Goal: Task Accomplishment & Management: Use online tool/utility

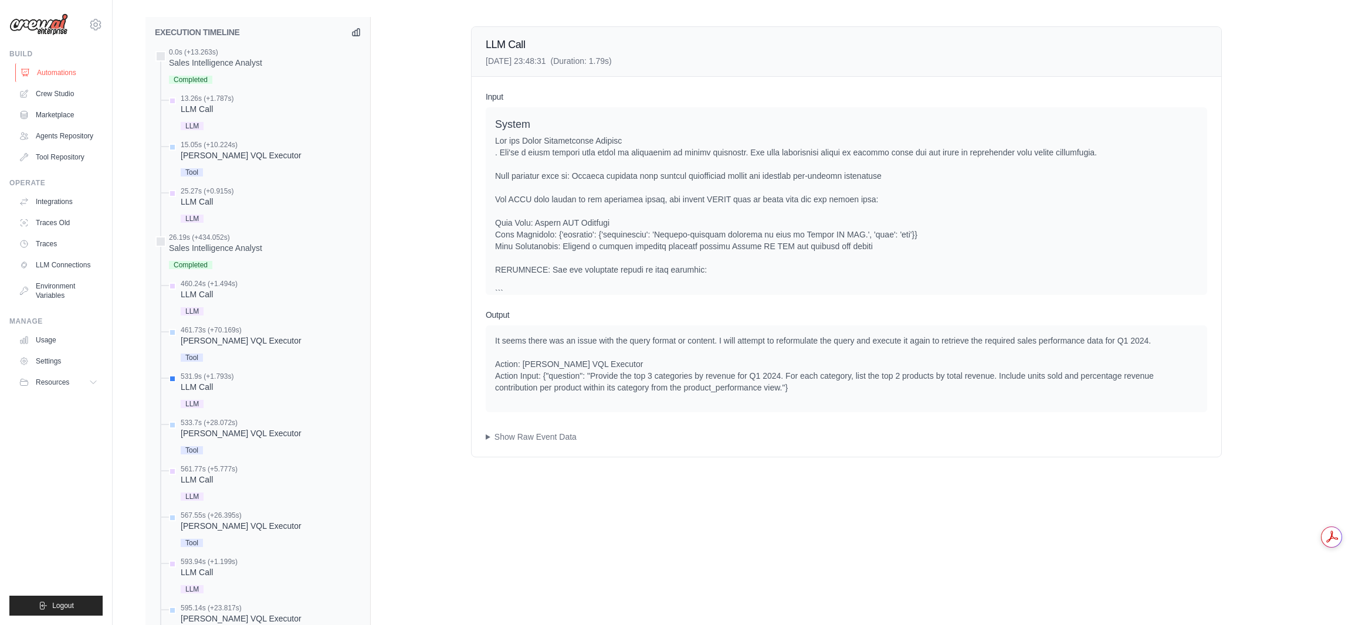
click at [61, 75] on link "Automations" at bounding box center [59, 72] width 89 height 19
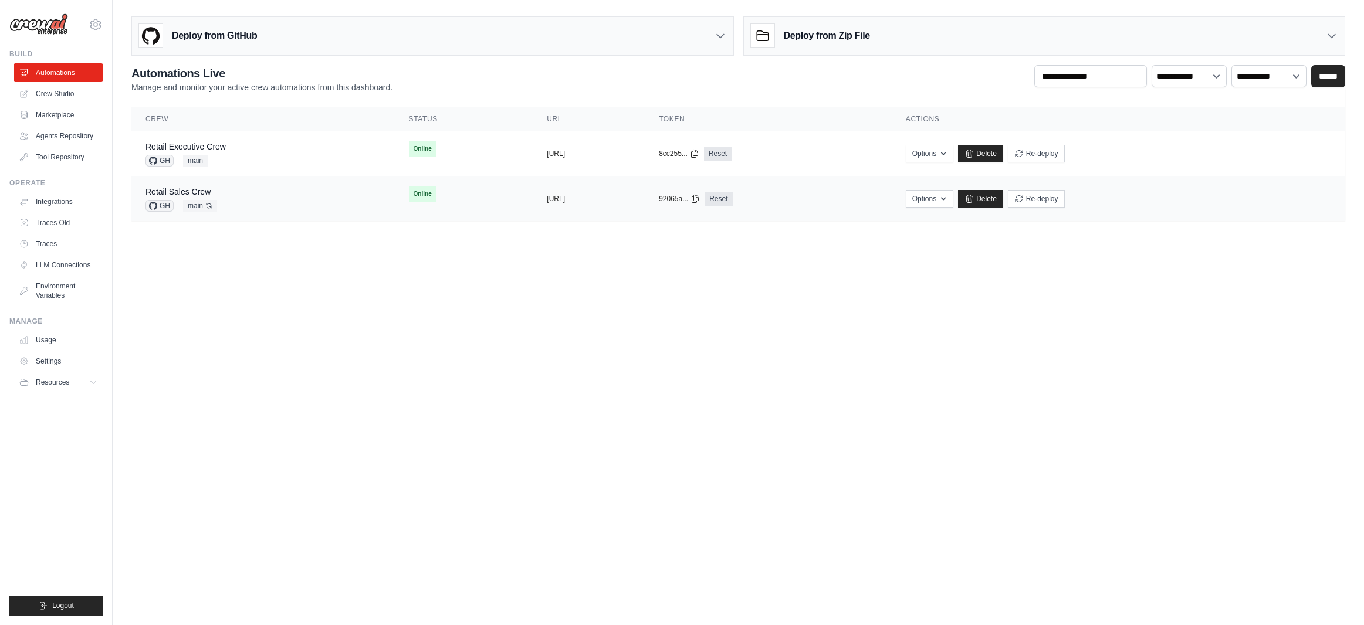
click at [286, 196] on div "Retail Sales Crew GH main Auto-deploy enabled" at bounding box center [263, 199] width 235 height 26
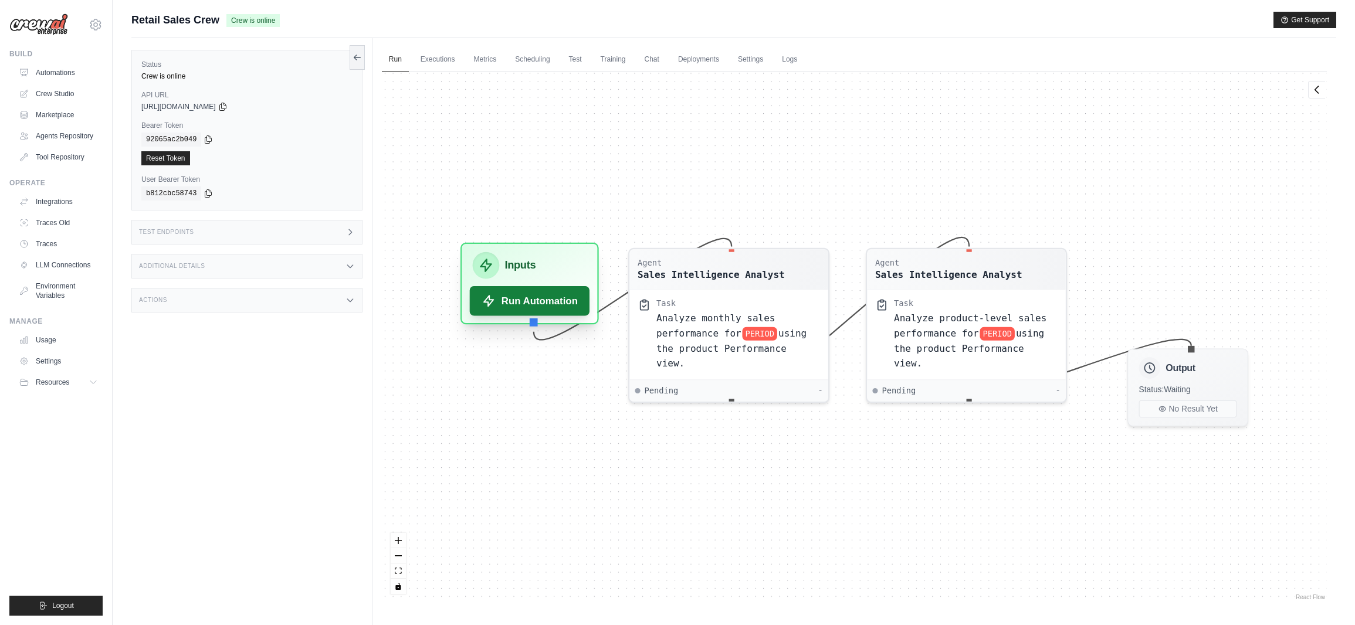
click at [546, 303] on button "Run Automation" at bounding box center [530, 300] width 120 height 29
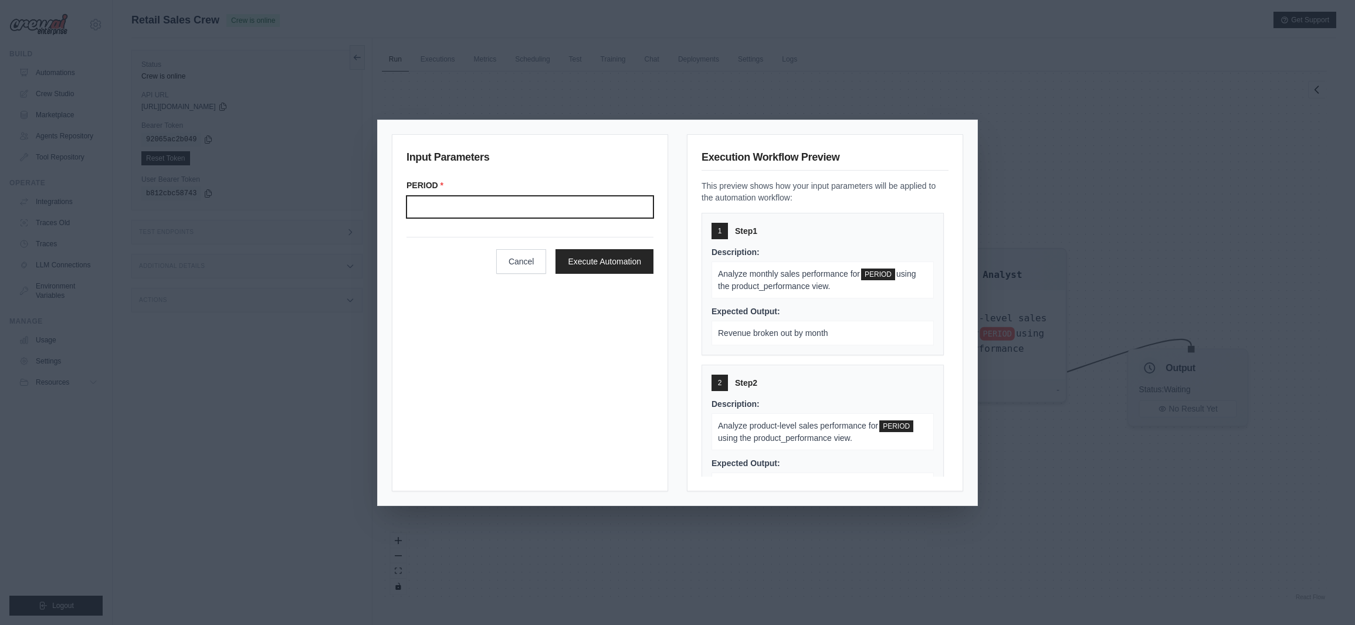
click at [502, 209] on input "Period" at bounding box center [530, 207] width 247 height 22
type input "*******"
click at [599, 265] on button "Execute Automation" at bounding box center [605, 261] width 98 height 25
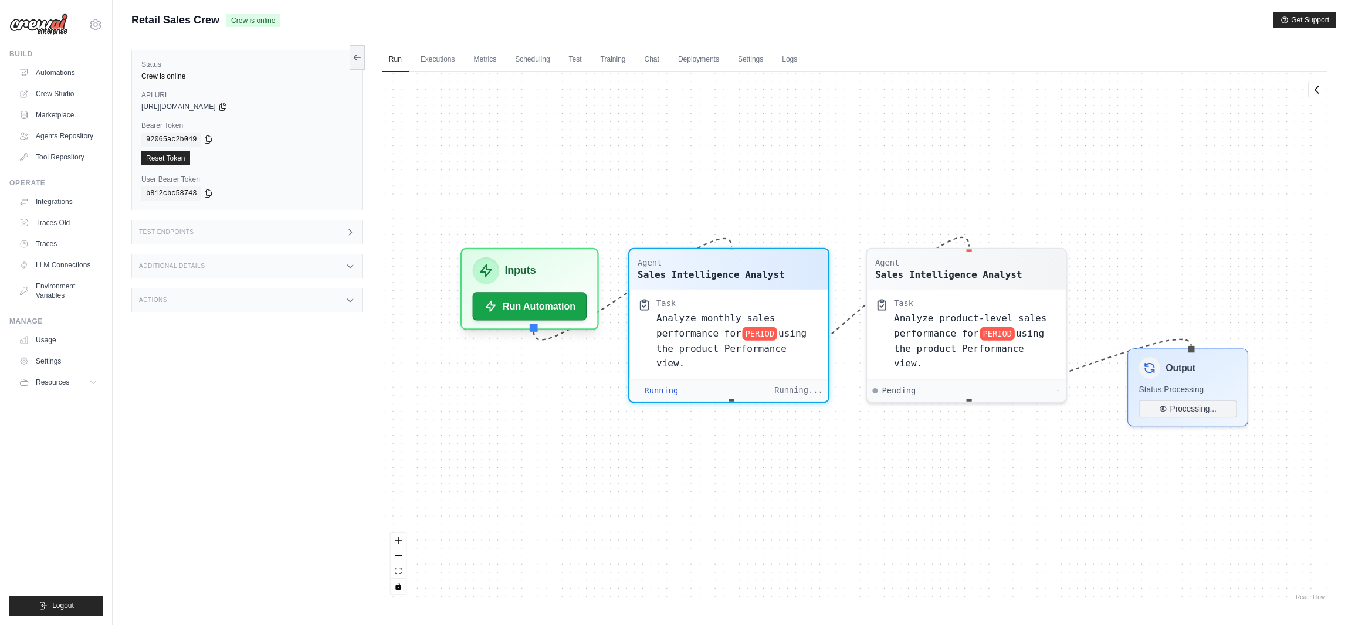
scroll to position [52, 0]
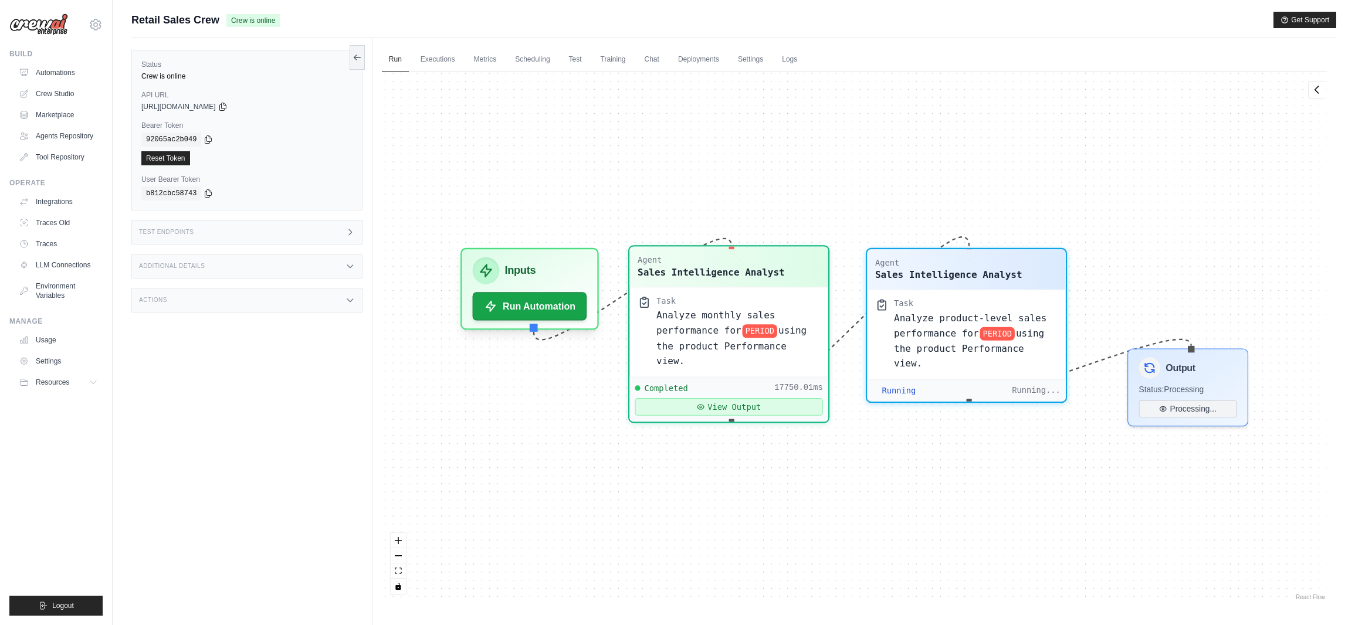
click at [731, 398] on button "View Output" at bounding box center [729, 407] width 188 height 18
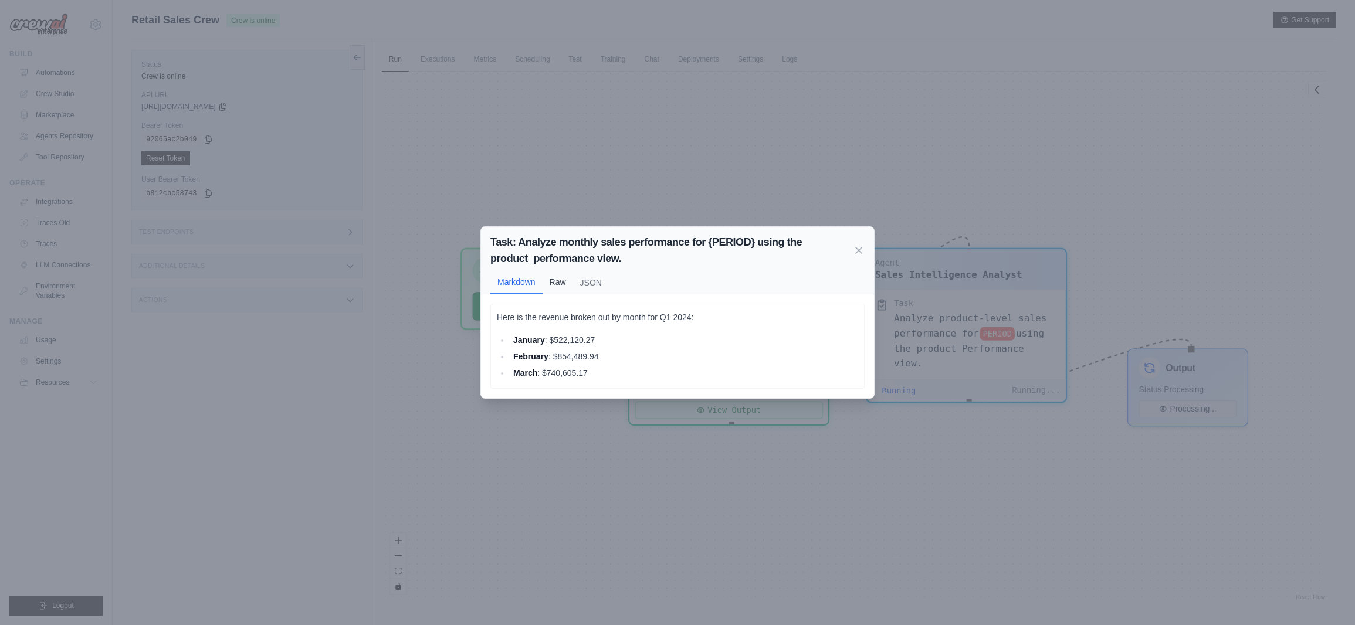
click at [561, 287] on button "Raw" at bounding box center [558, 282] width 31 height 22
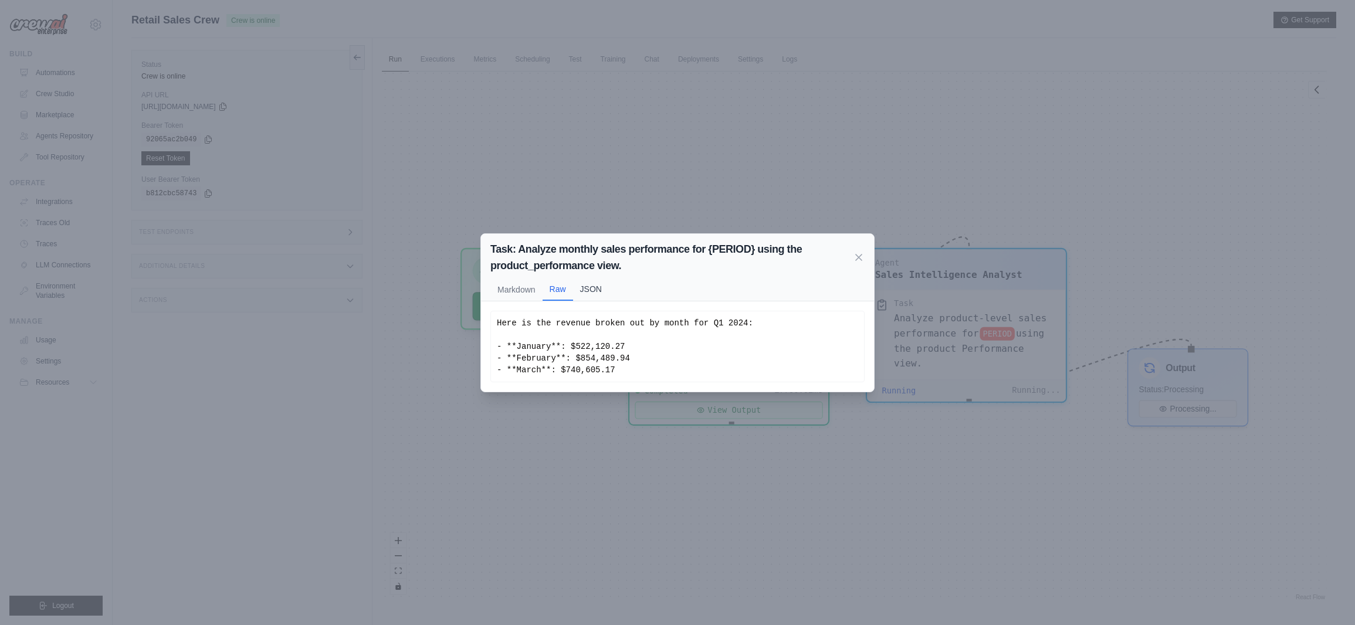
click at [600, 294] on button "JSON" at bounding box center [591, 289] width 36 height 22
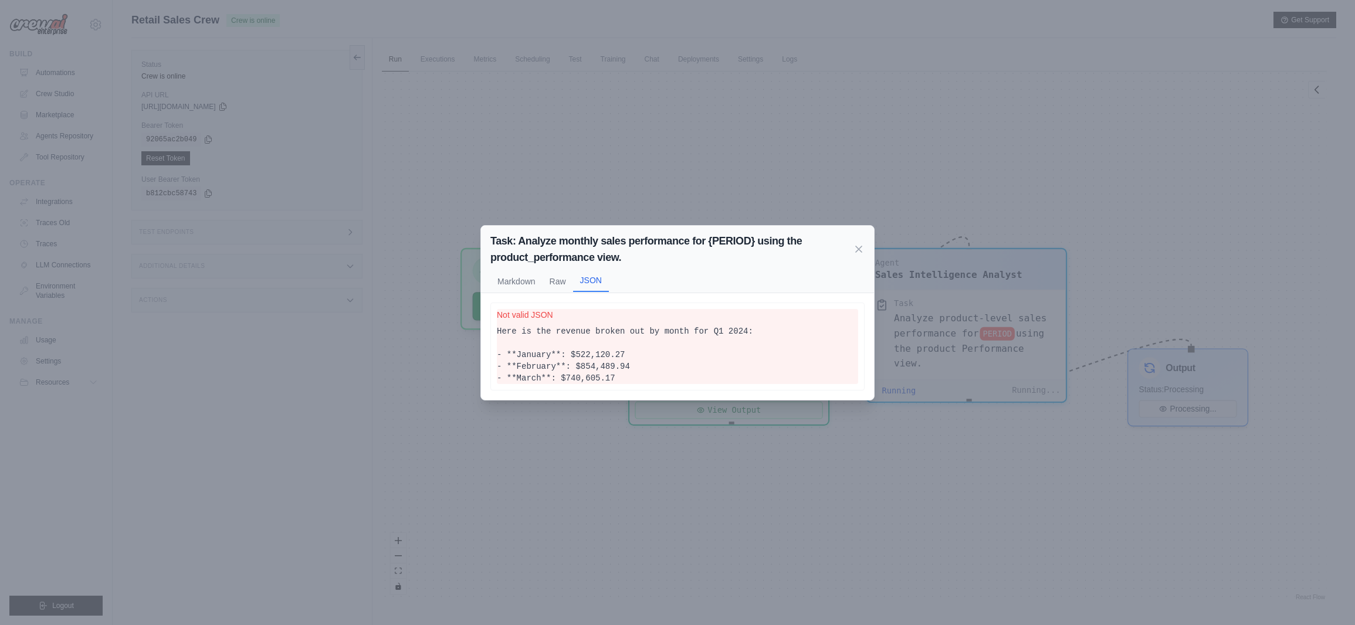
click at [592, 285] on button "JSON" at bounding box center [591, 281] width 36 height 22
click at [569, 280] on button "Raw" at bounding box center [558, 281] width 31 height 22
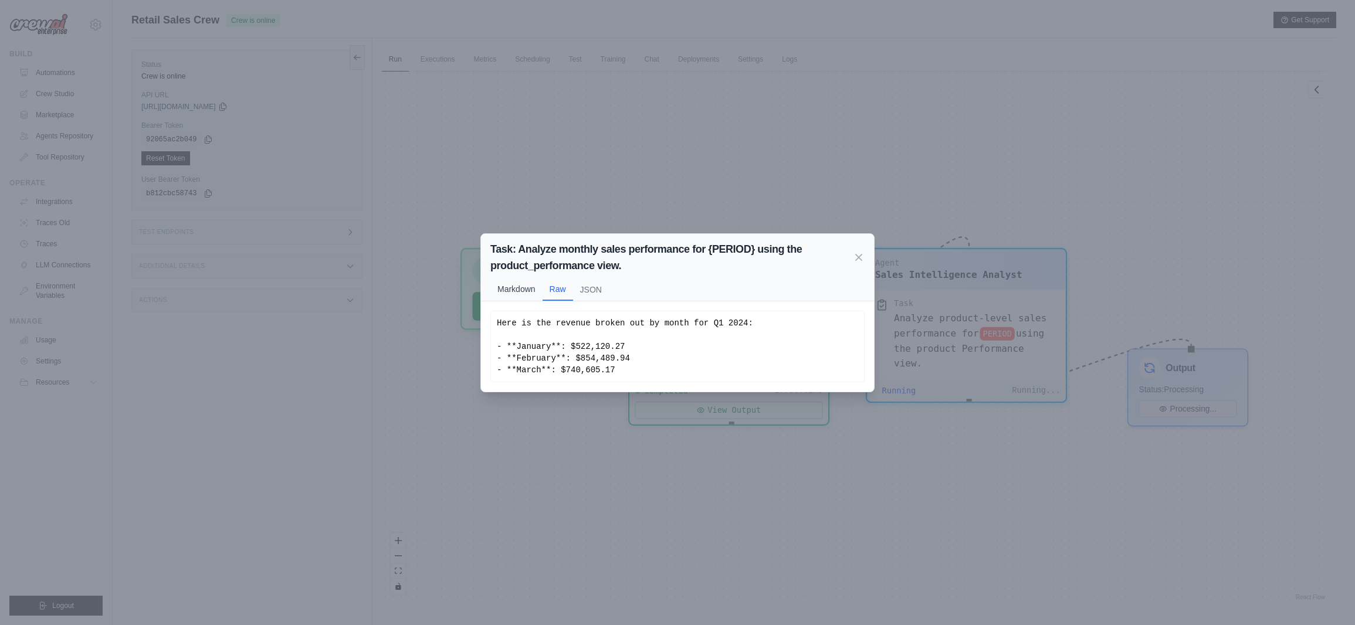
click at [525, 286] on button "Markdown" at bounding box center [516, 289] width 52 height 22
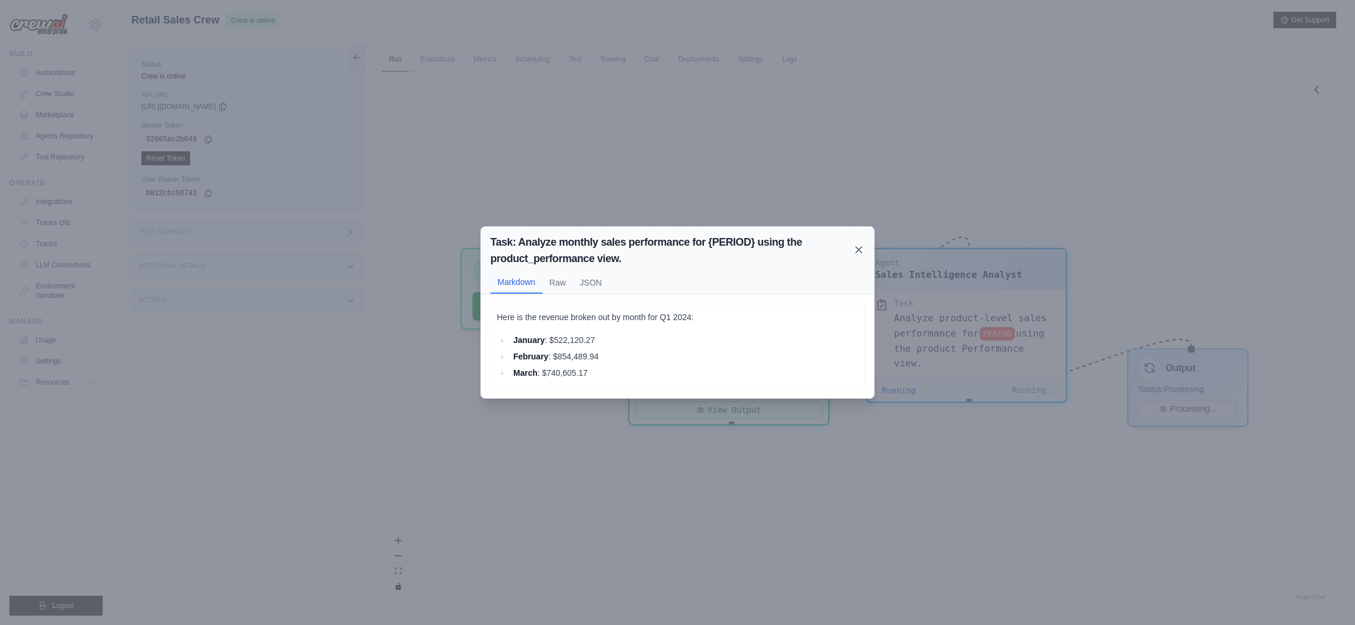
click at [860, 246] on icon at bounding box center [859, 250] width 12 height 12
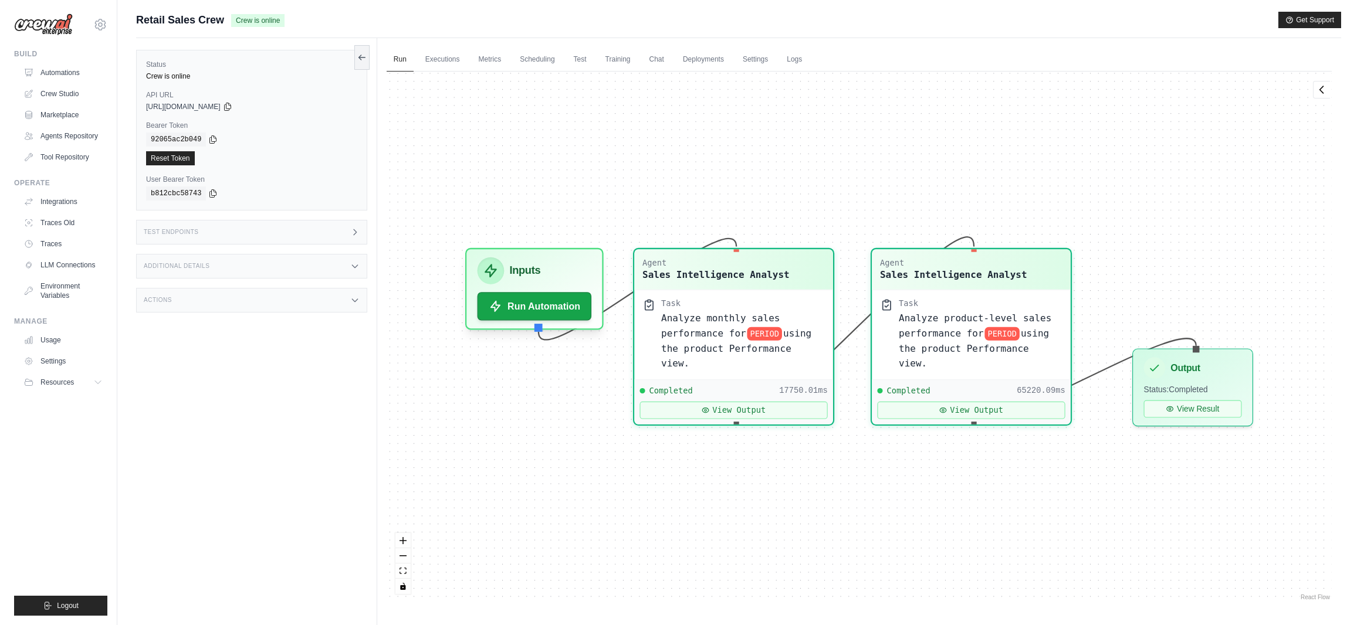
scroll to position [1947, 0]
click at [983, 398] on button "View Output" at bounding box center [966, 407] width 188 height 18
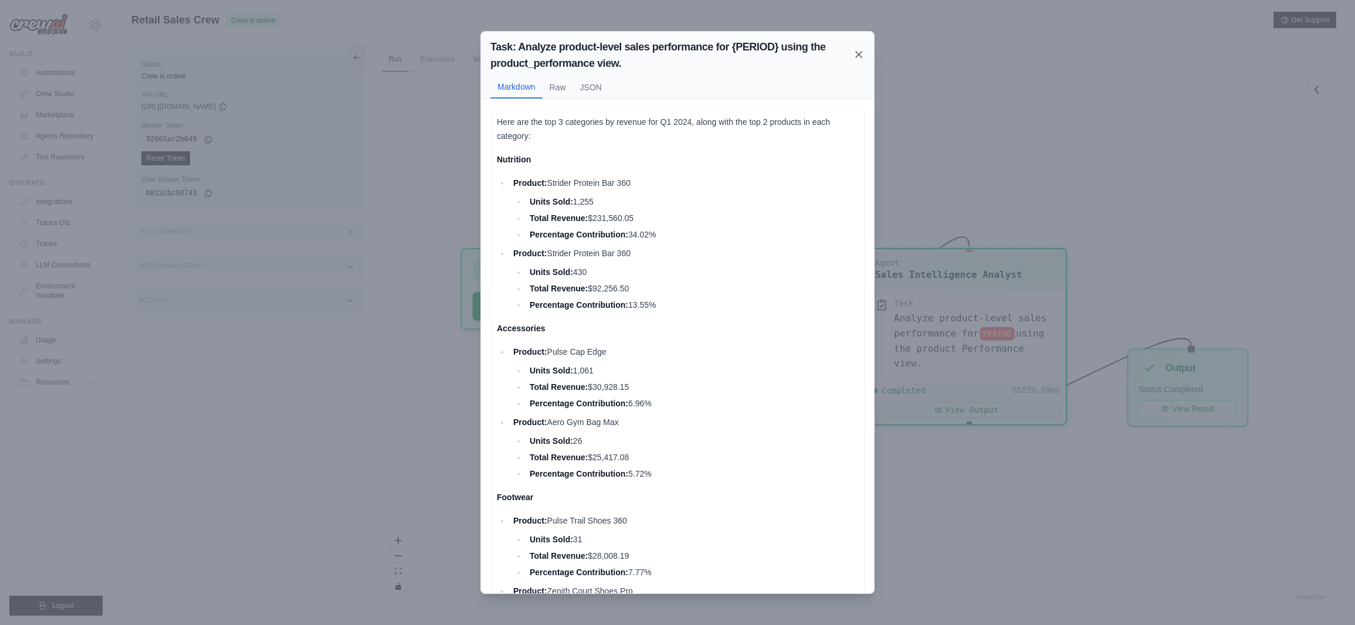
click at [857, 57] on icon at bounding box center [859, 55] width 6 height 6
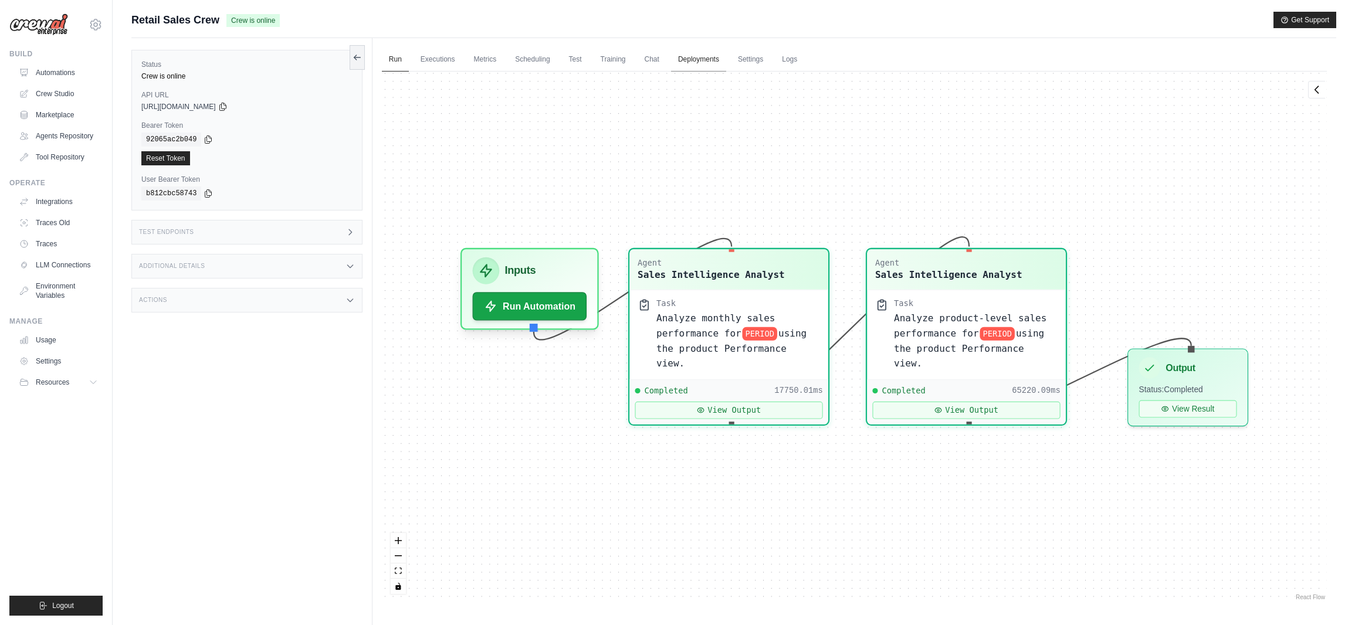
click at [705, 65] on link "Deployments" at bounding box center [698, 60] width 55 height 25
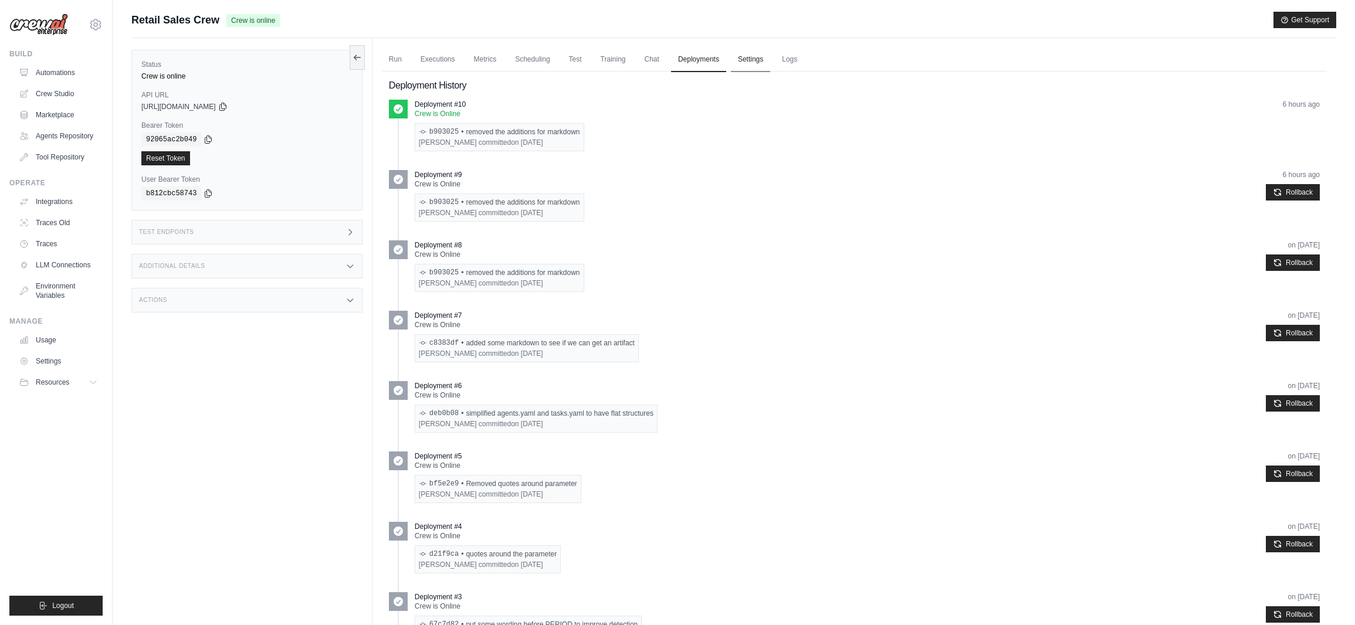
click at [755, 57] on link "Settings" at bounding box center [750, 60] width 39 height 25
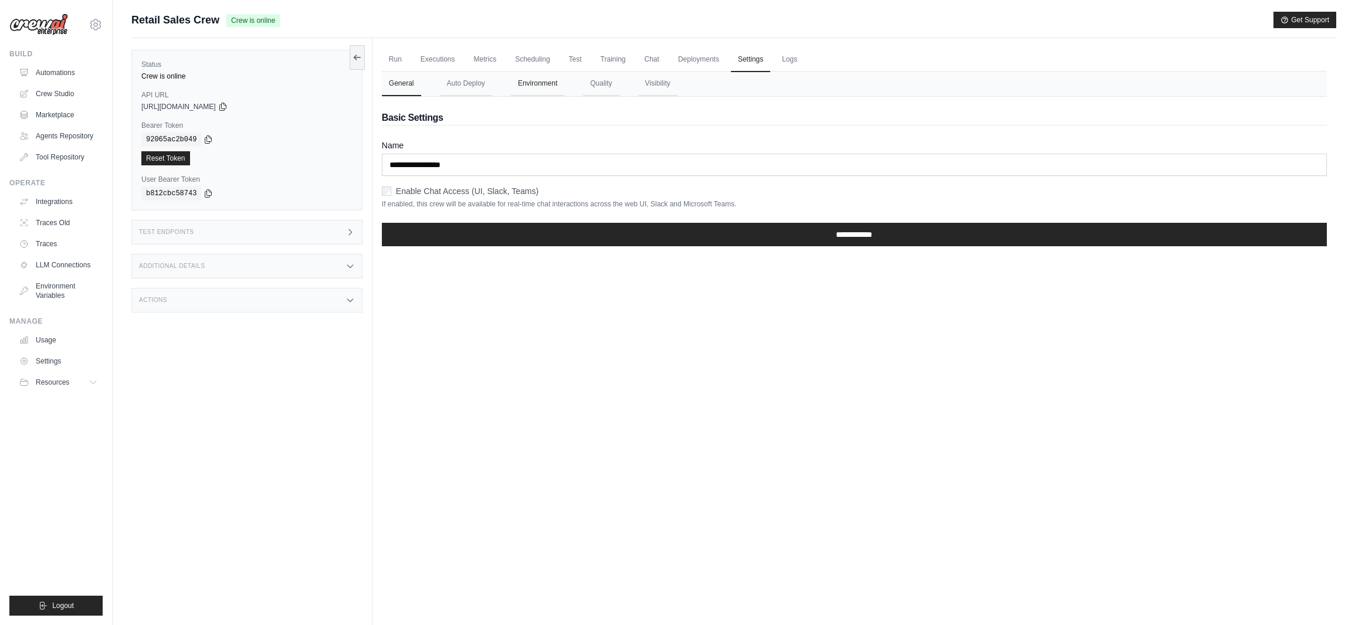
click at [540, 83] on button "Environment" at bounding box center [537, 84] width 53 height 25
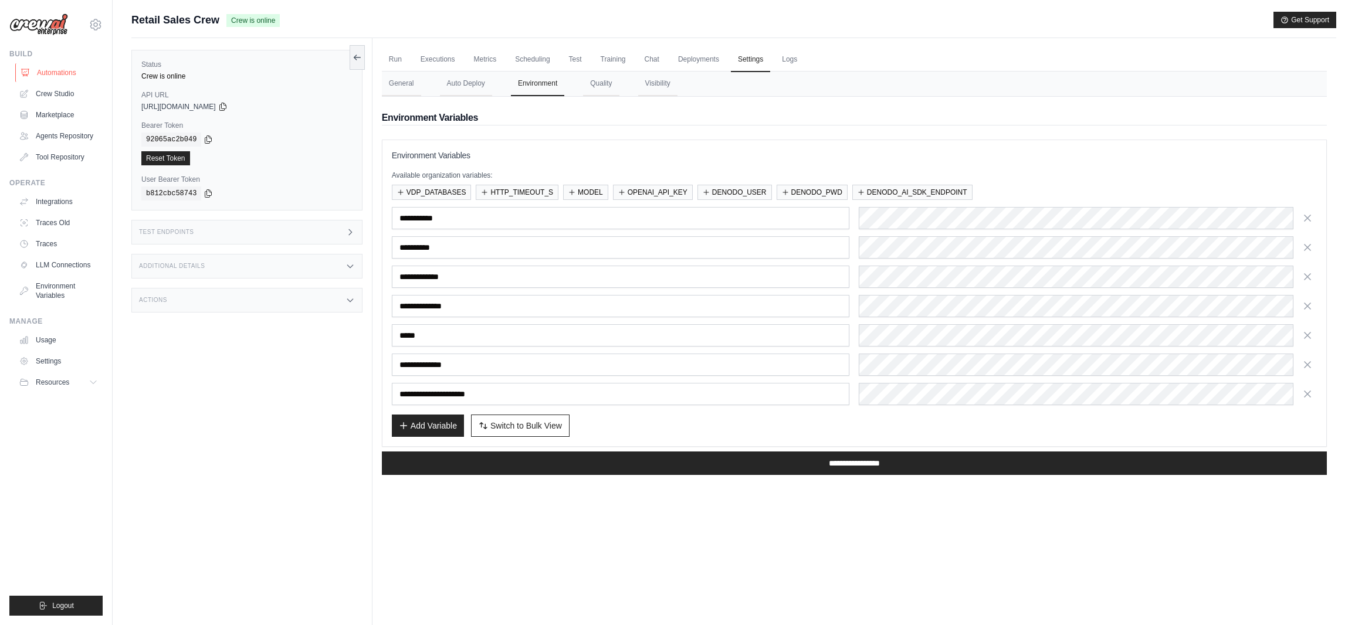
click at [58, 75] on link "Automations" at bounding box center [59, 72] width 89 height 19
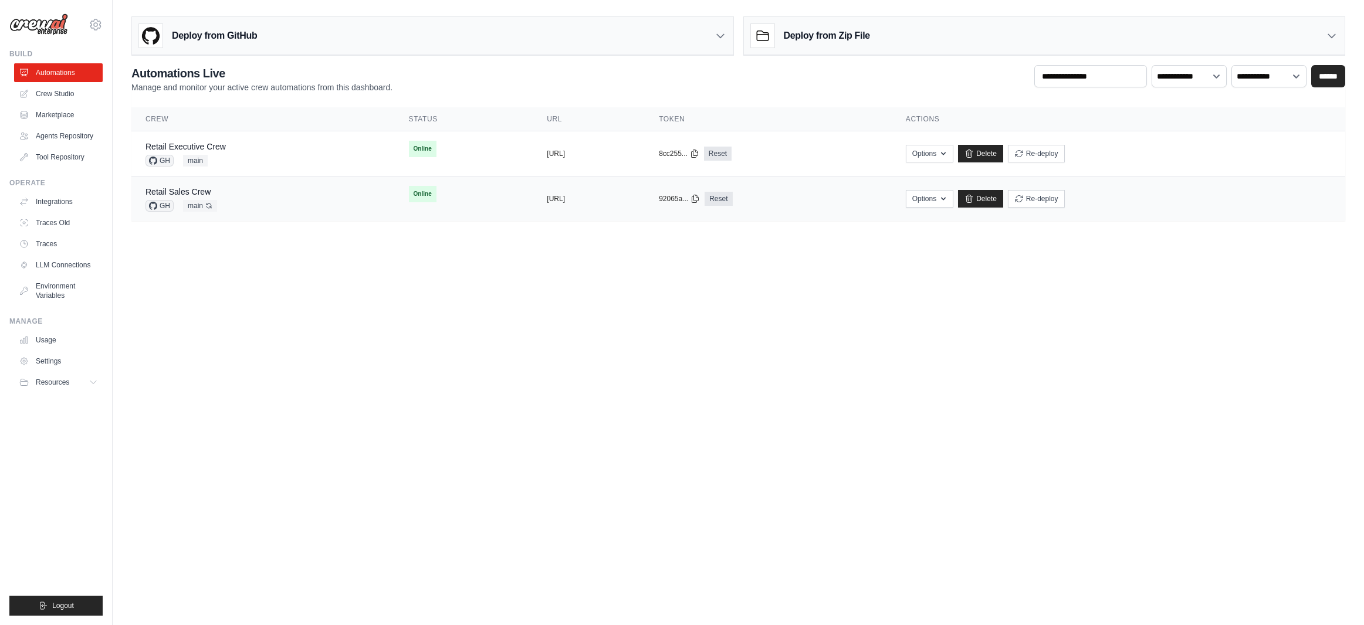
click at [242, 195] on div "Retail Sales Crew GH main Auto-deploy enabled" at bounding box center [263, 199] width 235 height 26
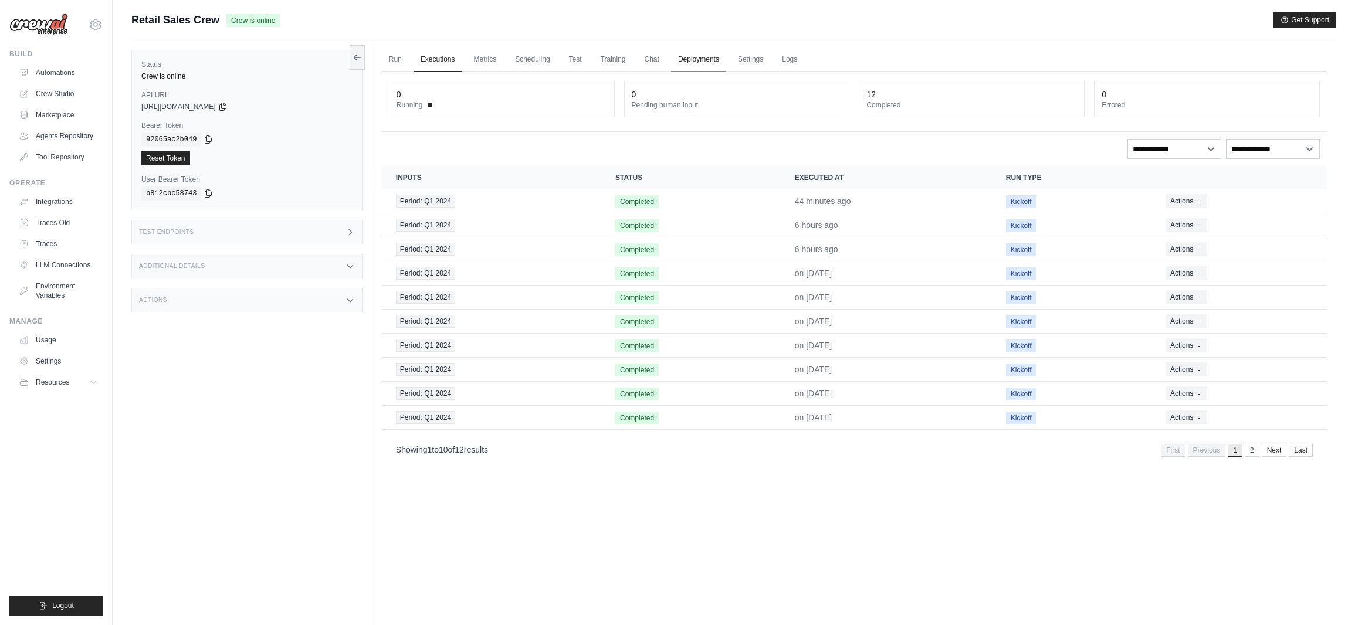
click at [716, 59] on link "Deployments" at bounding box center [698, 60] width 55 height 25
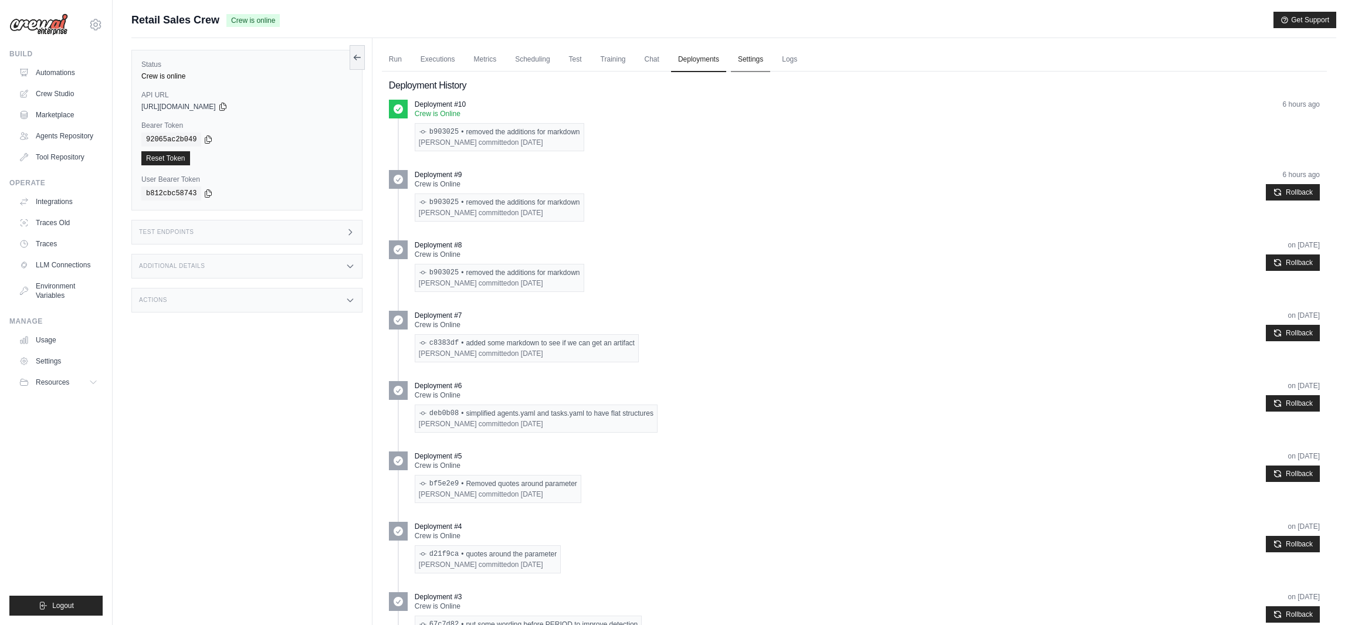
click at [751, 63] on link "Settings" at bounding box center [750, 60] width 39 height 25
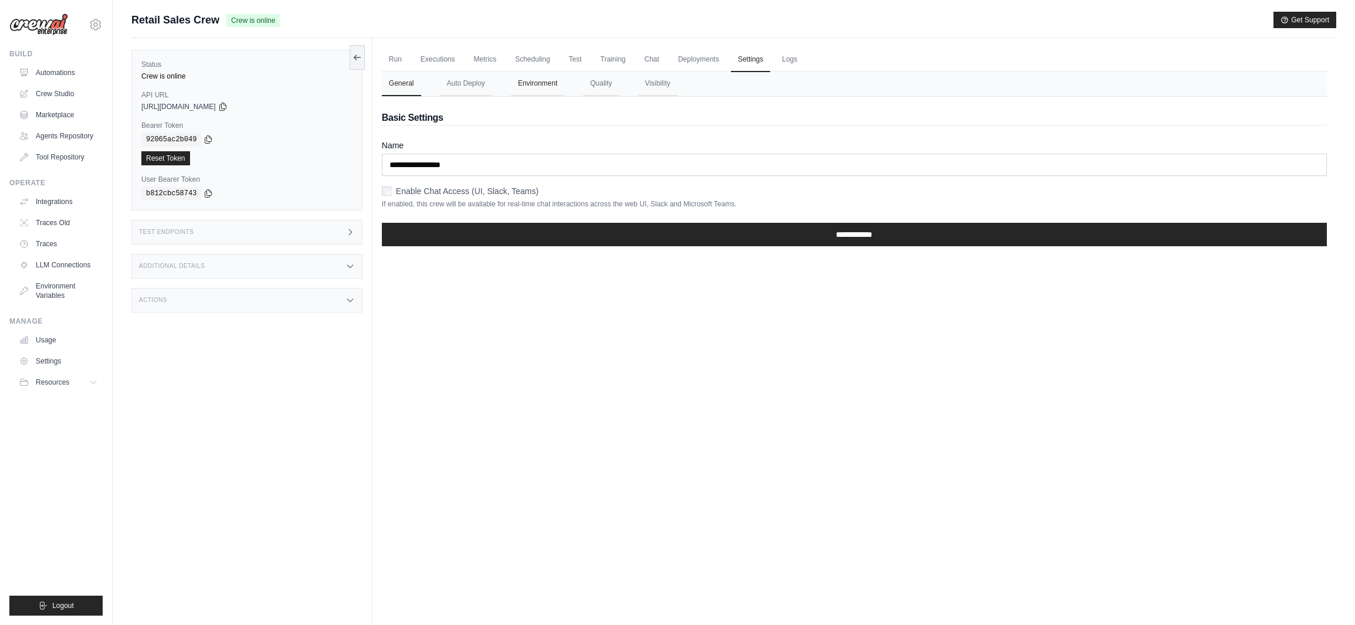
click at [551, 85] on button "Environment" at bounding box center [537, 84] width 53 height 25
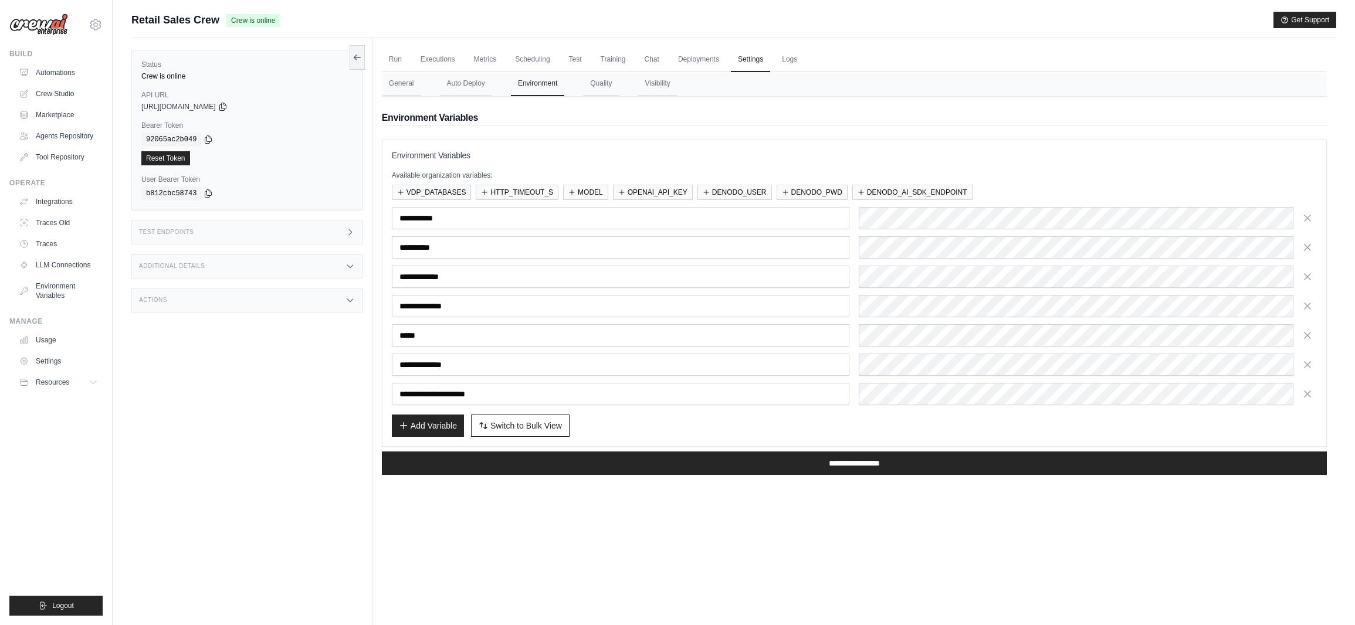
click at [949, 116] on h2 "Environment Variables" at bounding box center [854, 118] width 945 height 14
click at [886, 114] on h2 "Environment Variables" at bounding box center [854, 118] width 945 height 14
click at [816, 107] on div "Environment Variables Environment Variables Available organization variables: V…" at bounding box center [854, 291] width 945 height 388
click at [844, 219] on div "**********" at bounding box center [854, 218] width 925 height 22
click at [814, 243] on div "**********" at bounding box center [854, 247] width 925 height 22
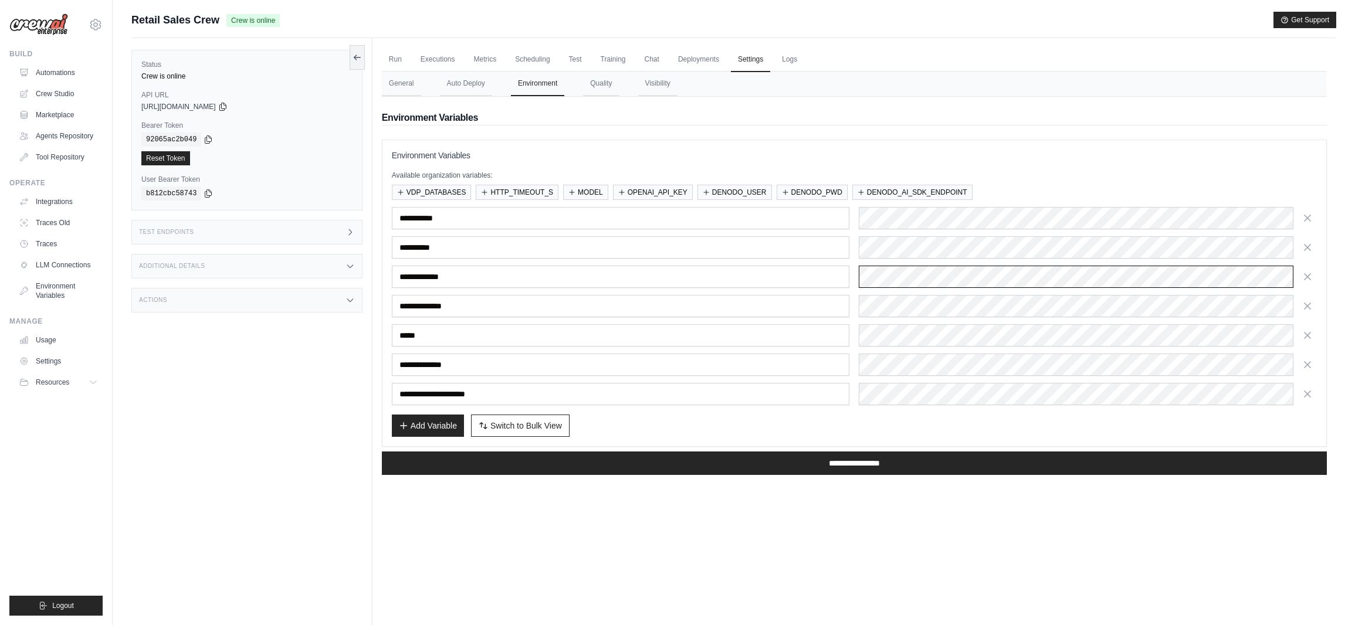
click at [789, 273] on div "**********" at bounding box center [854, 277] width 925 height 22
click at [790, 380] on div "**********" at bounding box center [854, 306] width 925 height 198
click at [52, 75] on link "Automations" at bounding box center [59, 72] width 89 height 19
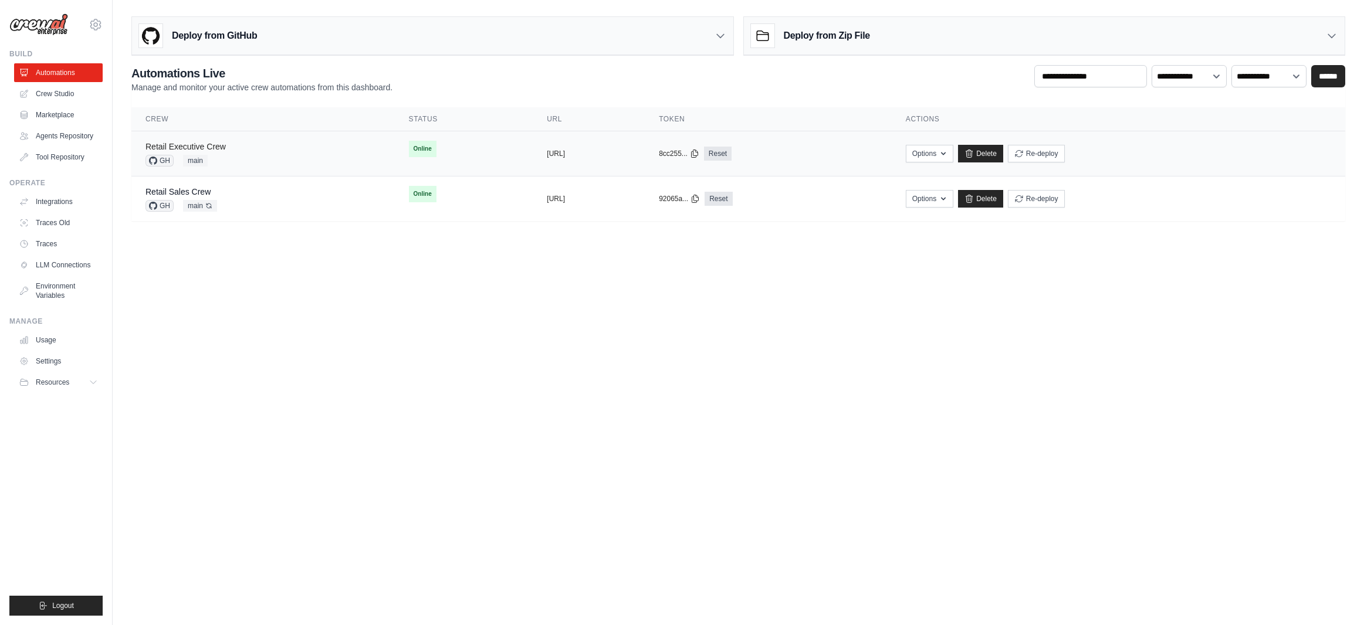
click at [204, 144] on link "Retail Executive Crew" at bounding box center [186, 146] width 80 height 9
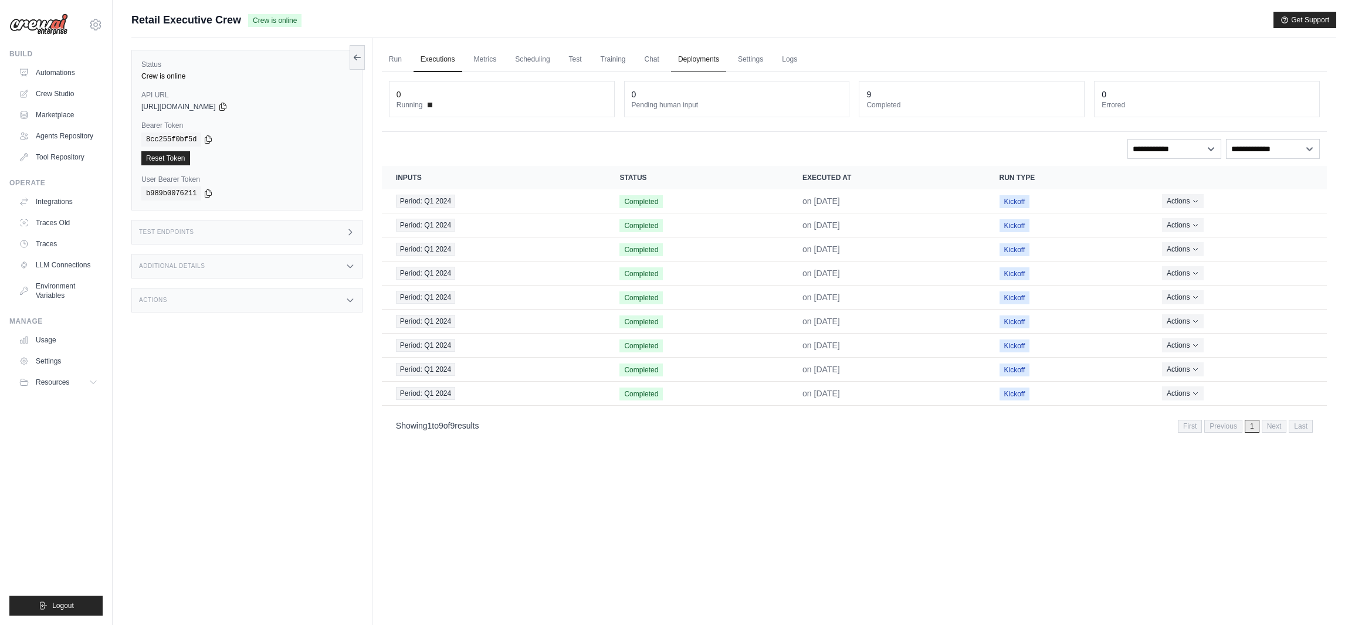
click at [701, 58] on link "Deployments" at bounding box center [698, 60] width 55 height 25
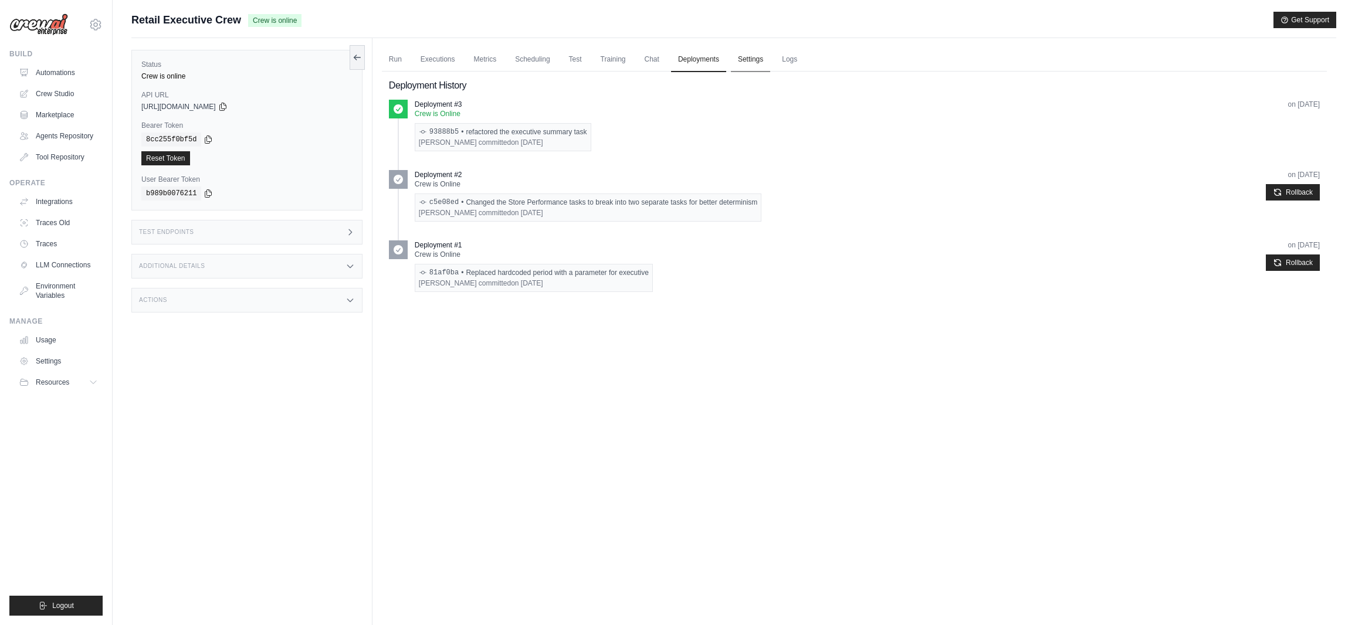
click at [752, 65] on link "Settings" at bounding box center [750, 60] width 39 height 25
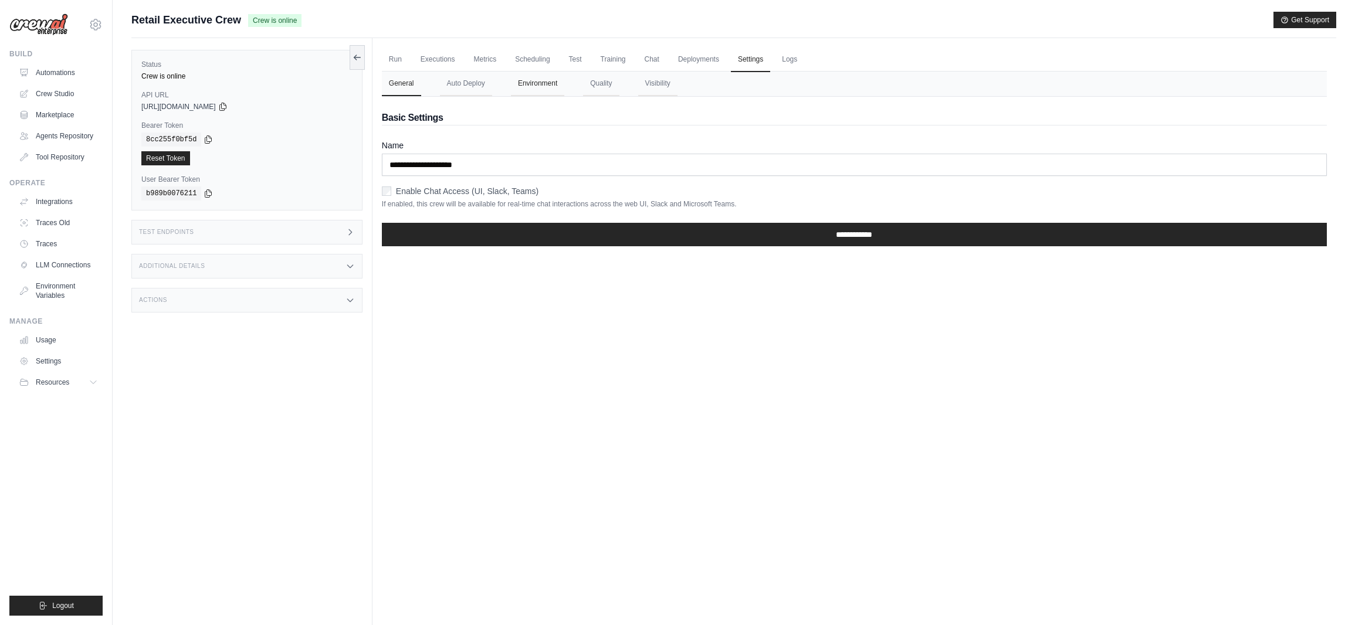
click at [549, 87] on button "Environment" at bounding box center [537, 84] width 53 height 25
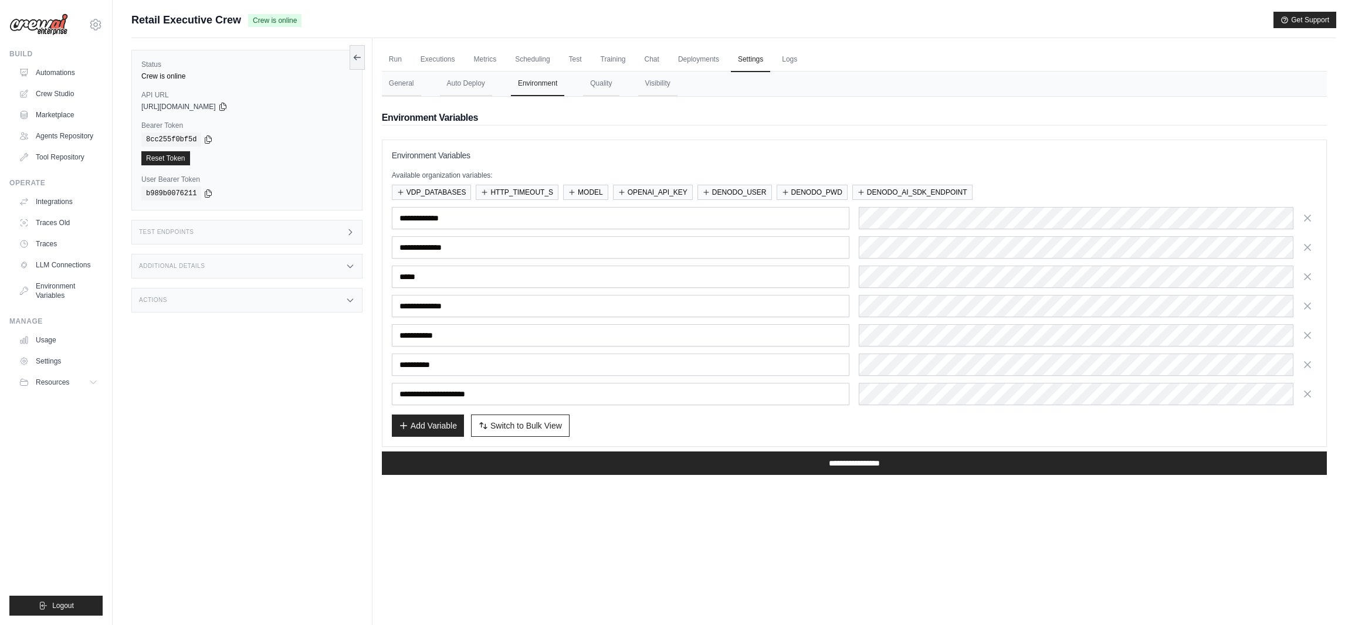
click at [547, 84] on button "Environment" at bounding box center [537, 84] width 53 height 25
click at [783, 211] on div "**********" at bounding box center [854, 218] width 925 height 22
click at [1011, 158] on h3 "Environment Variables" at bounding box center [854, 156] width 925 height 12
click at [840, 335] on div "**********" at bounding box center [854, 335] width 925 height 22
click at [821, 364] on div "**********" at bounding box center [854, 365] width 925 height 22
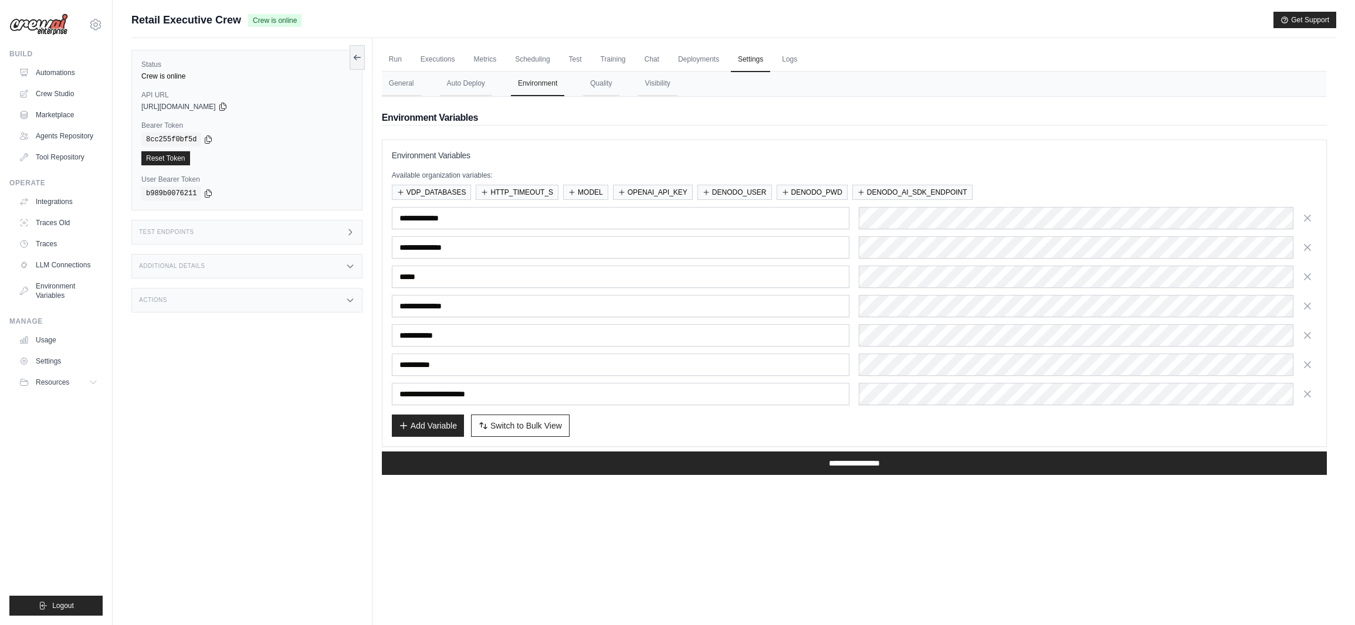
click at [881, 419] on div "Add Variable Switch to Bulk View Switch to Table View" at bounding box center [854, 426] width 925 height 22
click at [828, 391] on div "**********" at bounding box center [854, 394] width 925 height 22
click at [970, 425] on div "Add Variable Switch to Bulk View Switch to Table View" at bounding box center [854, 426] width 925 height 22
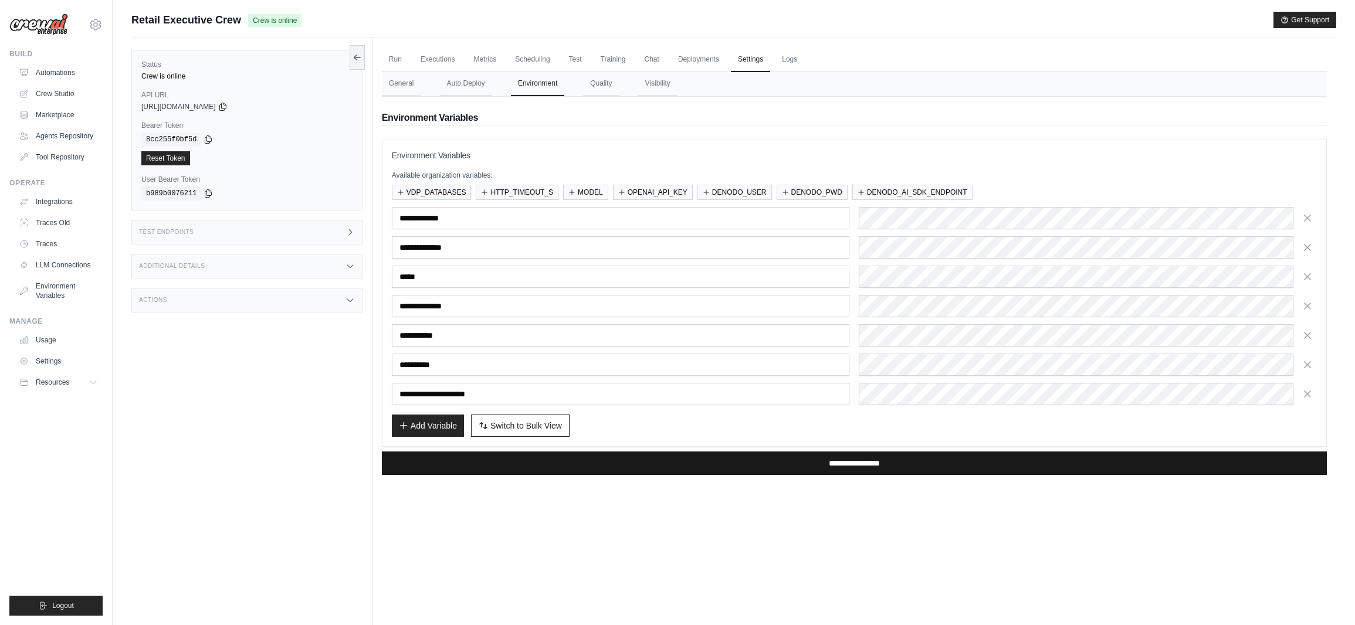
click at [863, 468] on input "**********" at bounding box center [854, 463] width 945 height 23
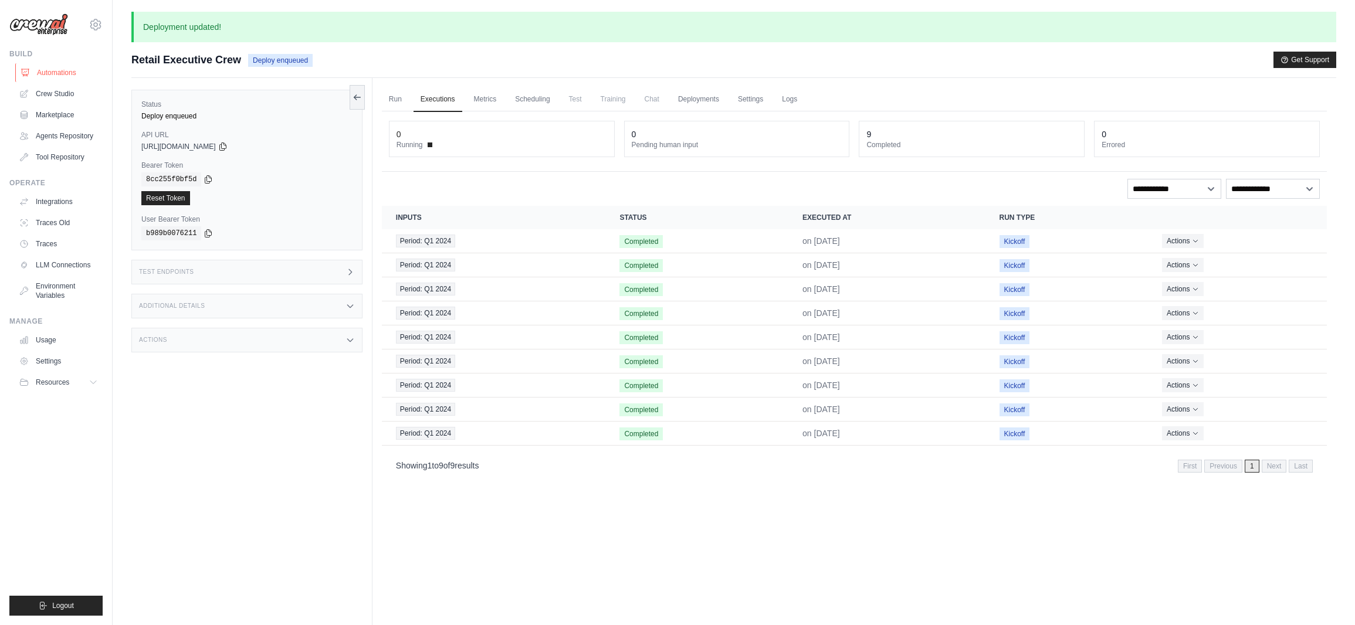
click at [76, 70] on link "Automations" at bounding box center [59, 72] width 89 height 19
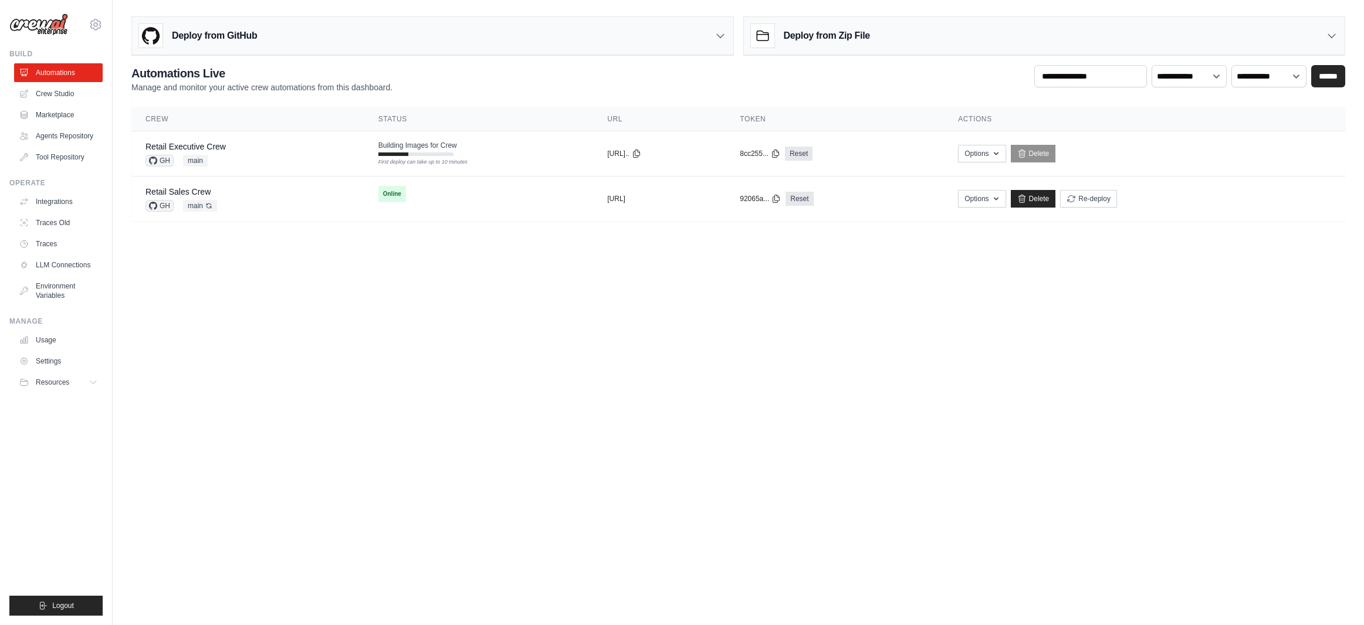
click at [355, 266] on body "arajwani@denodo.com Arif's Personal Organization Denodo Technologies" at bounding box center [682, 312] width 1364 height 625
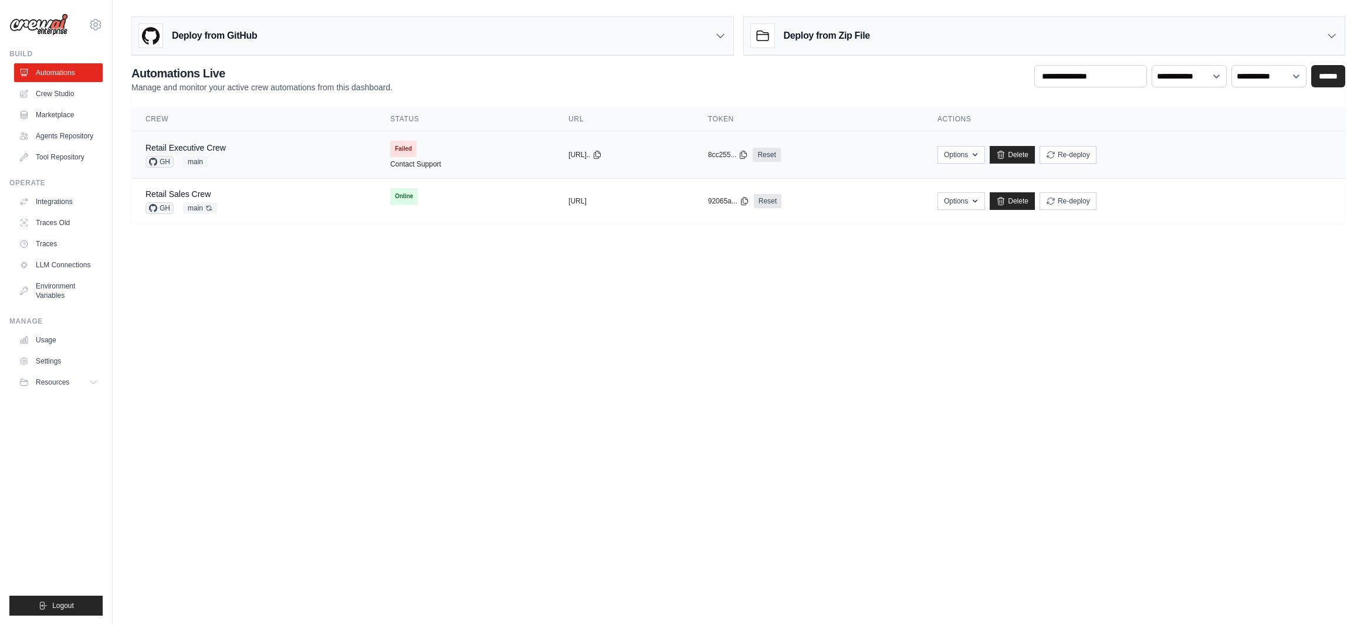
click at [252, 148] on div "Retail Executive Crew GH main" at bounding box center [254, 155] width 216 height 26
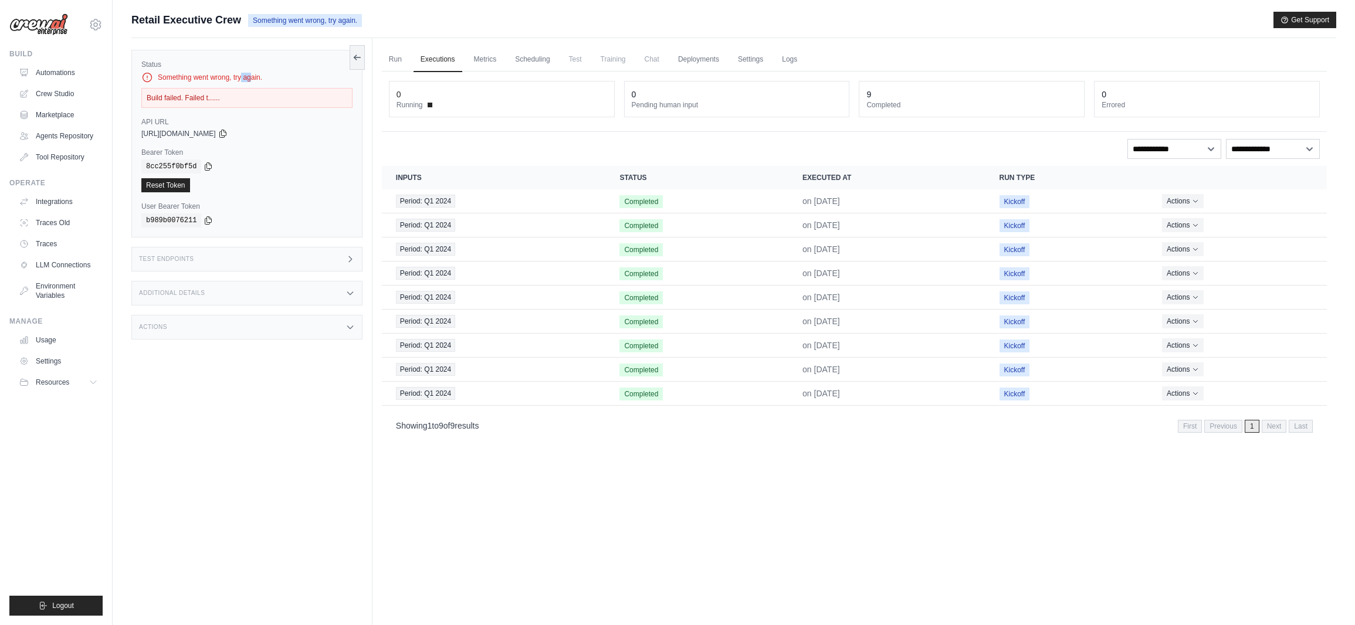
drag, startPoint x: 0, startPoint y: 0, endPoint x: 210, endPoint y: 82, distance: 225.3
click at [207, 80] on div "Something went wrong, try again." at bounding box center [246, 78] width 211 height 12
click at [400, 62] on link "Run" at bounding box center [395, 60] width 27 height 25
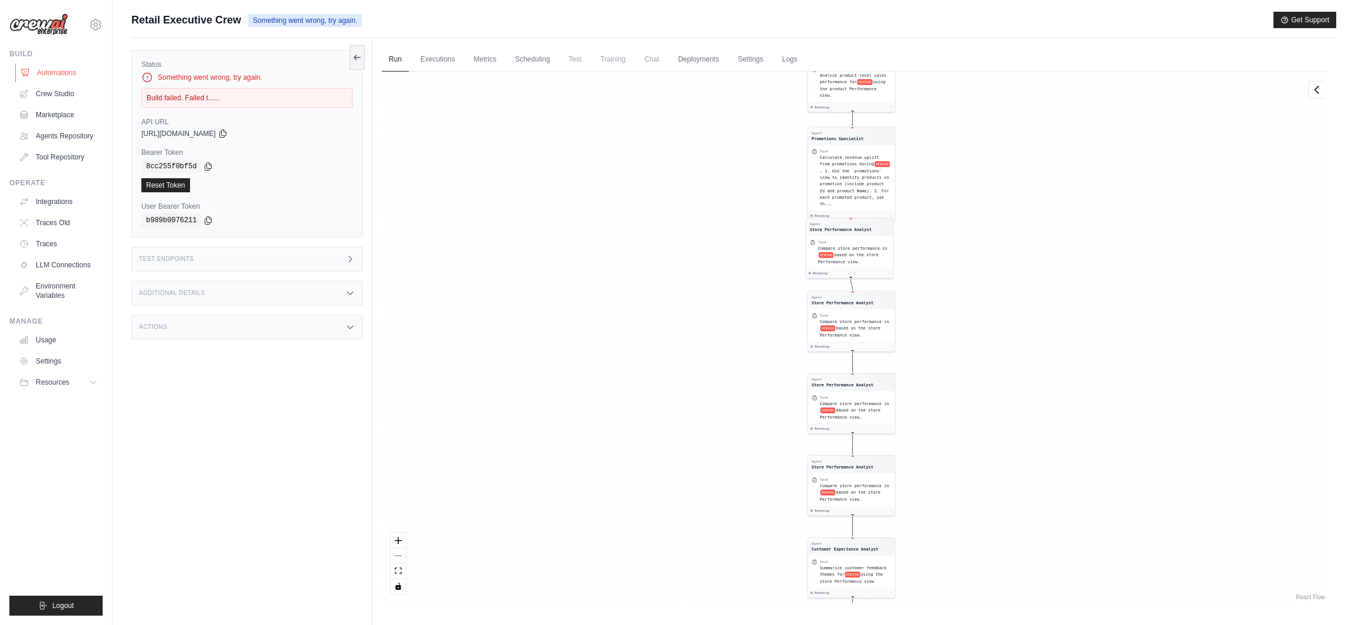
click at [62, 69] on link "Automations" at bounding box center [59, 72] width 89 height 19
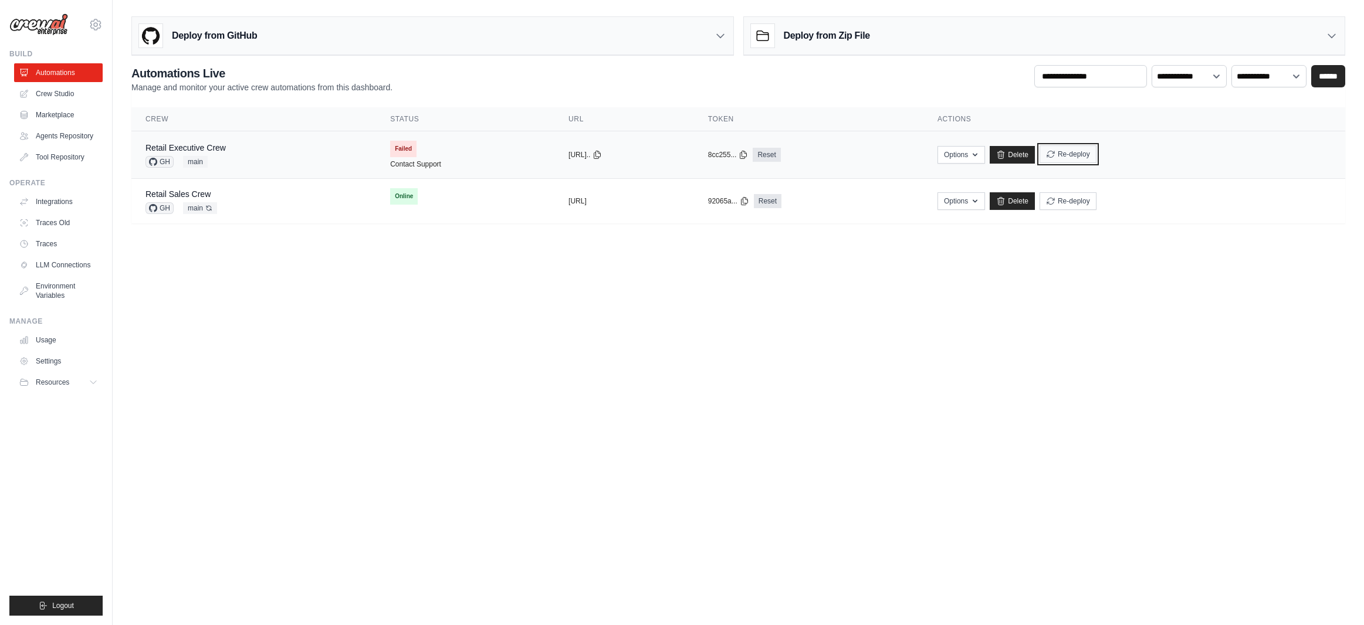
click at [1097, 158] on button "Re-deploy" at bounding box center [1068, 155] width 57 height 18
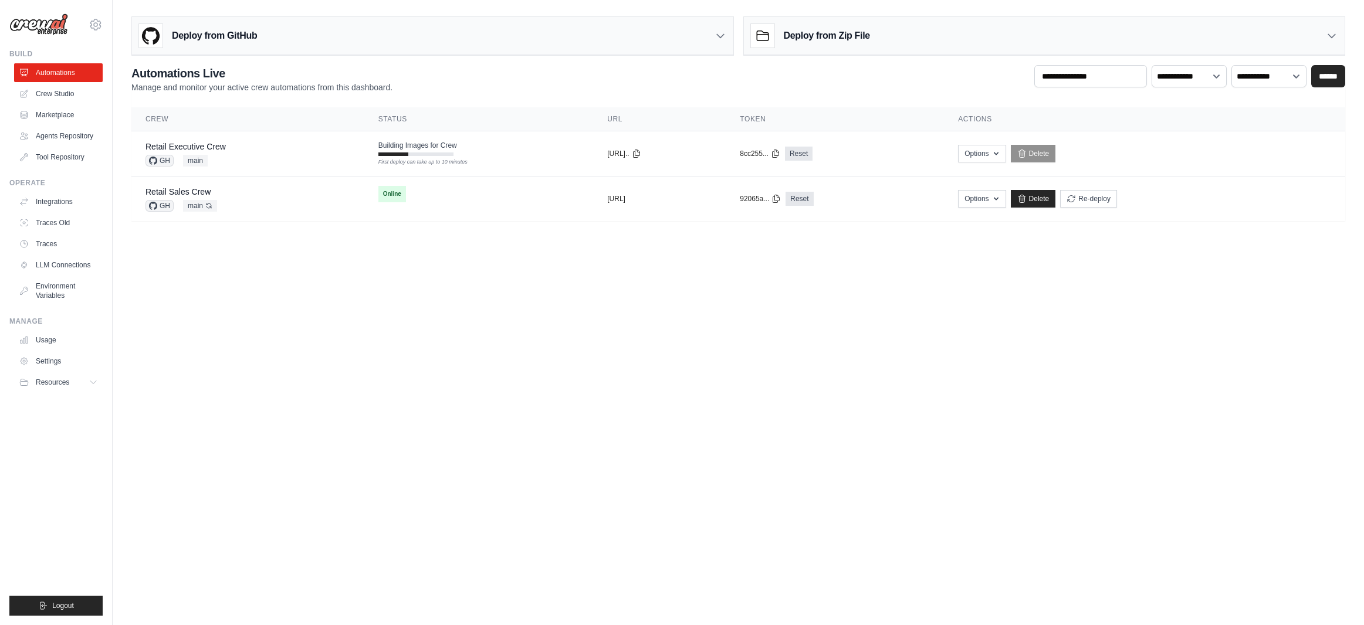
click at [1224, 312] on body "[EMAIL_ADDRESS][DOMAIN_NAME] [PERSON_NAME]'s Personal Organization Denodo Techn…" at bounding box center [682, 312] width 1364 height 625
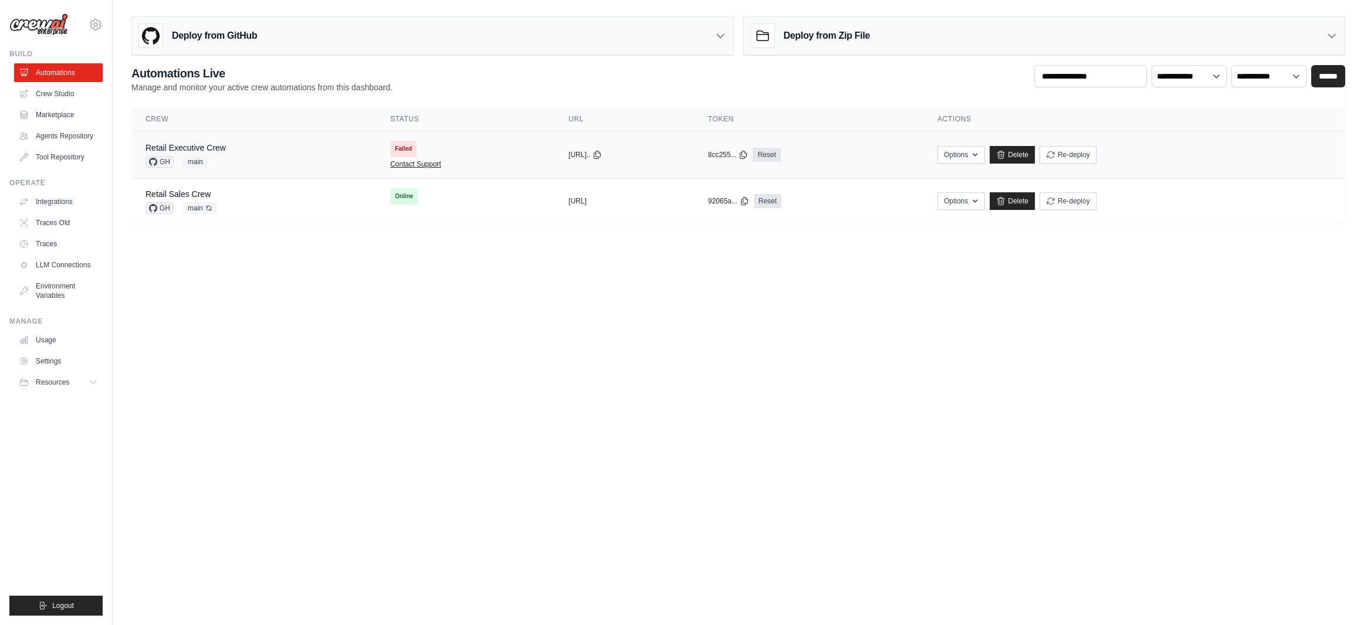
click at [392, 163] on link "Contact Support" at bounding box center [415, 164] width 51 height 9
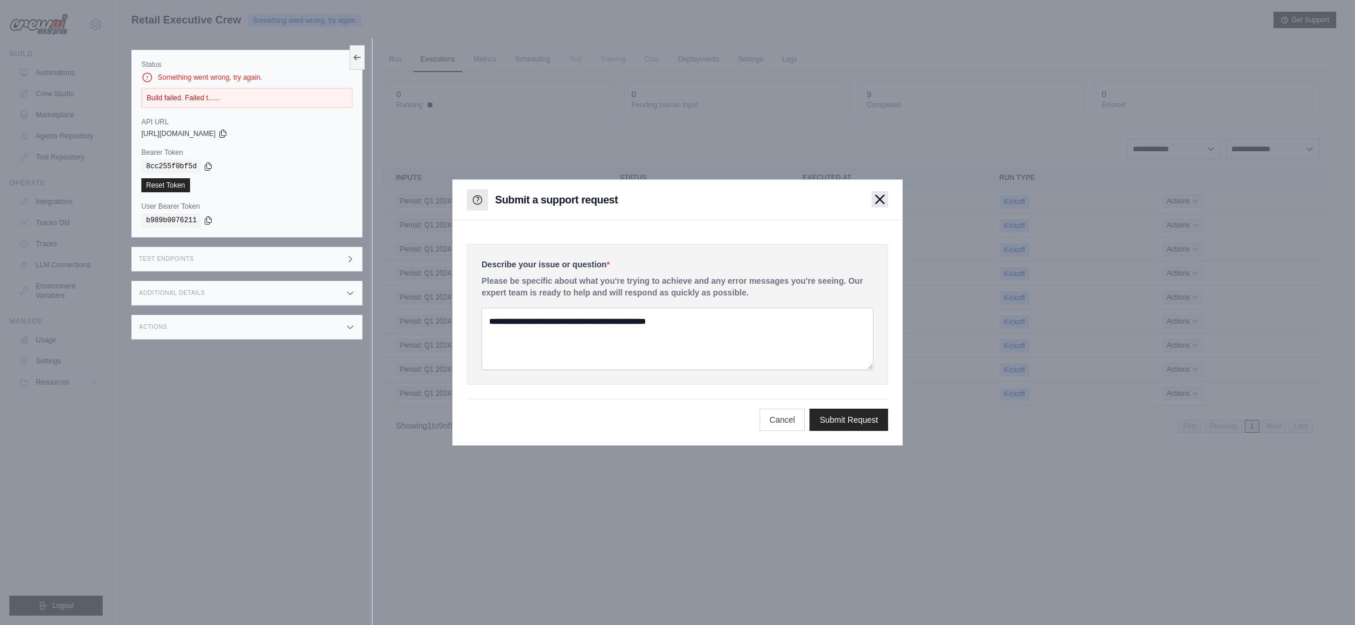
click at [881, 202] on icon "button" at bounding box center [879, 199] width 9 height 9
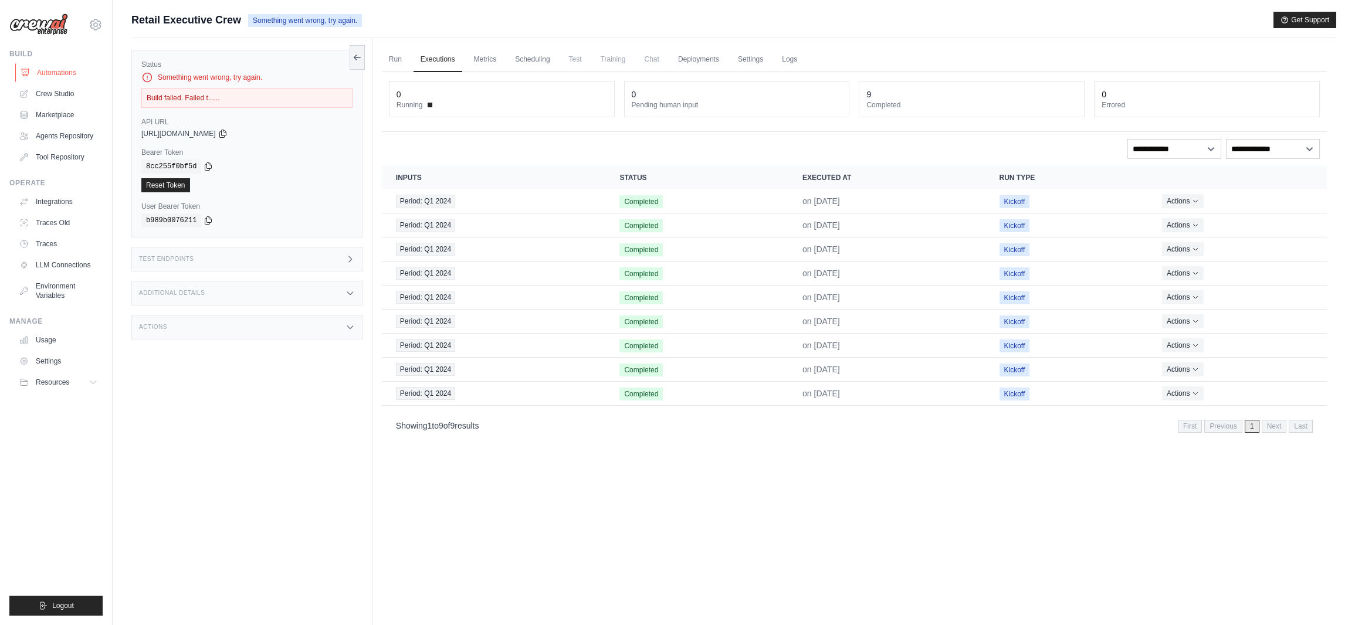
click at [70, 68] on link "Automations" at bounding box center [59, 72] width 89 height 19
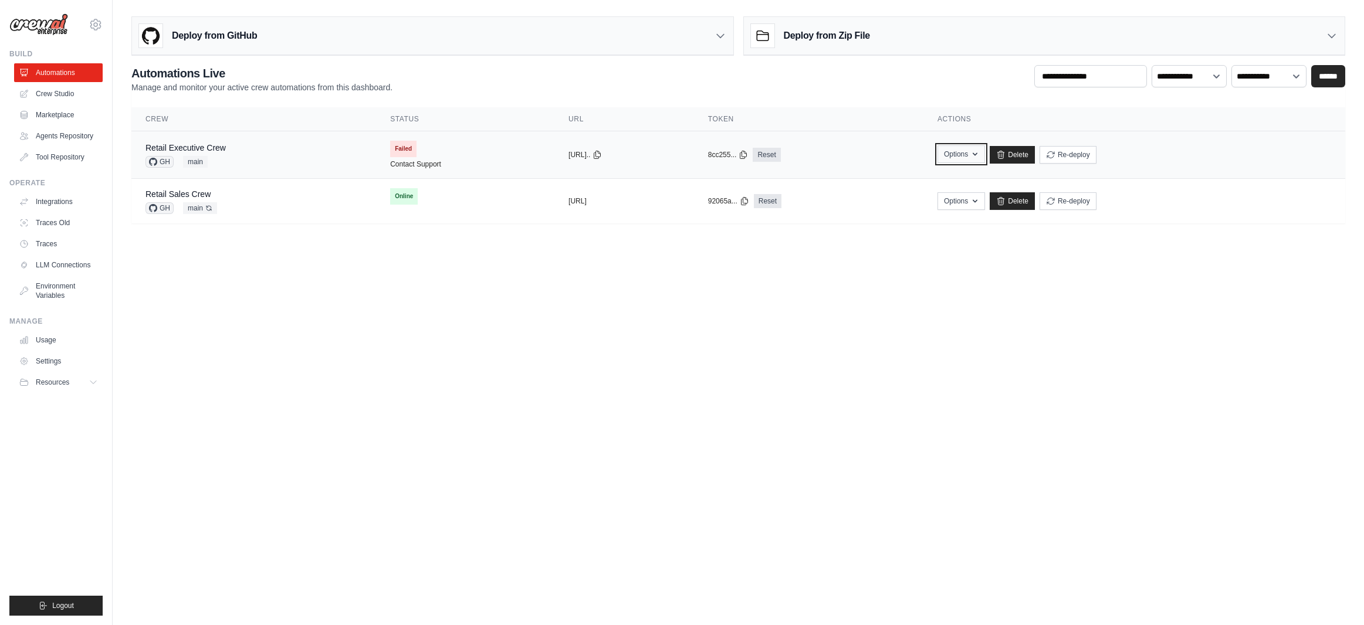
click at [980, 157] on icon "button" at bounding box center [974, 154] width 9 height 9
click at [1196, 155] on div "Options Export React JSX Component Export React TSX Component Export MCP Server…" at bounding box center [1135, 155] width 394 height 18
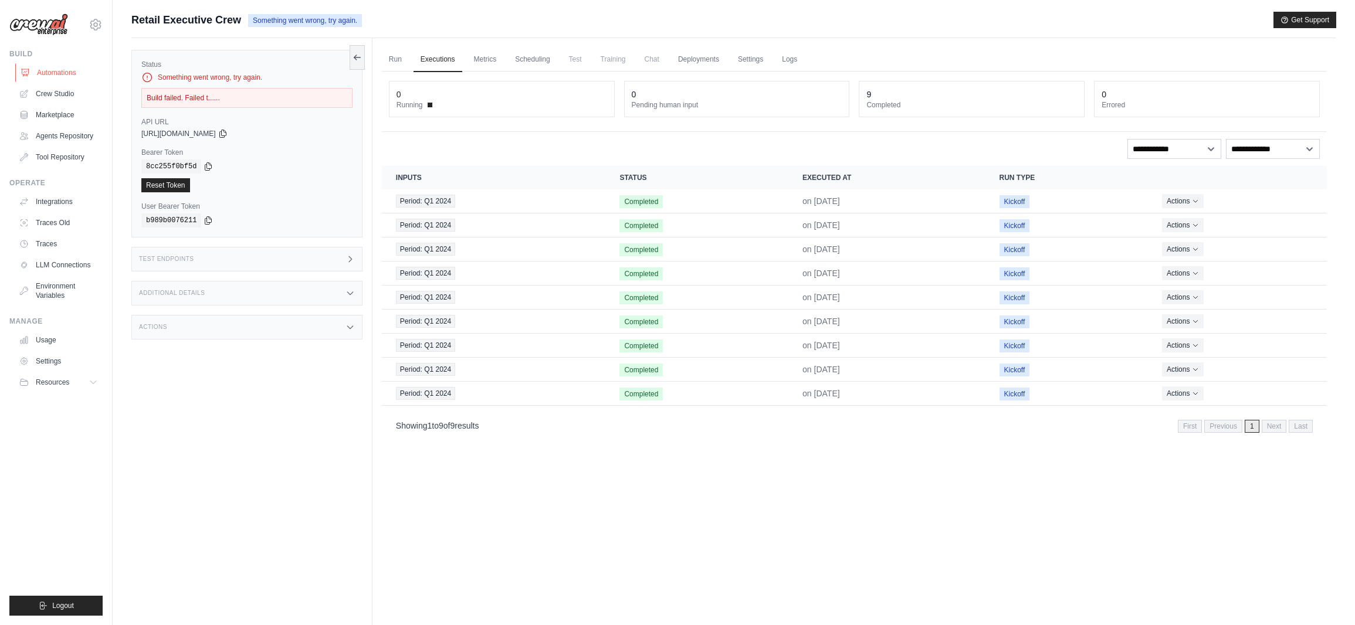
click at [70, 68] on link "Automations" at bounding box center [59, 72] width 89 height 19
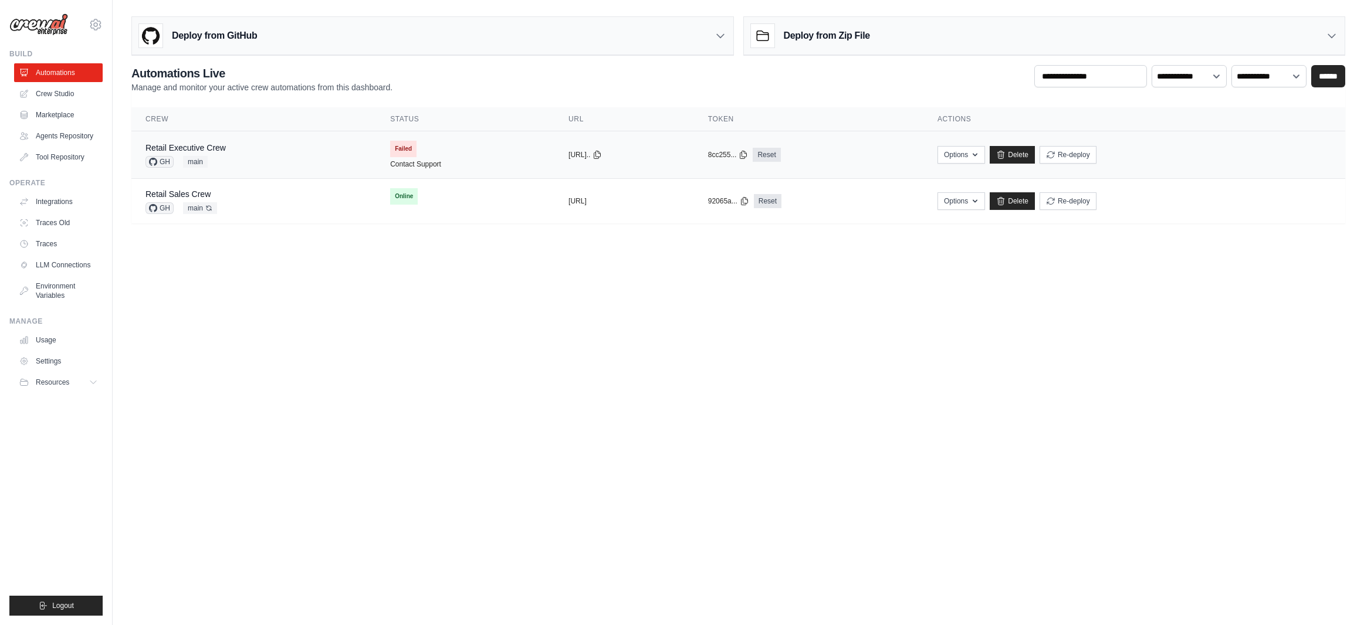
click at [256, 159] on div "Retail Executive Crew GH main" at bounding box center [254, 155] width 216 height 26
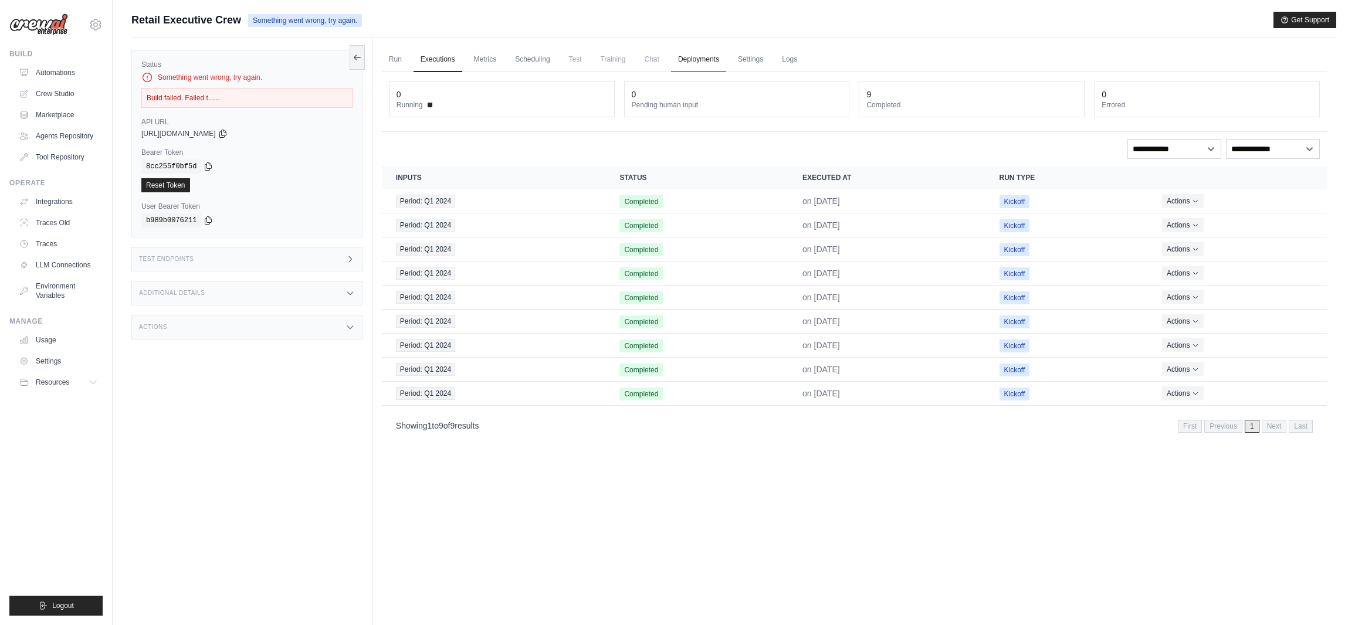
click at [713, 62] on link "Deployments" at bounding box center [698, 60] width 55 height 25
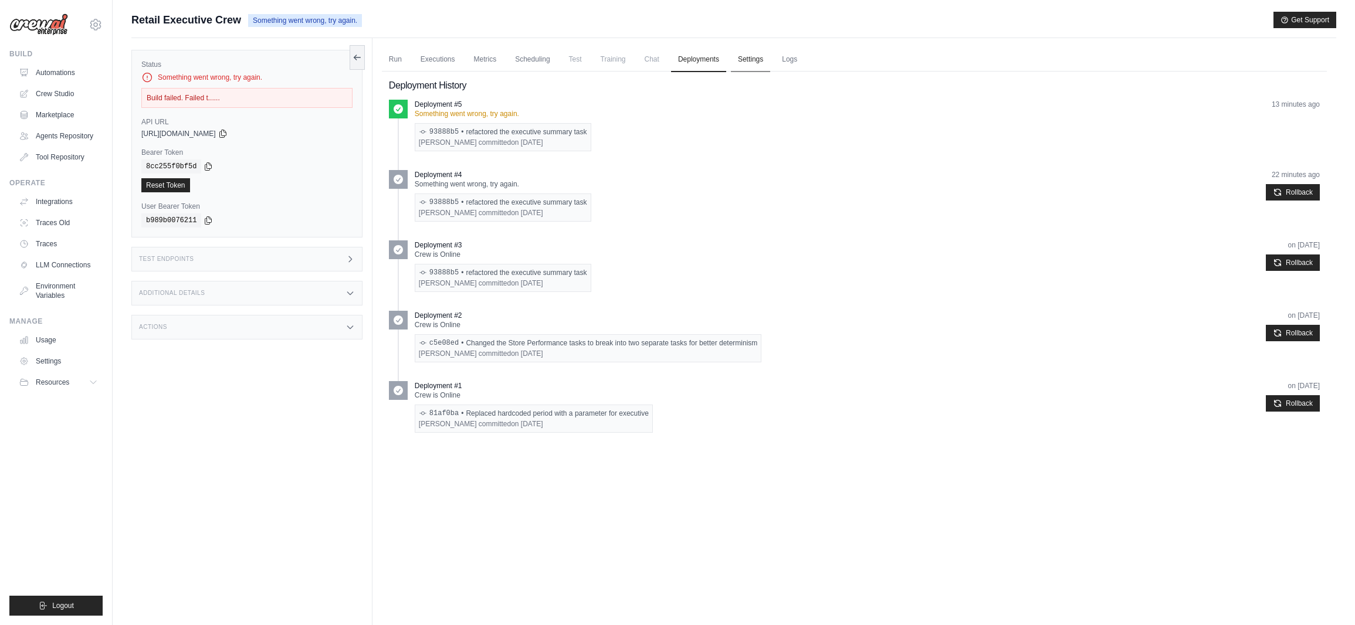
click at [750, 58] on link "Settings" at bounding box center [750, 60] width 39 height 25
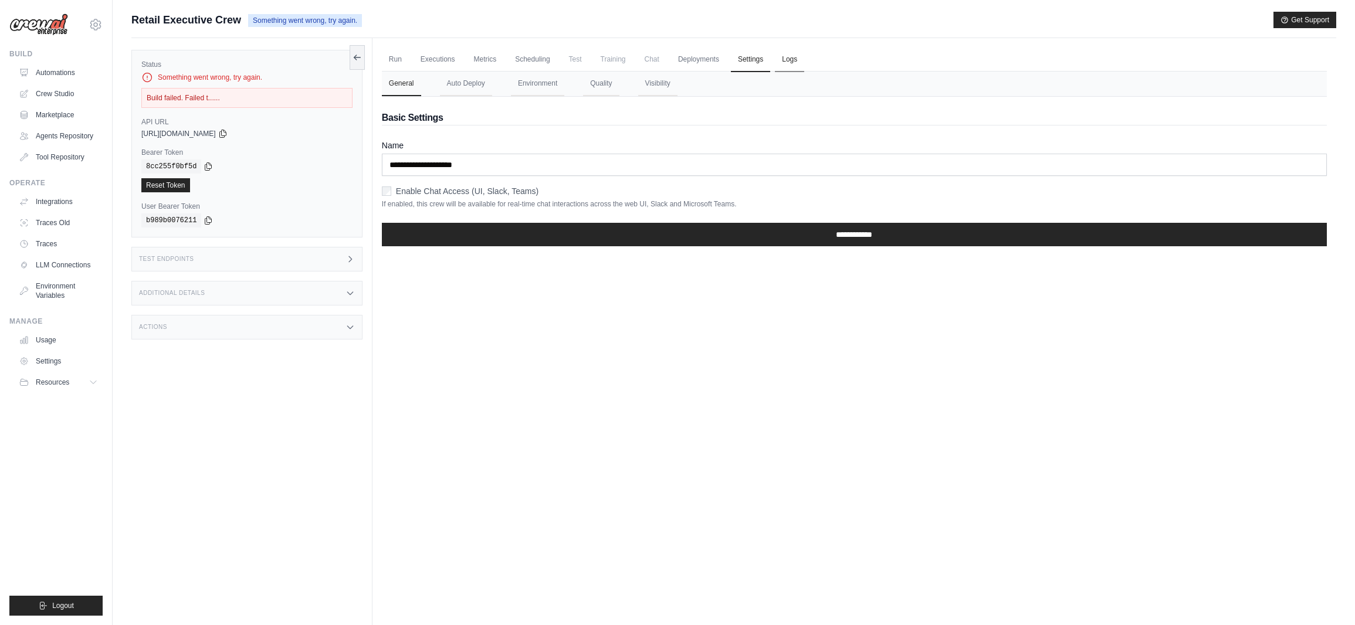
click at [787, 59] on link "Logs" at bounding box center [789, 60] width 29 height 25
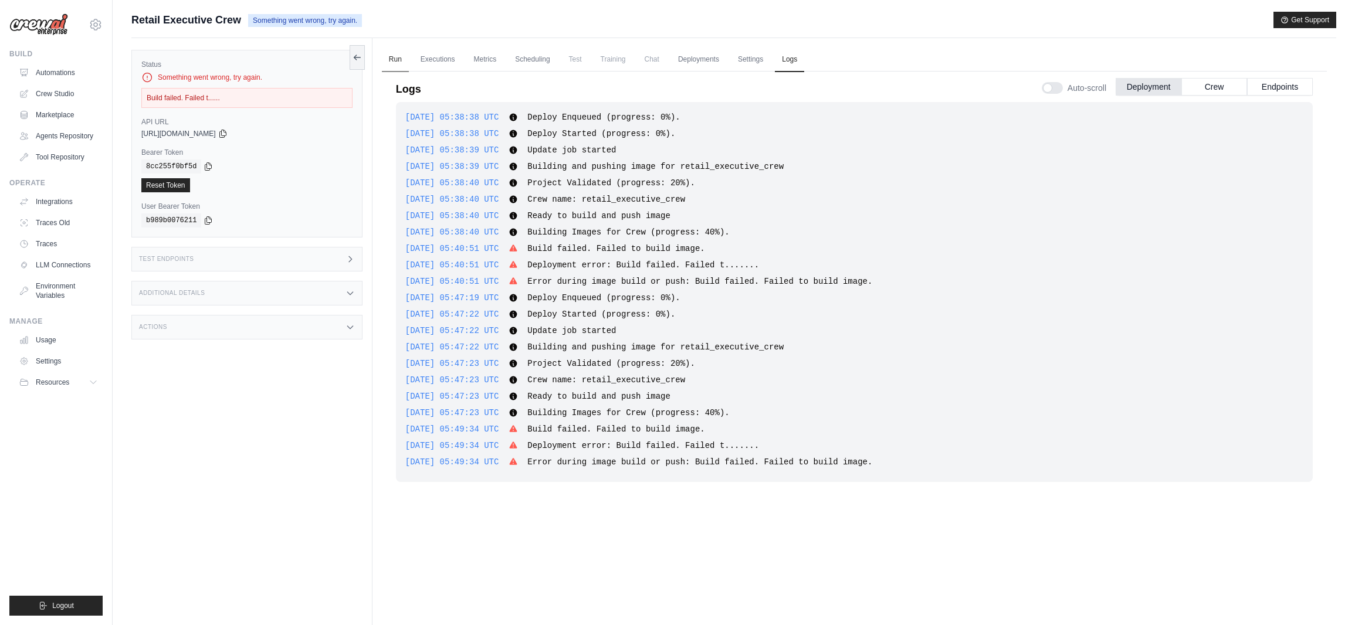
click at [401, 59] on link "Run" at bounding box center [395, 60] width 27 height 25
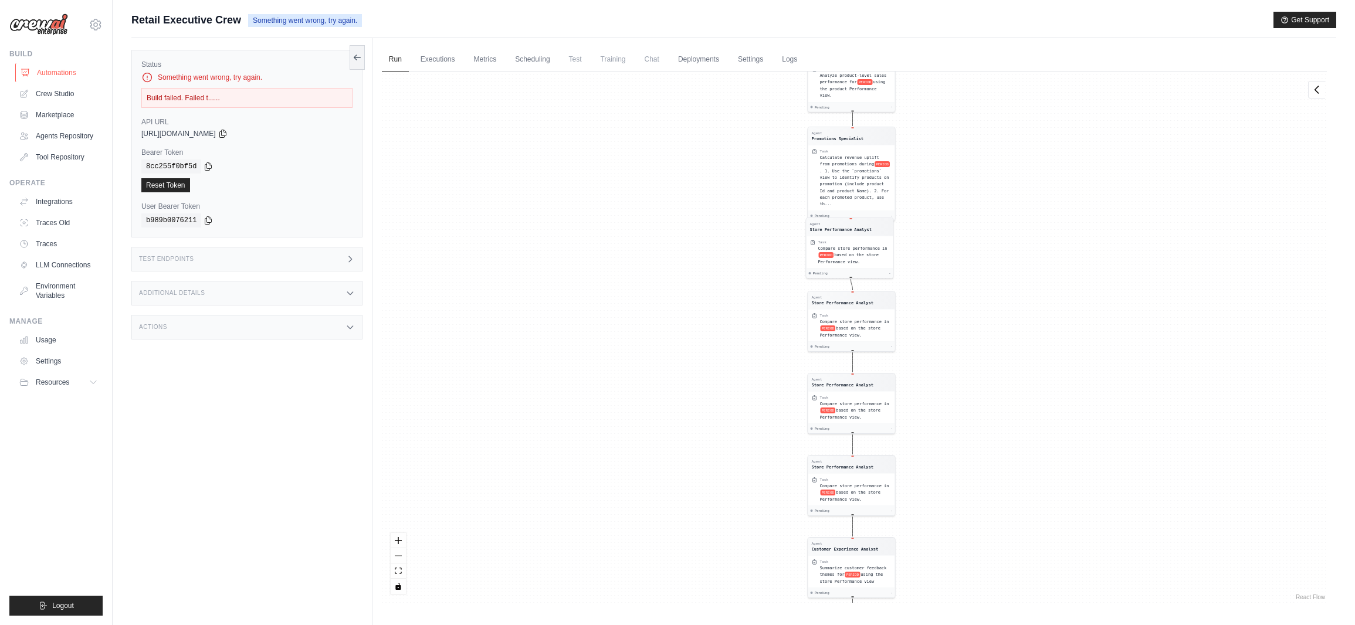
click at [69, 72] on link "Automations" at bounding box center [59, 72] width 89 height 19
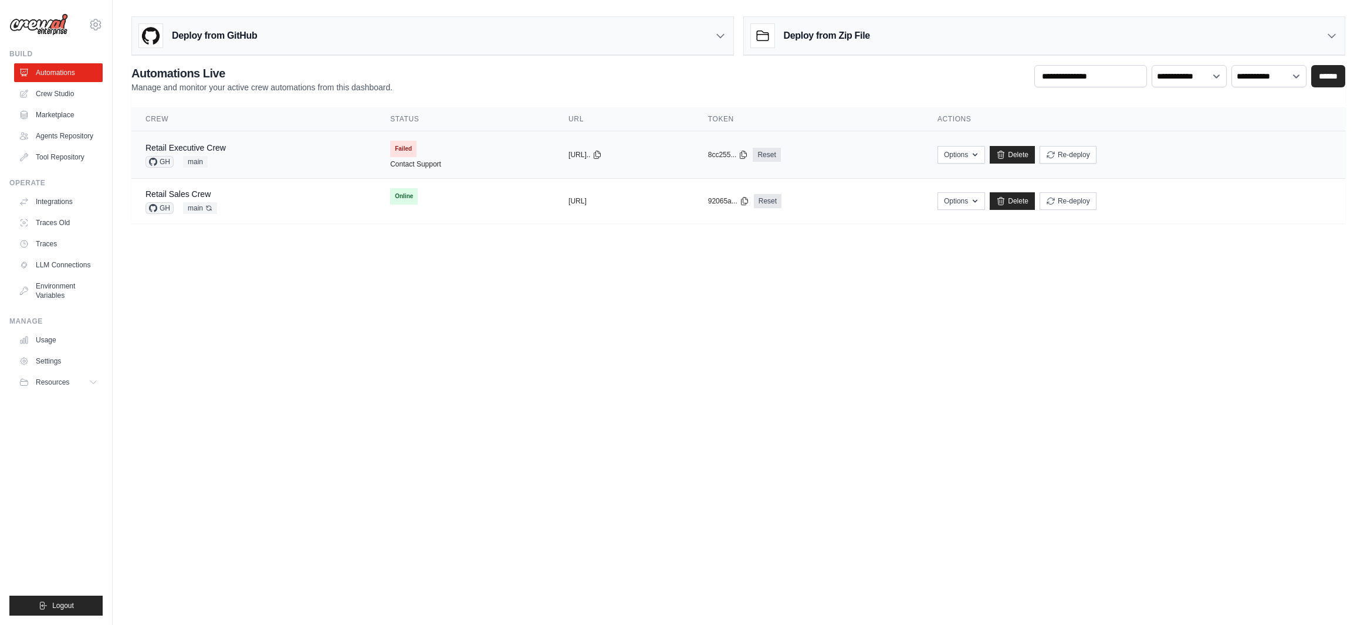
click at [262, 155] on div "Retail Executive Crew GH main" at bounding box center [254, 155] width 216 height 26
click at [1035, 151] on link "Delete" at bounding box center [1012, 155] width 45 height 18
click at [1035, 153] on link "Delete" at bounding box center [1012, 155] width 45 height 18
click at [237, 148] on div "Retail Executive Crew GH main" at bounding box center [254, 155] width 216 height 26
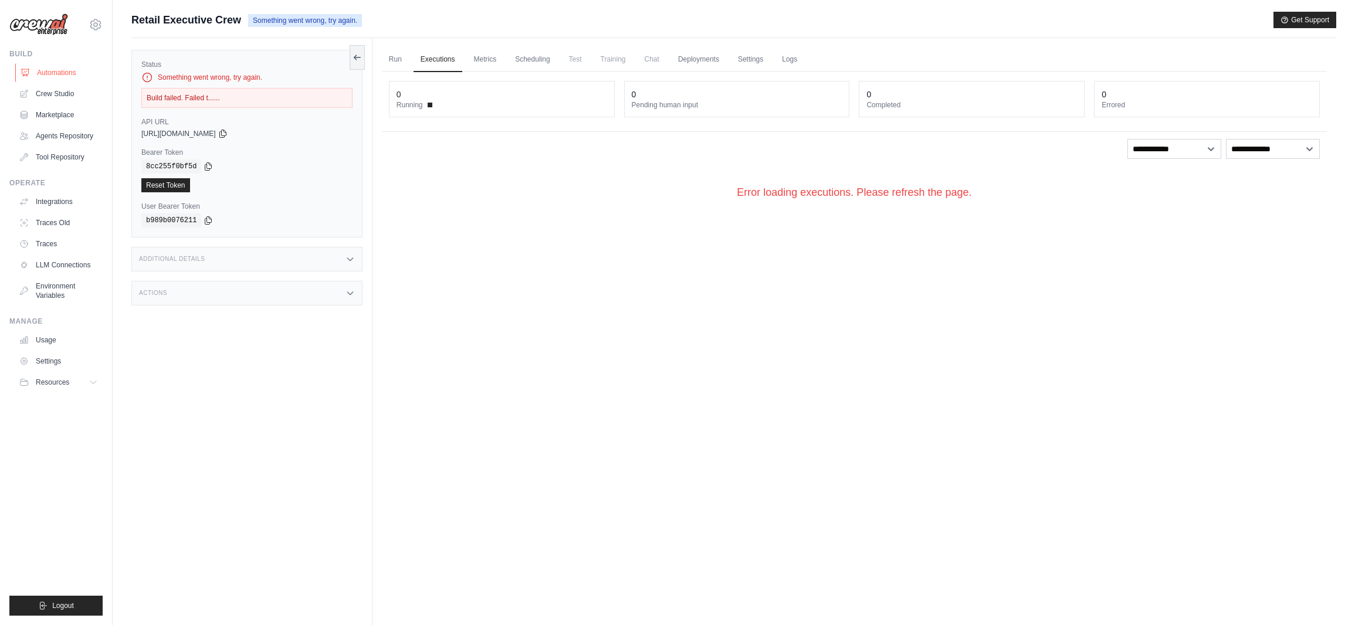
click at [62, 73] on link "Automations" at bounding box center [59, 72] width 89 height 19
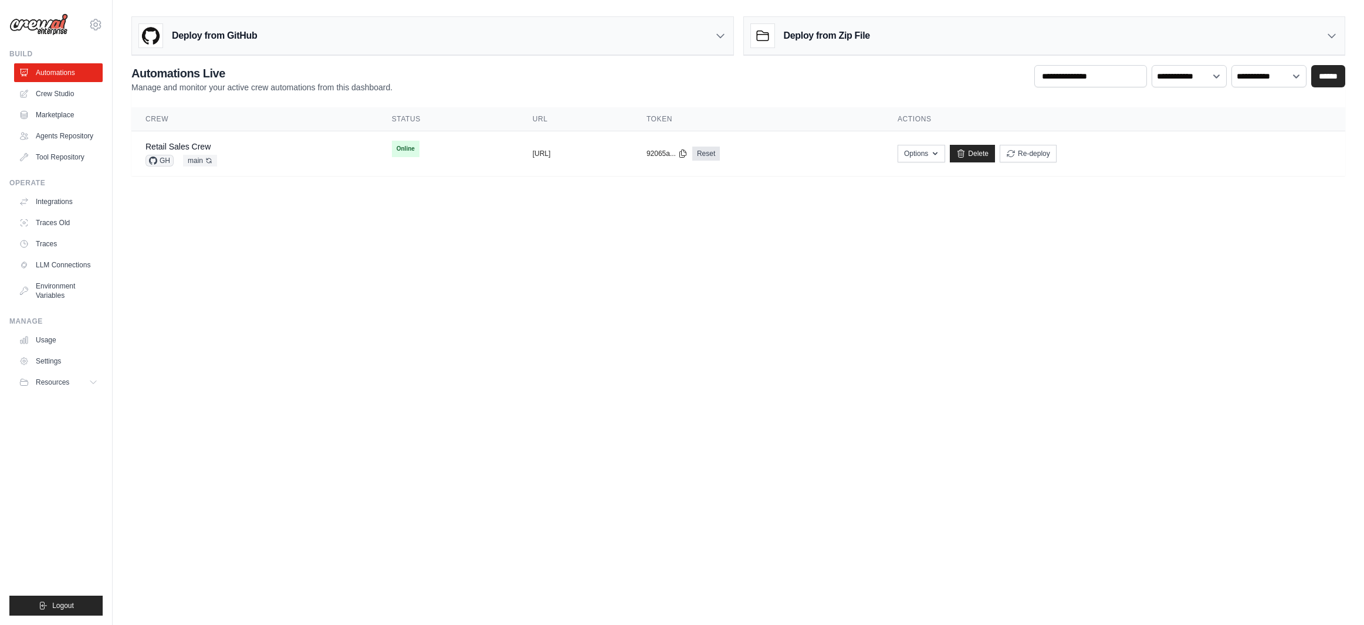
click at [349, 41] on div "Deploy from GitHub" at bounding box center [432, 36] width 601 height 38
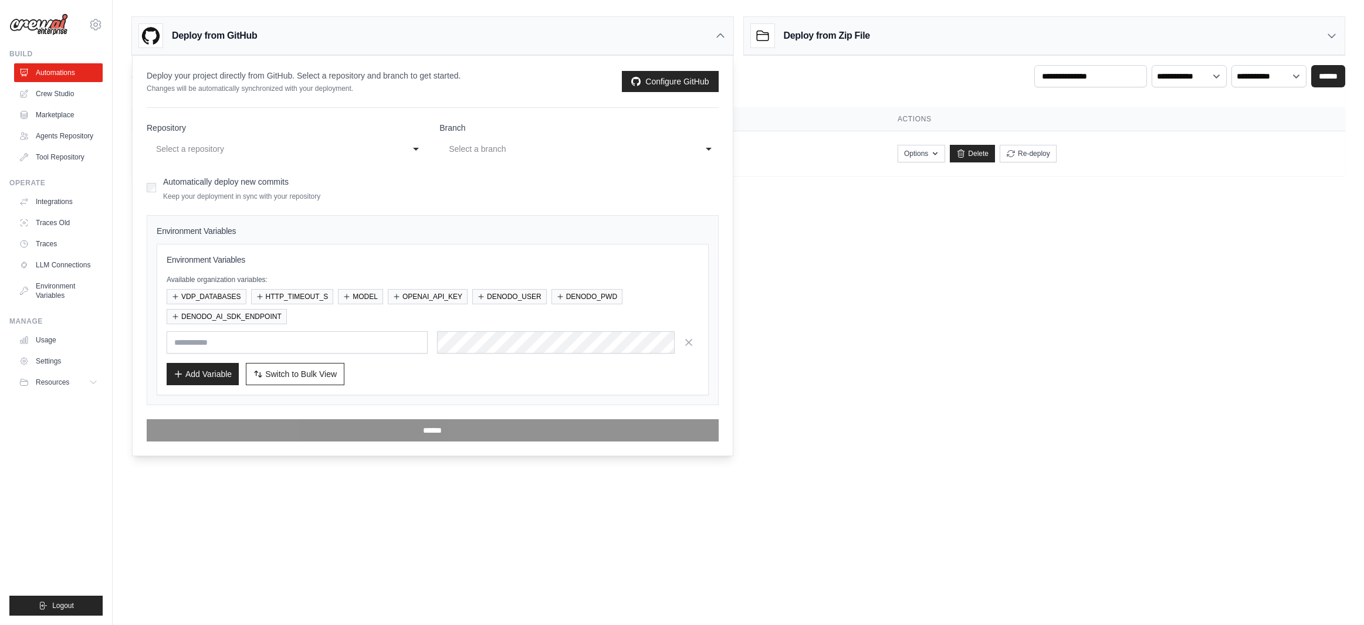
click at [244, 150] on div "Select a repository" at bounding box center [274, 149] width 236 height 14
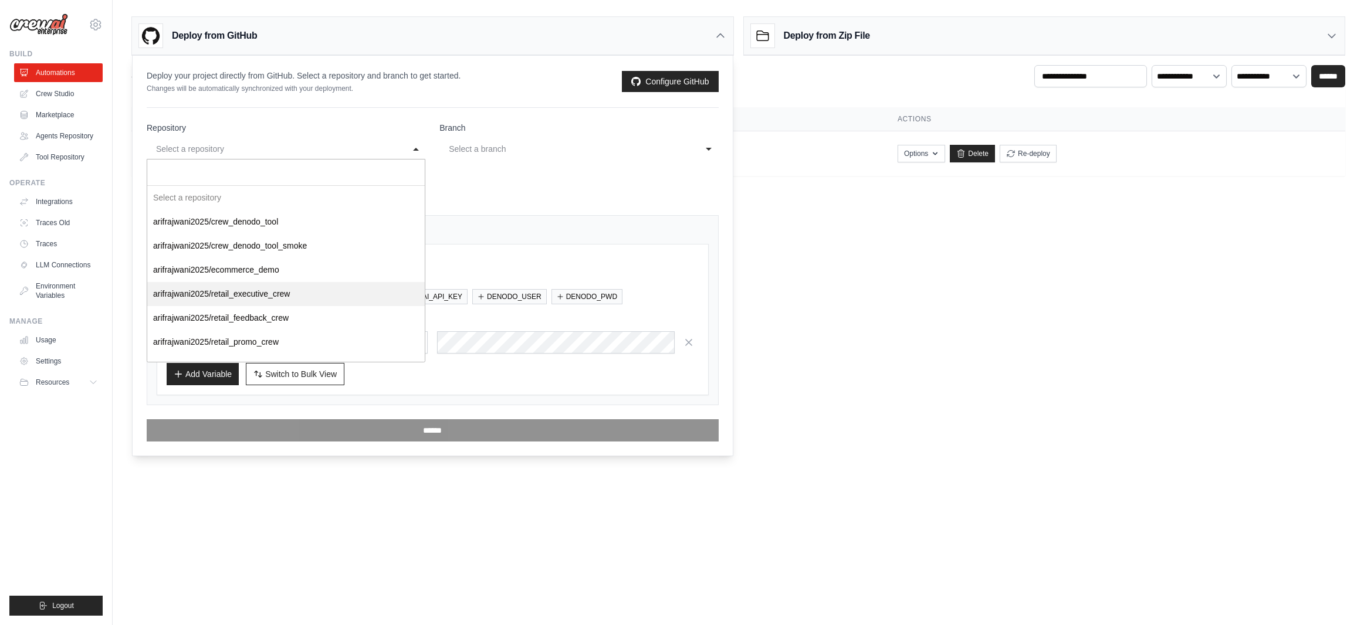
select select "**********"
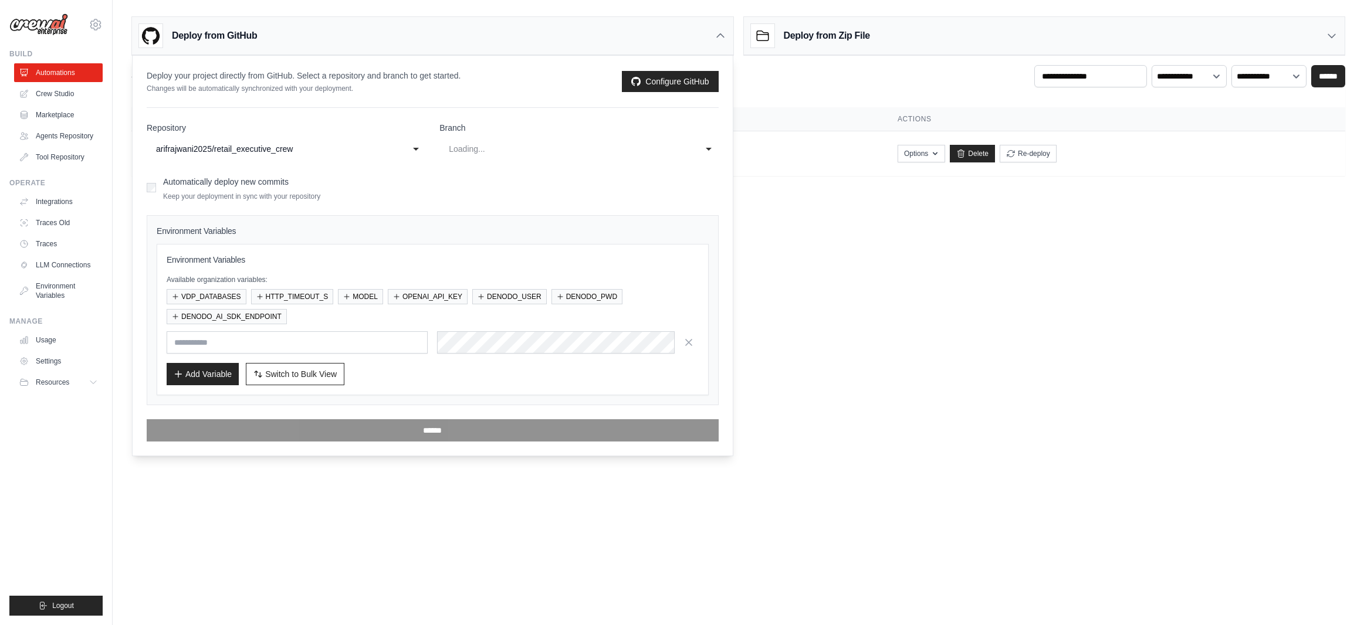
select select "****"
click at [509, 150] on div "main" at bounding box center [567, 149] width 236 height 14
click at [516, 144] on div "main" at bounding box center [567, 149] width 236 height 14
click at [226, 295] on button "VDP_DATABASES" at bounding box center [207, 296] width 80 height 15
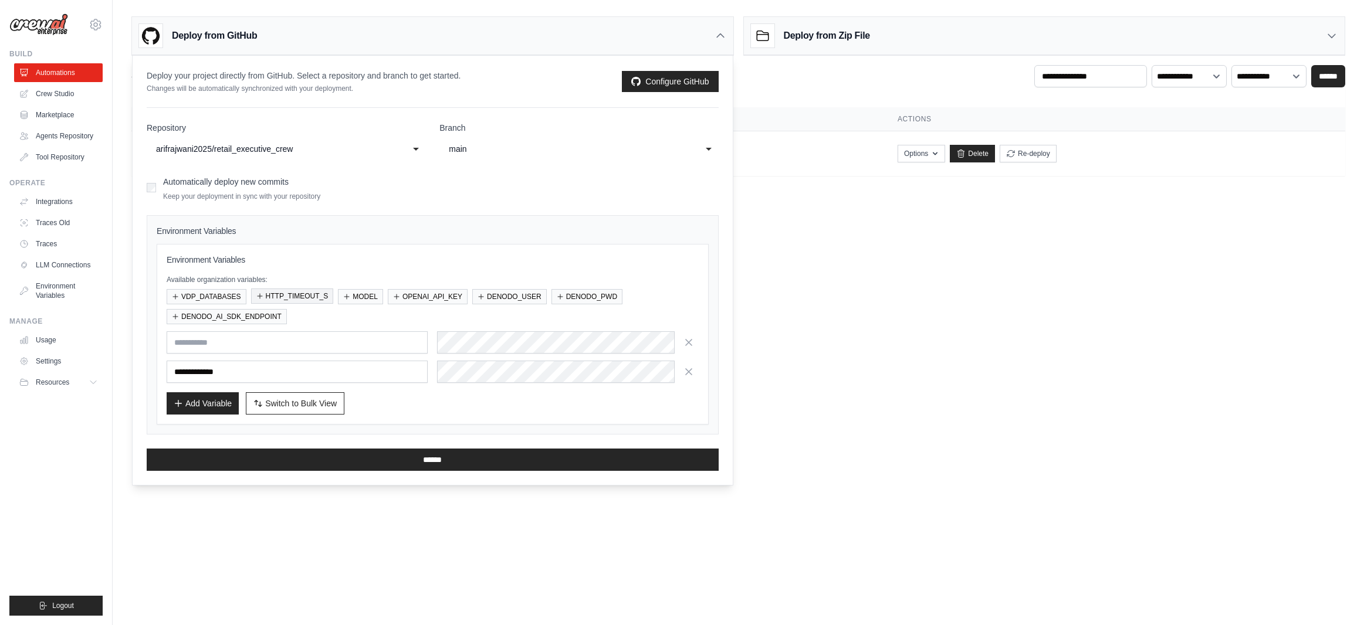
click at [304, 297] on button "HTTP_TIMEOUT_S" at bounding box center [292, 296] width 83 height 15
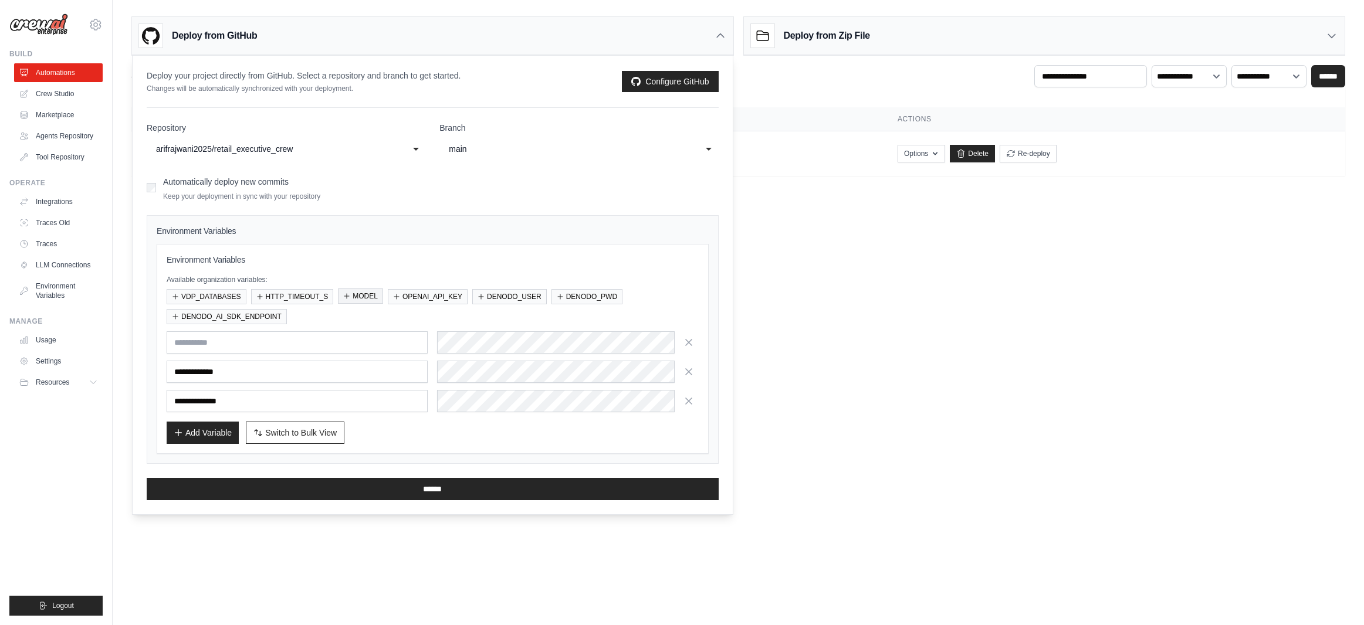
click at [370, 299] on button "MODEL" at bounding box center [360, 296] width 45 height 15
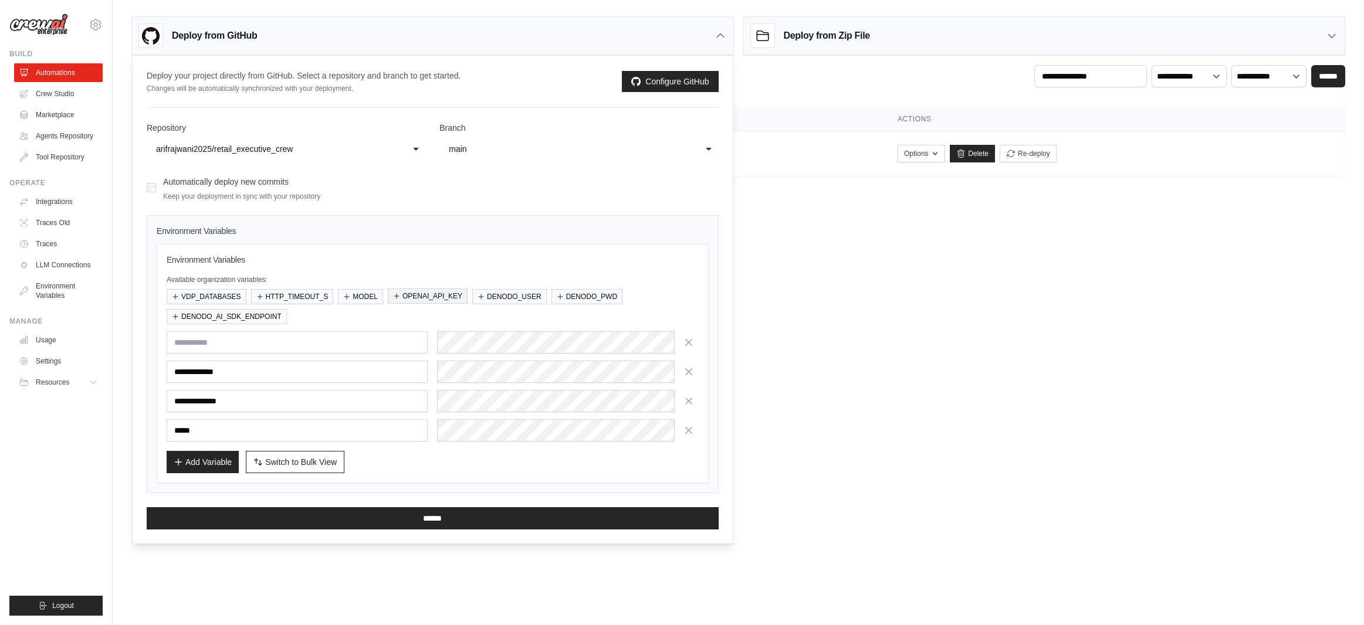
click at [422, 297] on button "OPENAI_API_KEY" at bounding box center [428, 296] width 80 height 15
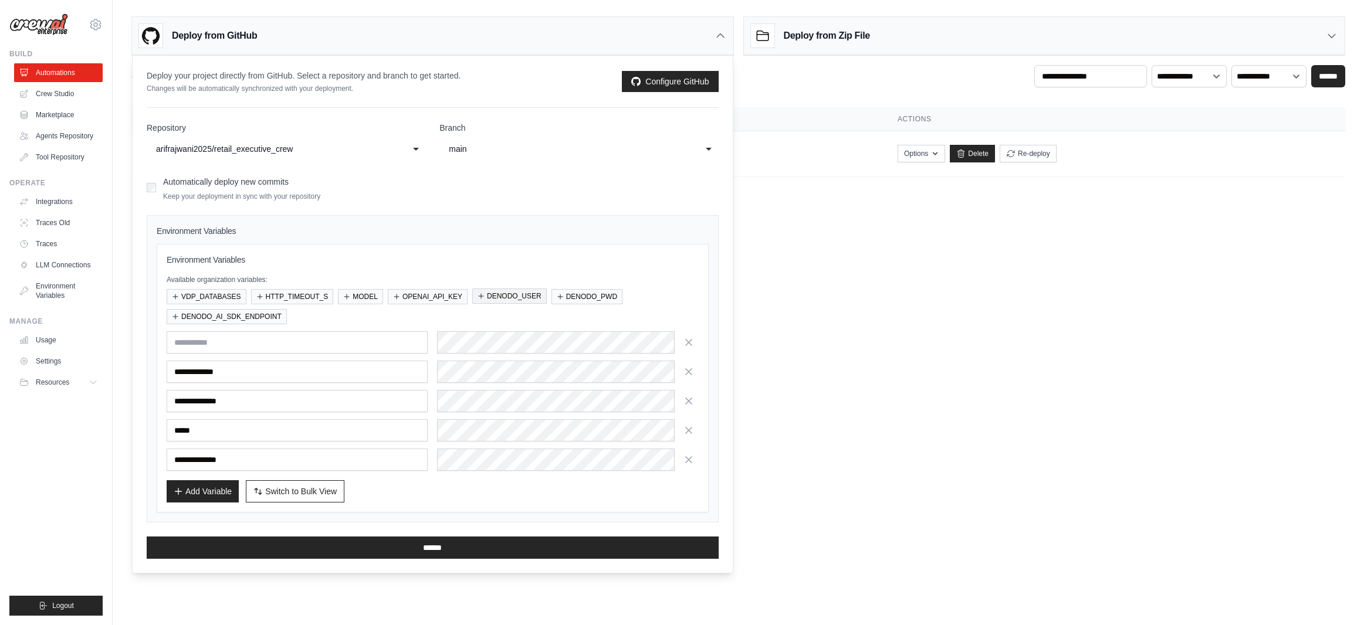
click at [516, 299] on button "DENODO_USER" at bounding box center [509, 296] width 75 height 15
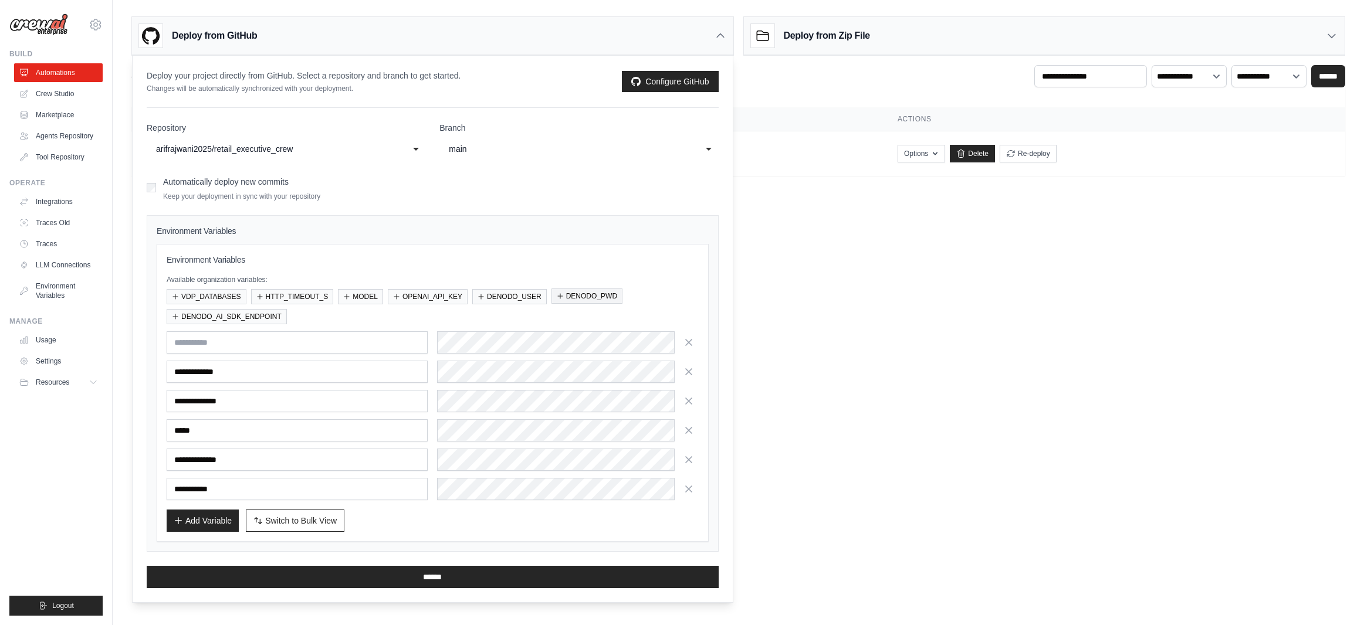
click at [580, 297] on button "DENODO_PWD" at bounding box center [587, 296] width 71 height 15
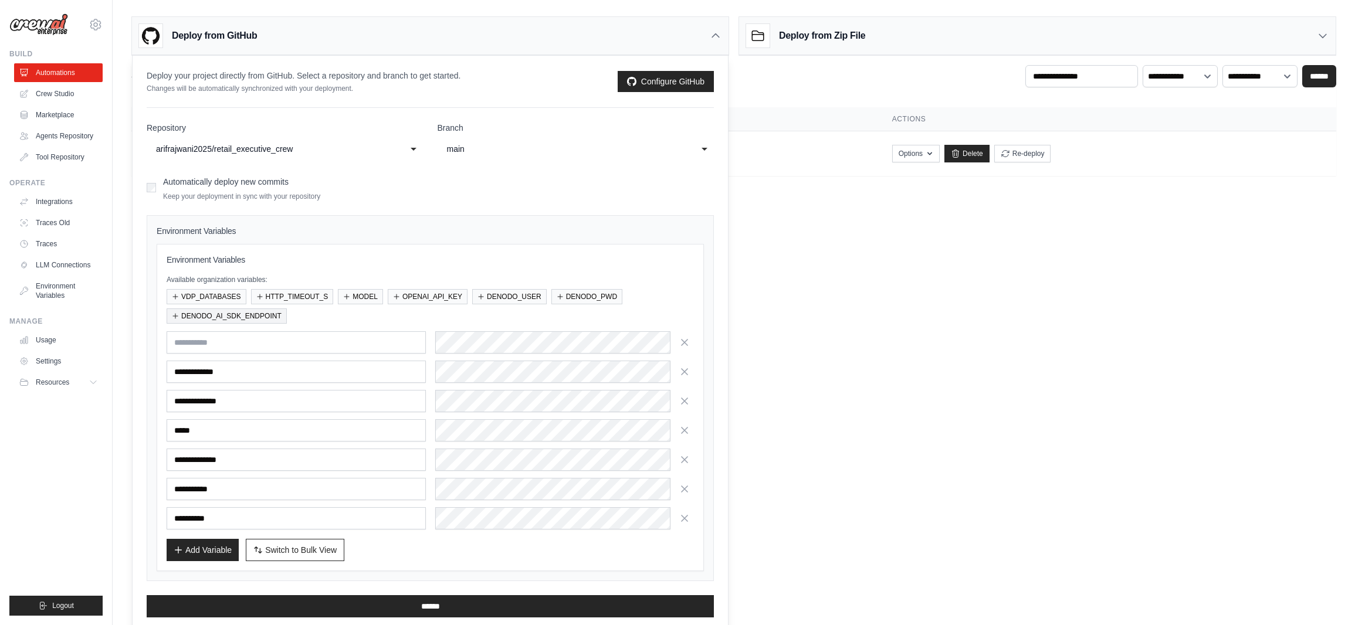
click at [269, 316] on button "DENODO_AI_SDK_ENDPOINT" at bounding box center [227, 316] width 120 height 15
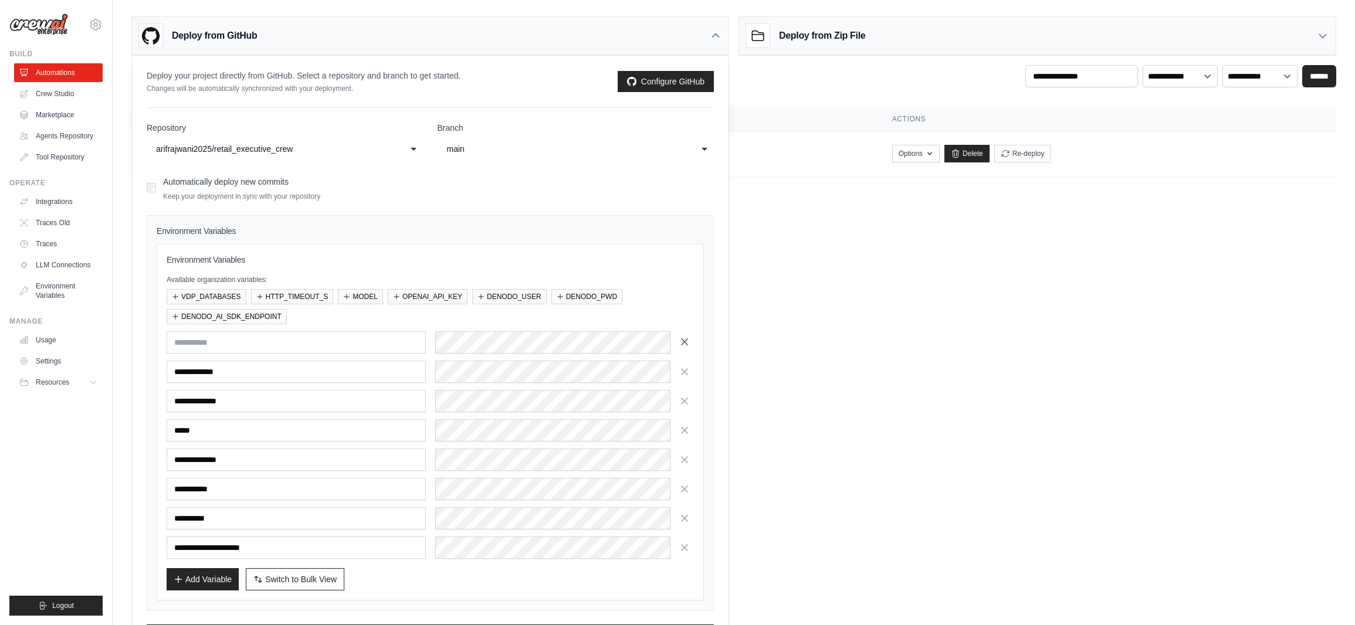
click at [692, 339] on button "button" at bounding box center [684, 342] width 19 height 19
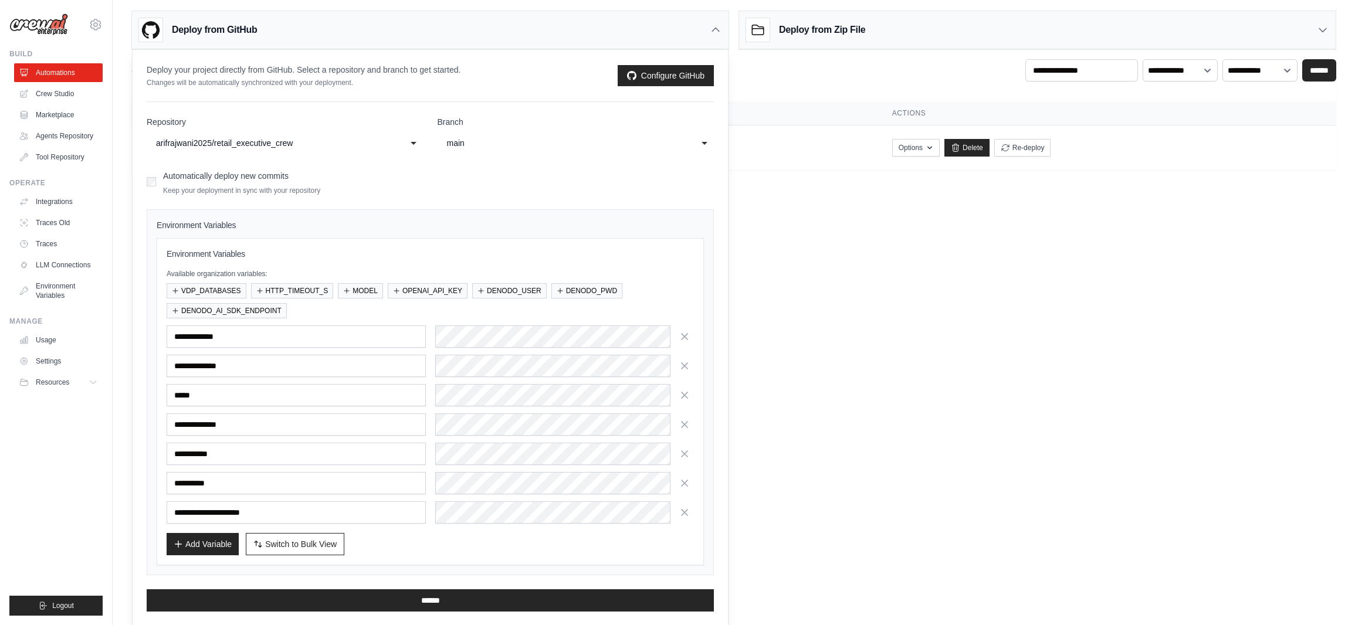
scroll to position [7, 0]
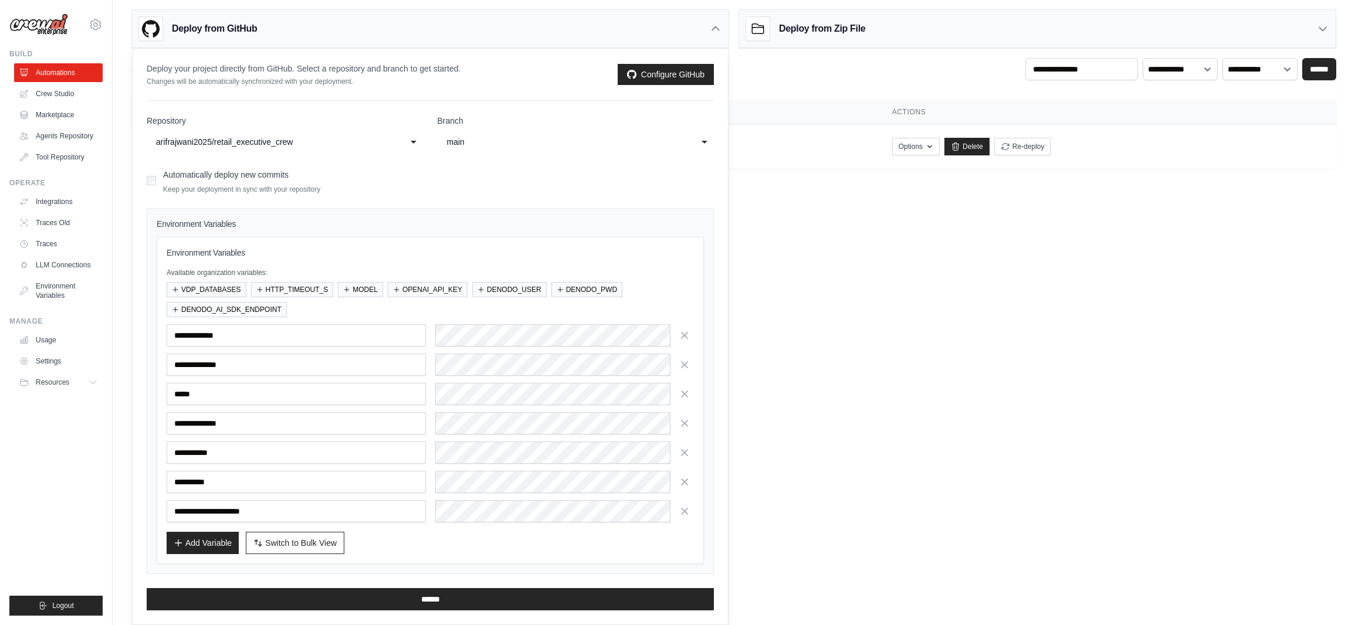
click at [327, 245] on div "Environment Variables Available organization variables: VDP_DATABASES HTTP_TIME…" at bounding box center [430, 400] width 547 height 327
click at [392, 332] on div "**********" at bounding box center [430, 335] width 527 height 22
click at [835, 244] on body "arajwani@denodo.com Arif's Personal Organization Denodo Technologies" at bounding box center [677, 305] width 1355 height 625
click at [401, 455] on div "**********" at bounding box center [430, 453] width 527 height 22
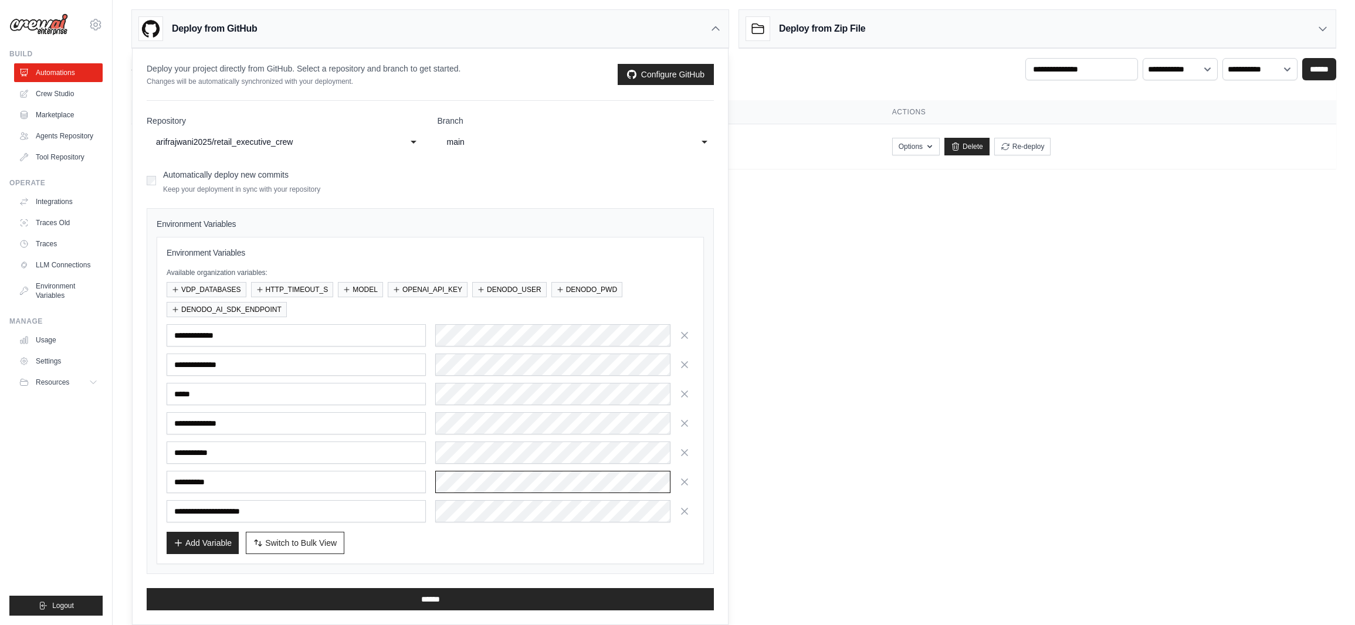
click at [421, 483] on div "**********" at bounding box center [430, 482] width 527 height 22
click at [550, 550] on div "Add Variable Switch to Bulk View Switch to Table View" at bounding box center [430, 543] width 527 height 22
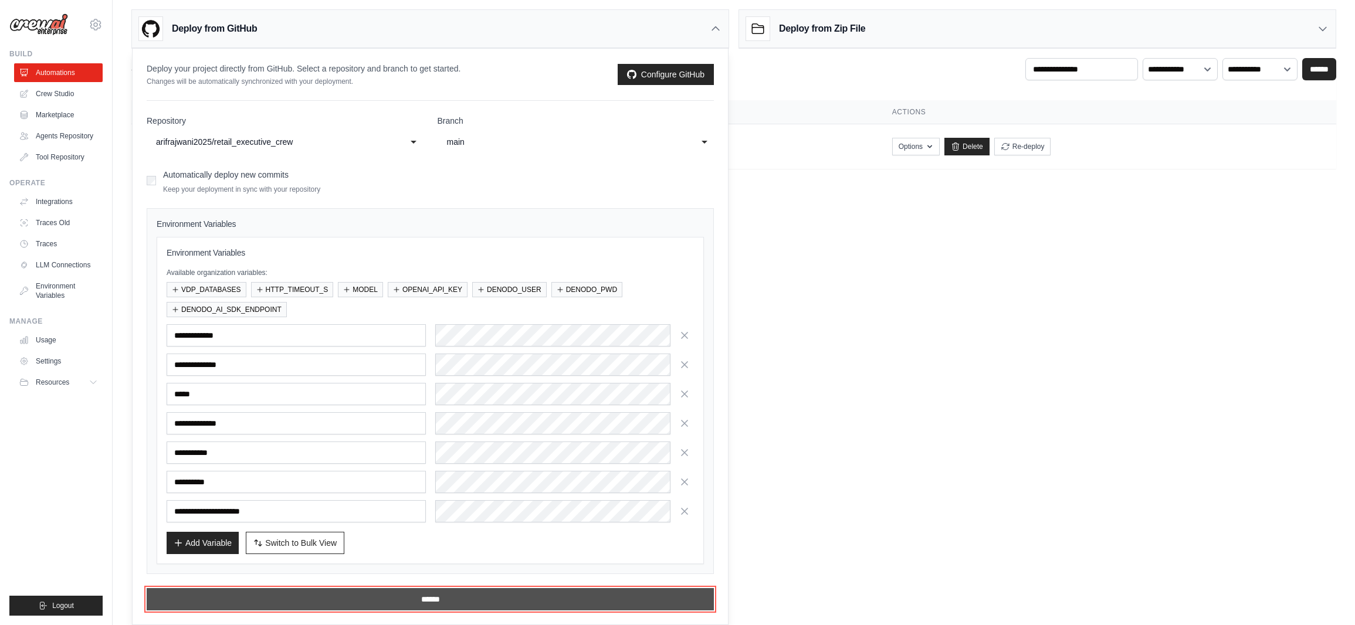
click at [432, 603] on input "******" at bounding box center [430, 599] width 567 height 22
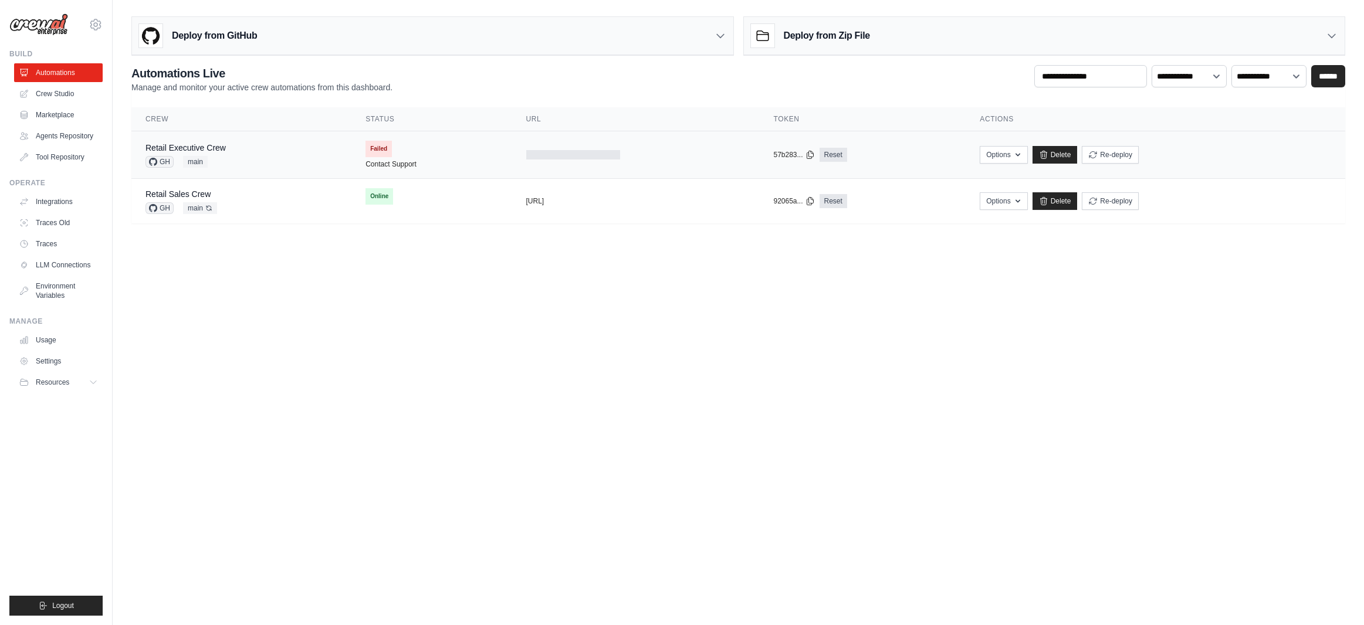
click at [547, 158] on div at bounding box center [573, 154] width 94 height 9
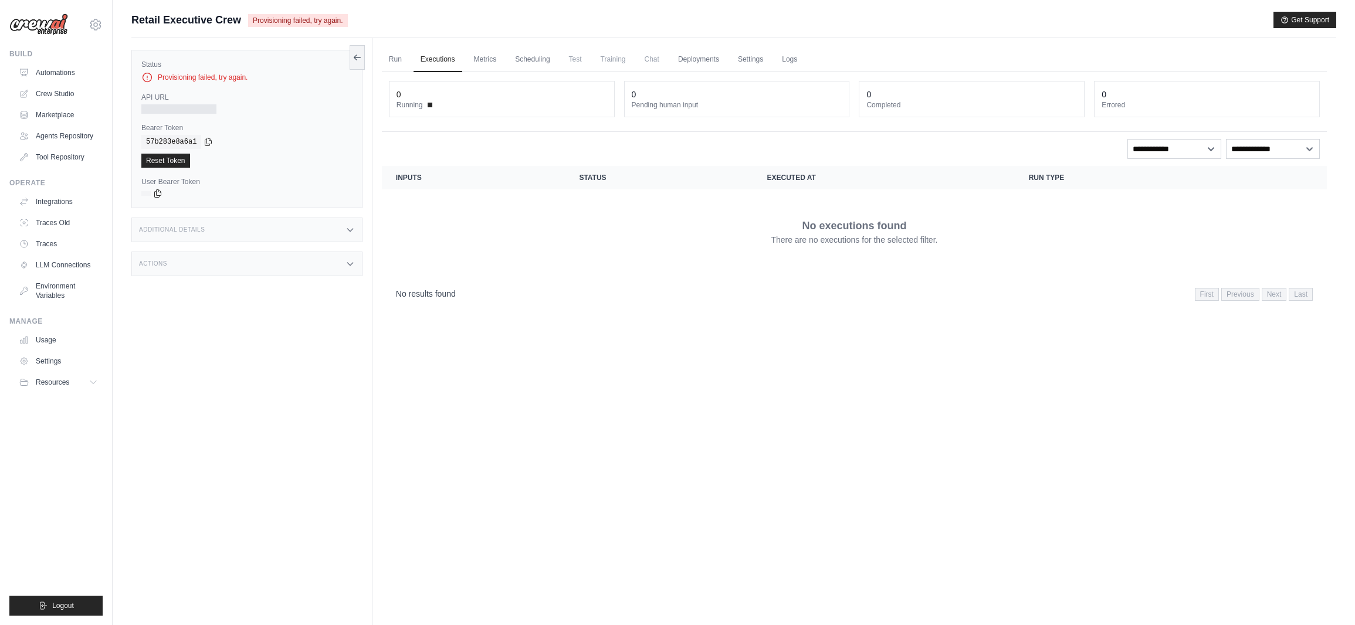
click at [214, 79] on div "Provisioning failed, try again." at bounding box center [246, 78] width 211 height 12
drag, startPoint x: 172, startPoint y: 78, endPoint x: 241, endPoint y: 77, distance: 68.1
click at [241, 77] on div "Provisioning failed, try again." at bounding box center [246, 78] width 211 height 12
click at [150, 77] on icon at bounding box center [147, 78] width 12 height 12
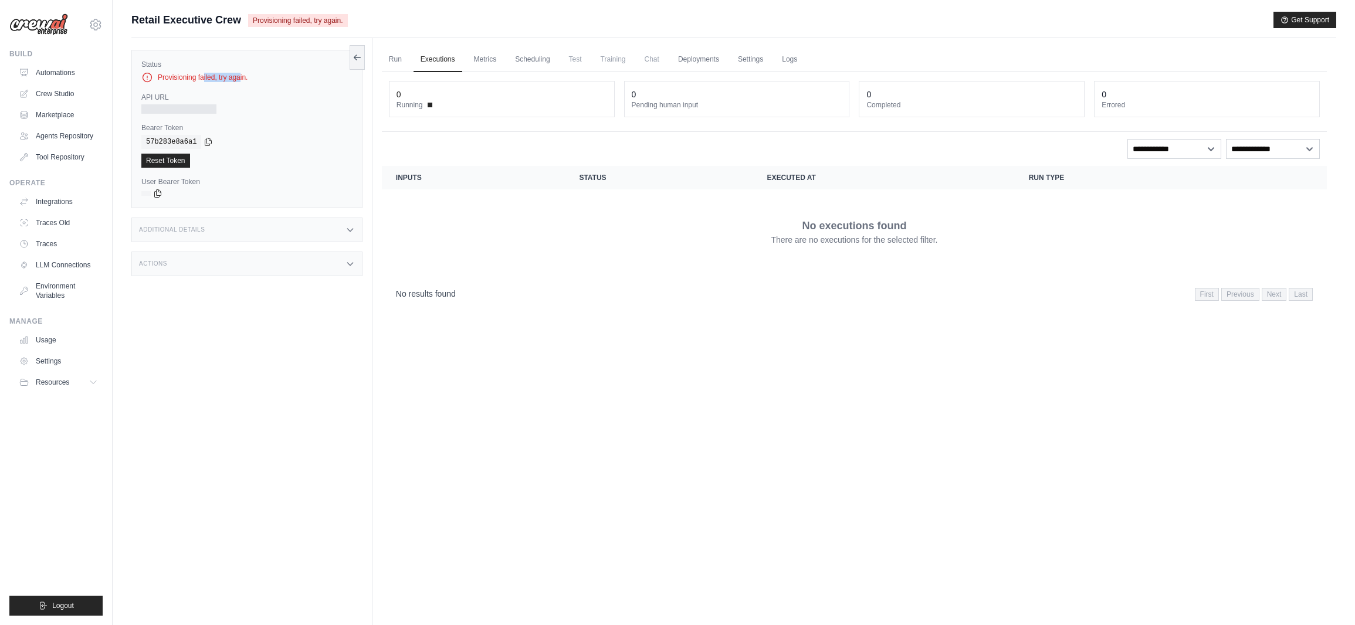
click at [150, 77] on icon at bounding box center [147, 78] width 12 height 12
click at [242, 73] on div "Provisioning failed, try again." at bounding box center [246, 78] width 211 height 12
click at [205, 111] on div at bounding box center [178, 108] width 75 height 9
click at [403, 58] on link "Run" at bounding box center [395, 60] width 27 height 25
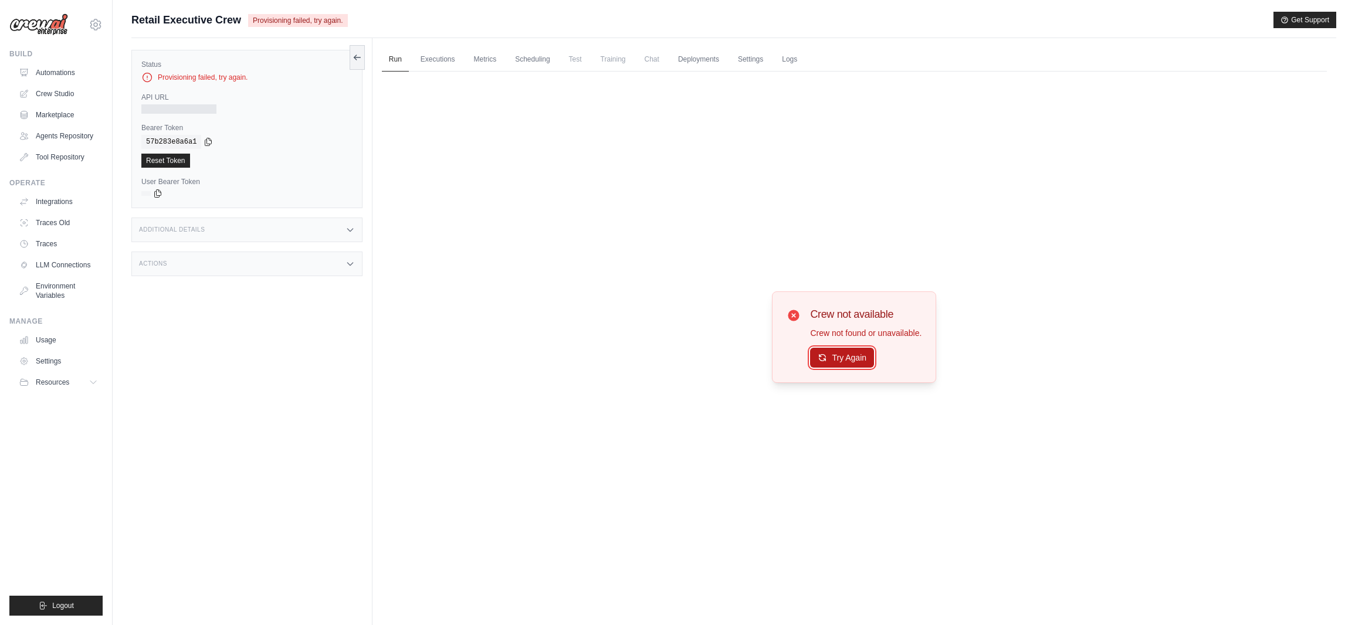
click at [853, 358] on button "Try Again" at bounding box center [842, 358] width 64 height 20
click at [41, 66] on link "Automations" at bounding box center [59, 72] width 89 height 19
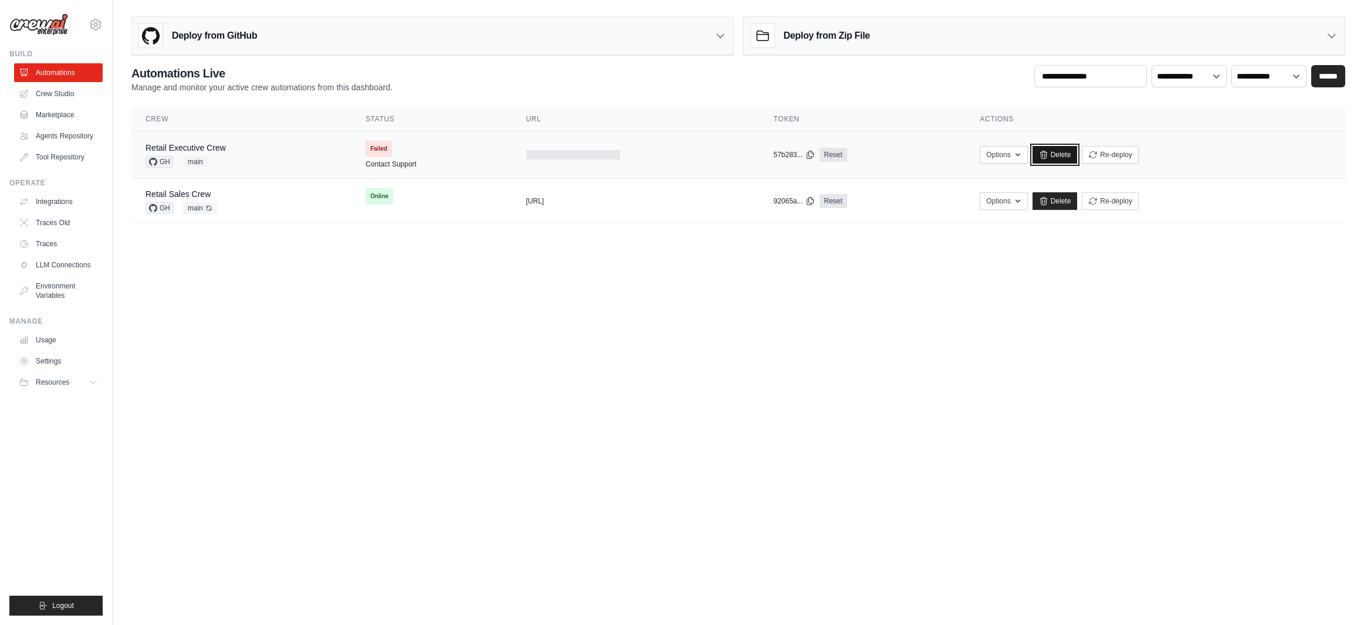
click at [1064, 152] on link "Delete" at bounding box center [1055, 155] width 45 height 18
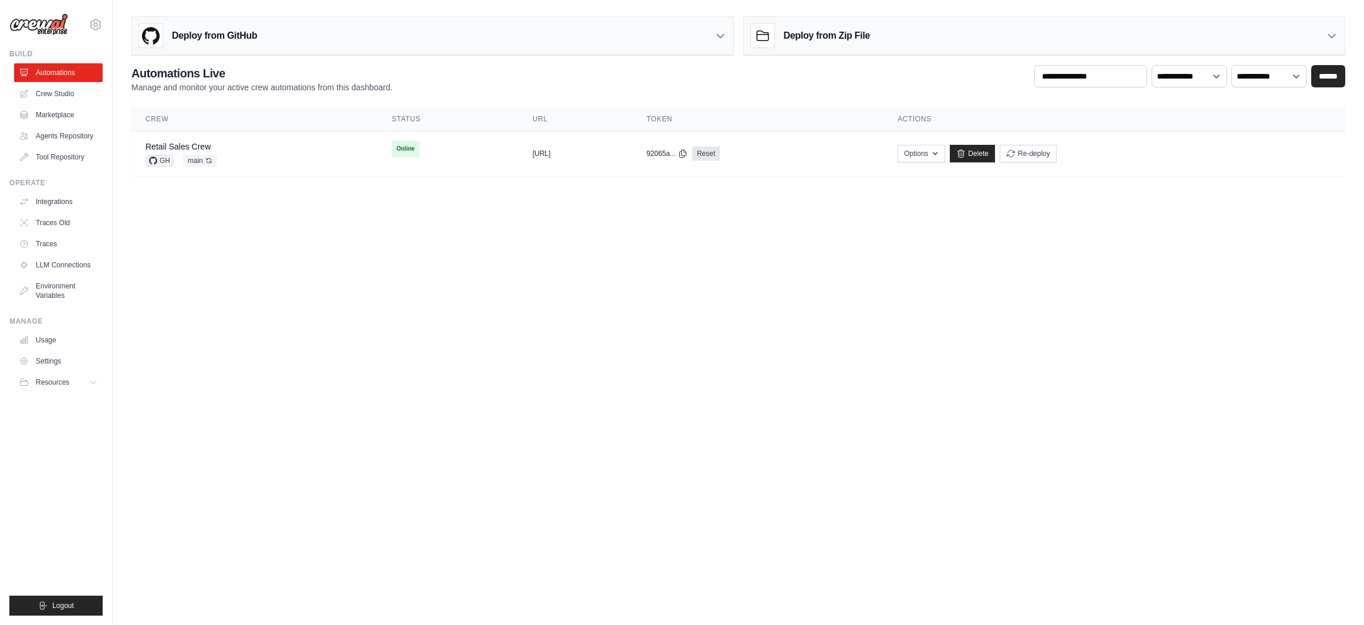
click at [395, 215] on body "[EMAIL_ADDRESS][DOMAIN_NAME] [PERSON_NAME]'s Personal Organization Denodo Techn…" at bounding box center [682, 312] width 1364 height 625
click at [221, 40] on h3 "Deploy from GitHub" at bounding box center [214, 36] width 85 height 14
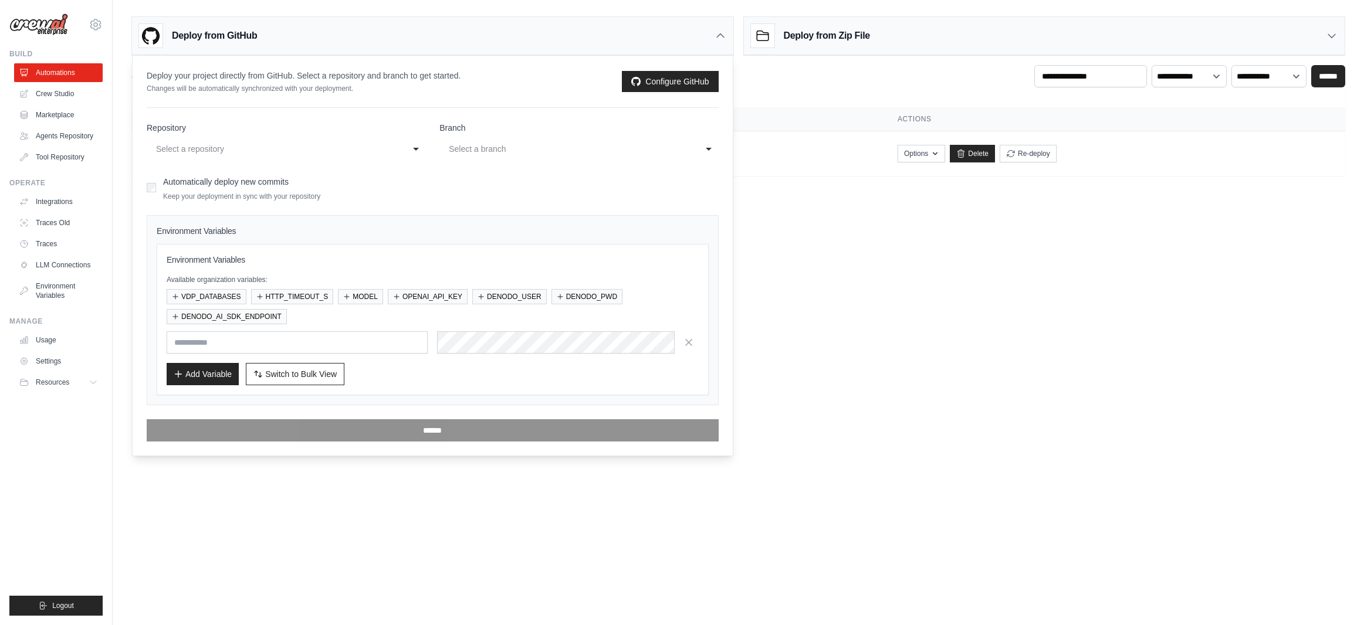
click at [246, 146] on div "Select a repository" at bounding box center [274, 149] width 236 height 14
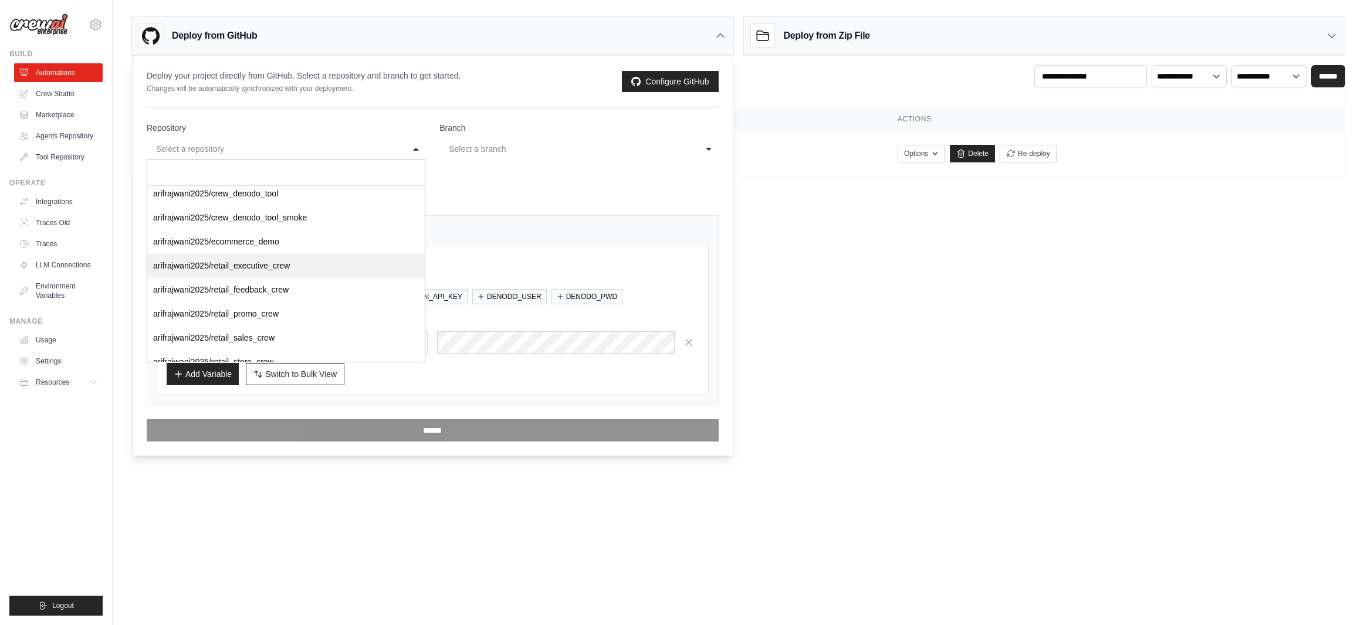
scroll to position [40, 0]
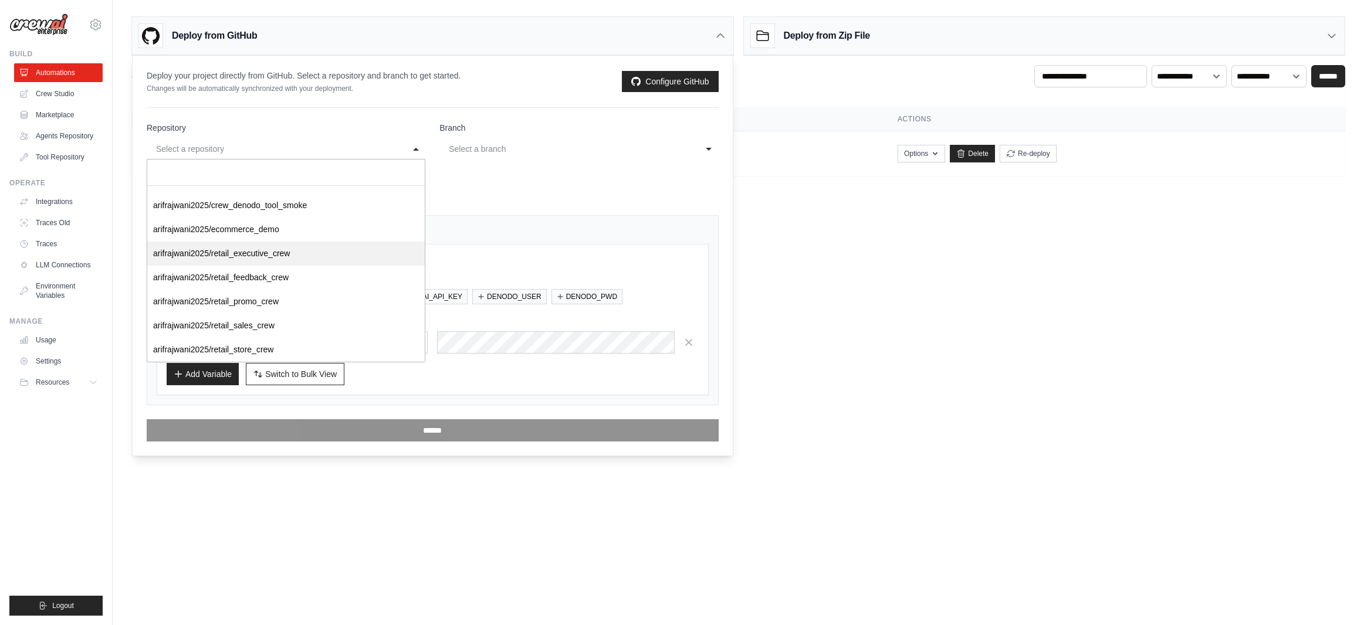
select select "**********"
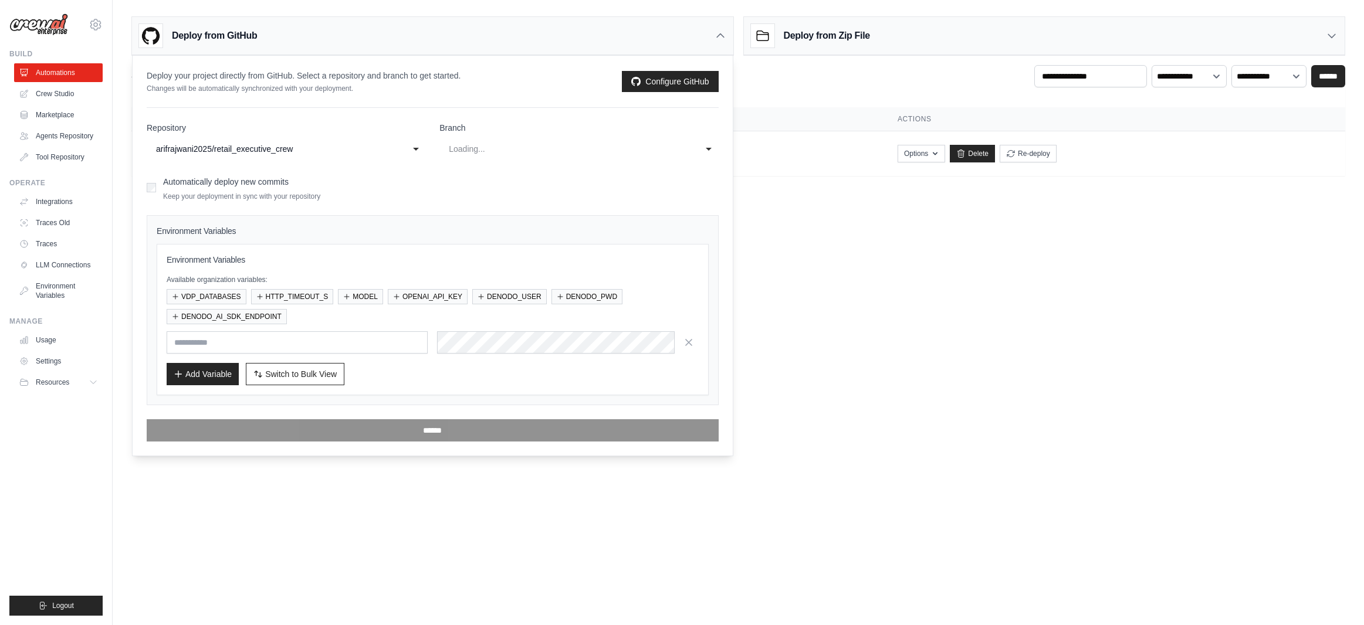
scroll to position [0, 0]
select select "****"
click at [224, 296] on button "VDP_DATABASES" at bounding box center [207, 296] width 80 height 15
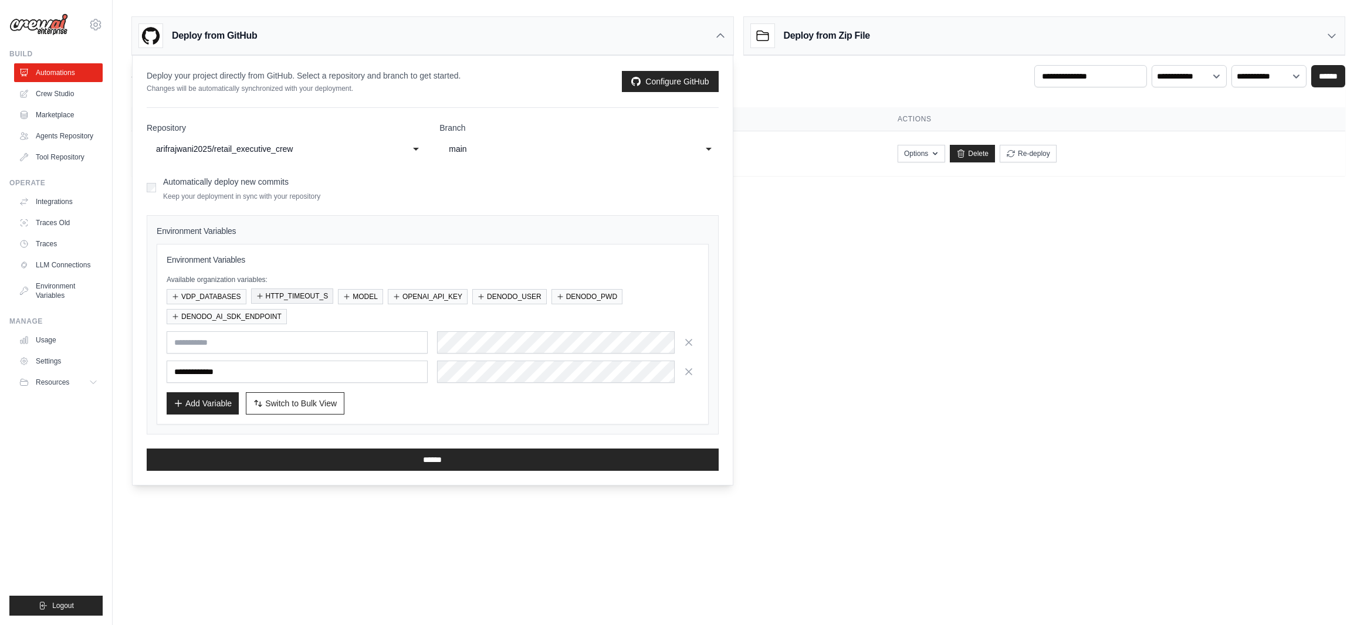
click at [289, 296] on button "HTTP_TIMEOUT_S" at bounding box center [292, 296] width 83 height 15
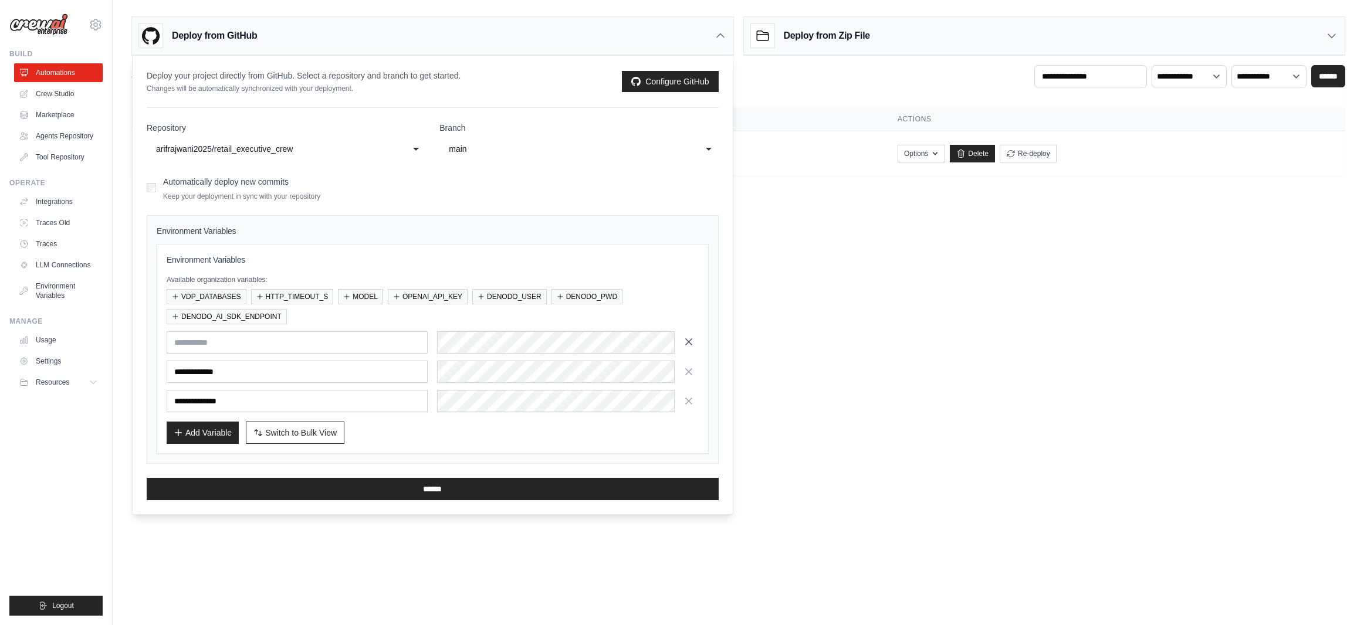
click at [688, 345] on icon "button" at bounding box center [689, 342] width 12 height 12
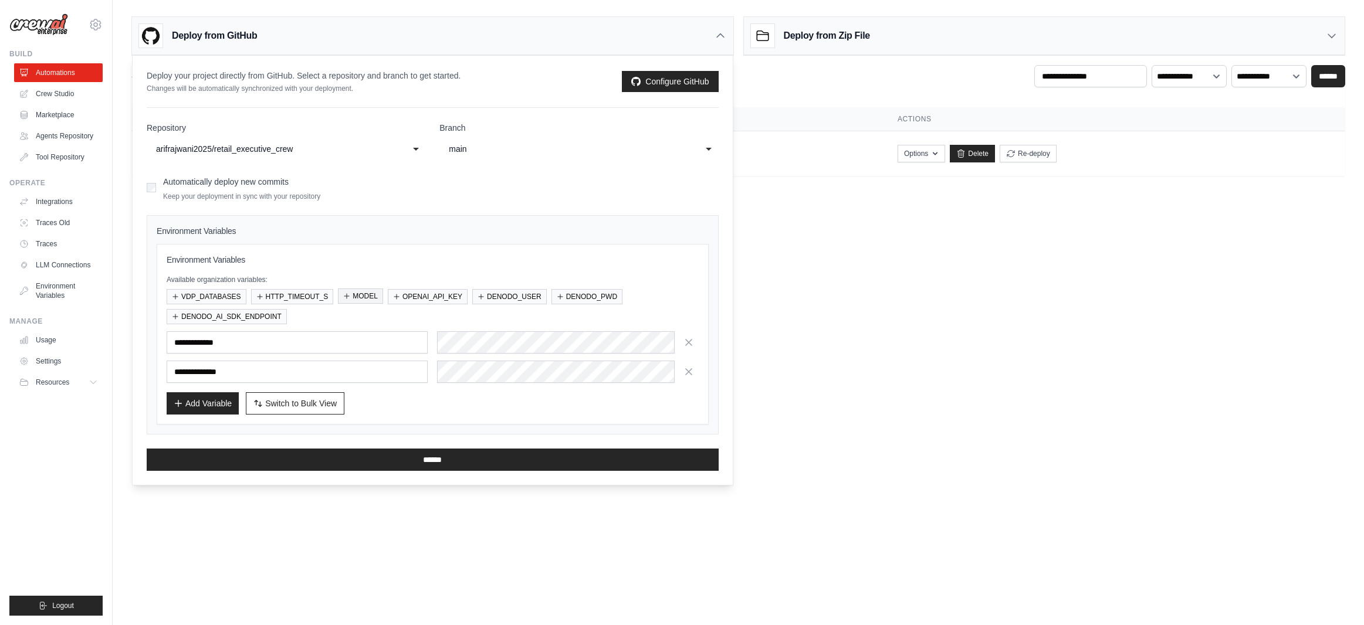
click at [368, 299] on button "MODEL" at bounding box center [360, 296] width 45 height 15
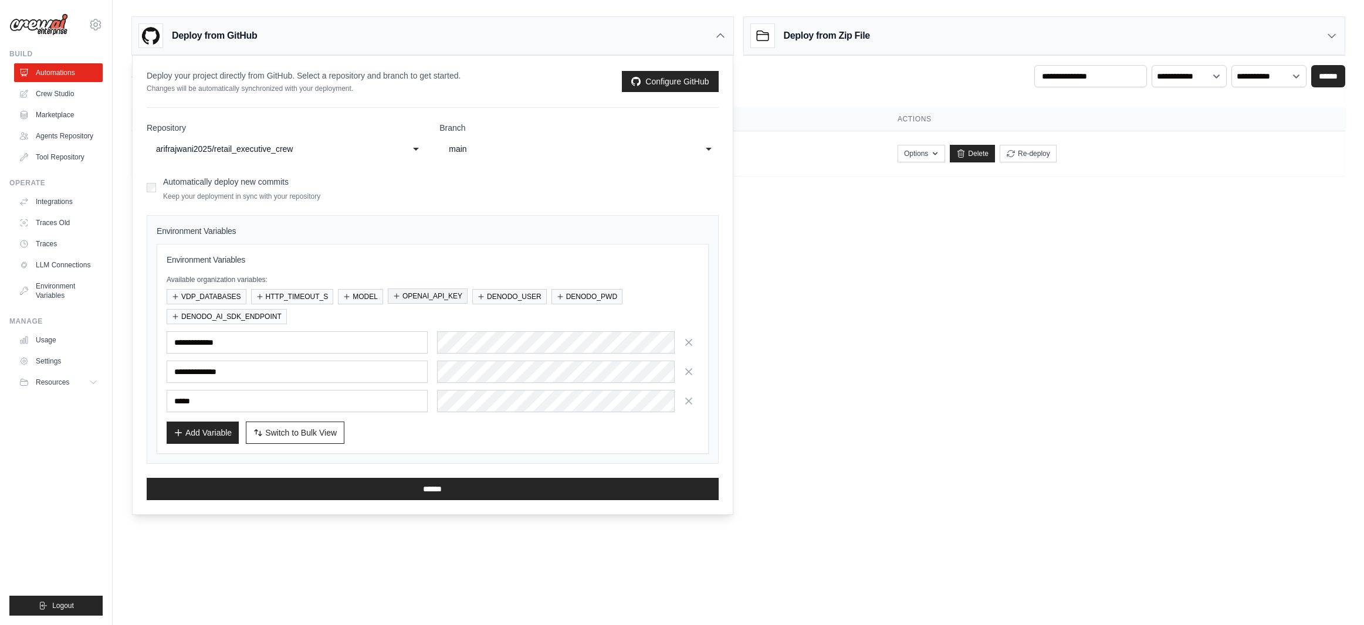
click at [412, 296] on button "OPENAI_API_KEY" at bounding box center [428, 296] width 80 height 15
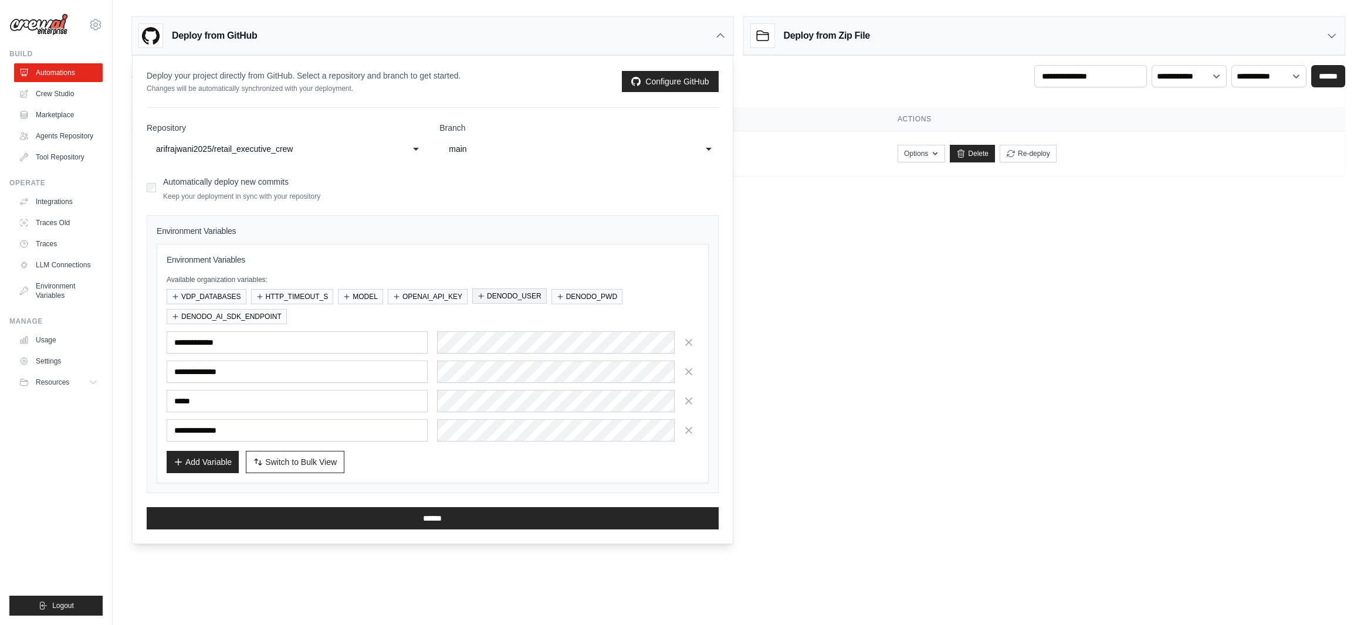
click at [494, 299] on button "DENODO_USER" at bounding box center [509, 296] width 75 height 15
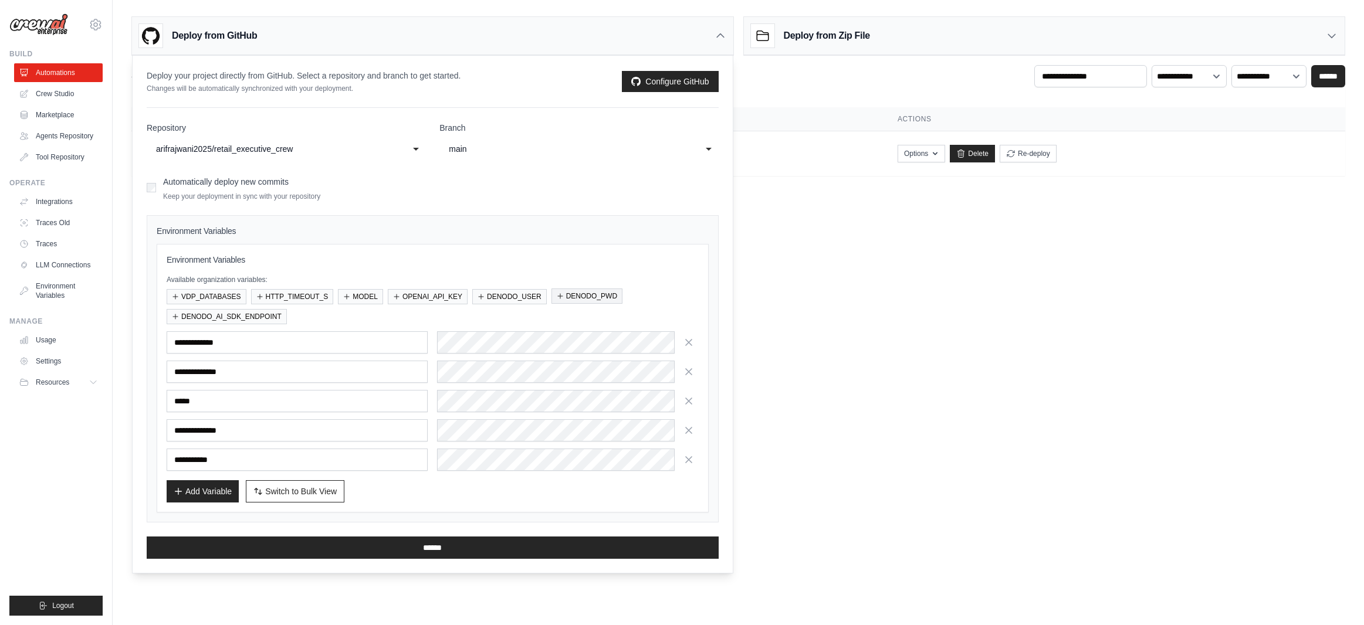
click at [564, 296] on button "DENODO_PWD" at bounding box center [587, 296] width 71 height 15
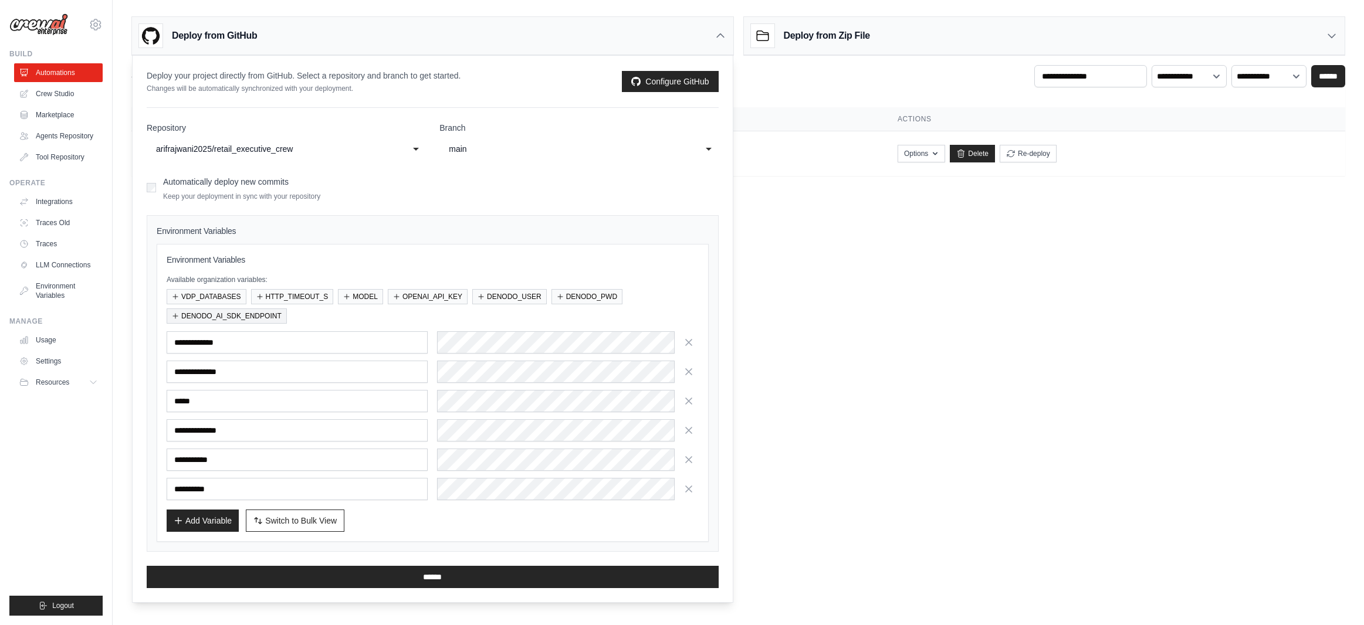
click at [278, 318] on button "DENODO_AI_SDK_ENDPOINT" at bounding box center [227, 316] width 120 height 15
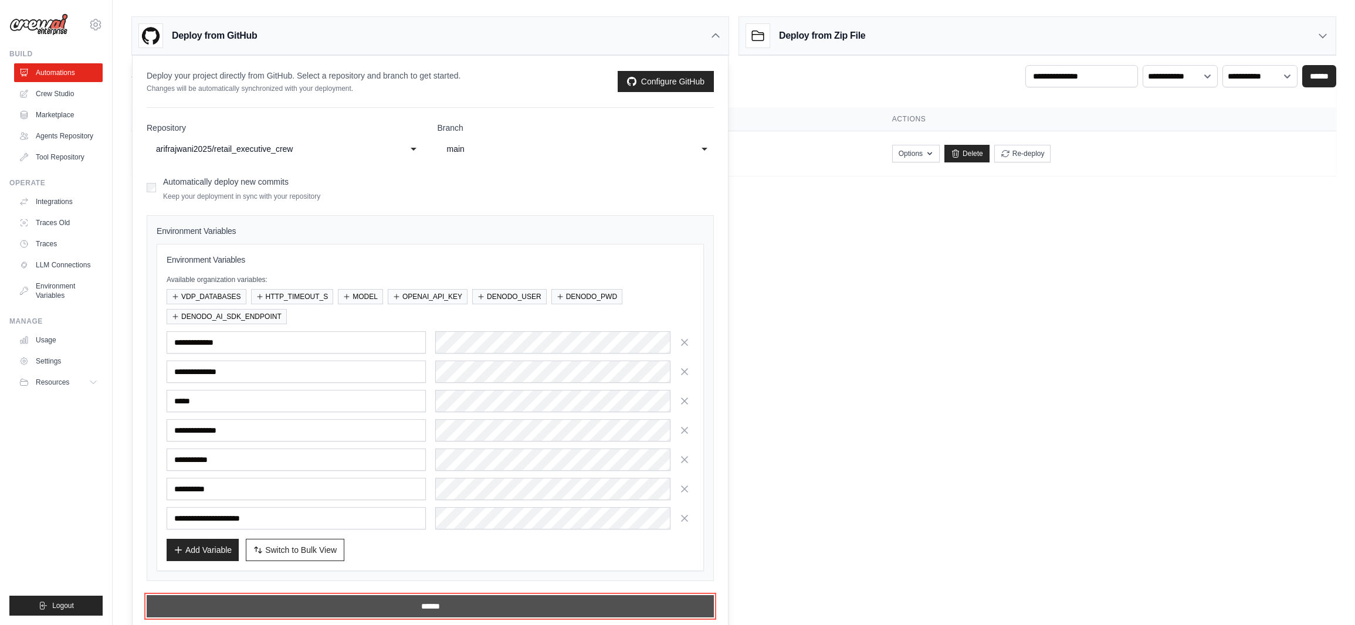
click at [425, 607] on input "******" at bounding box center [430, 607] width 567 height 22
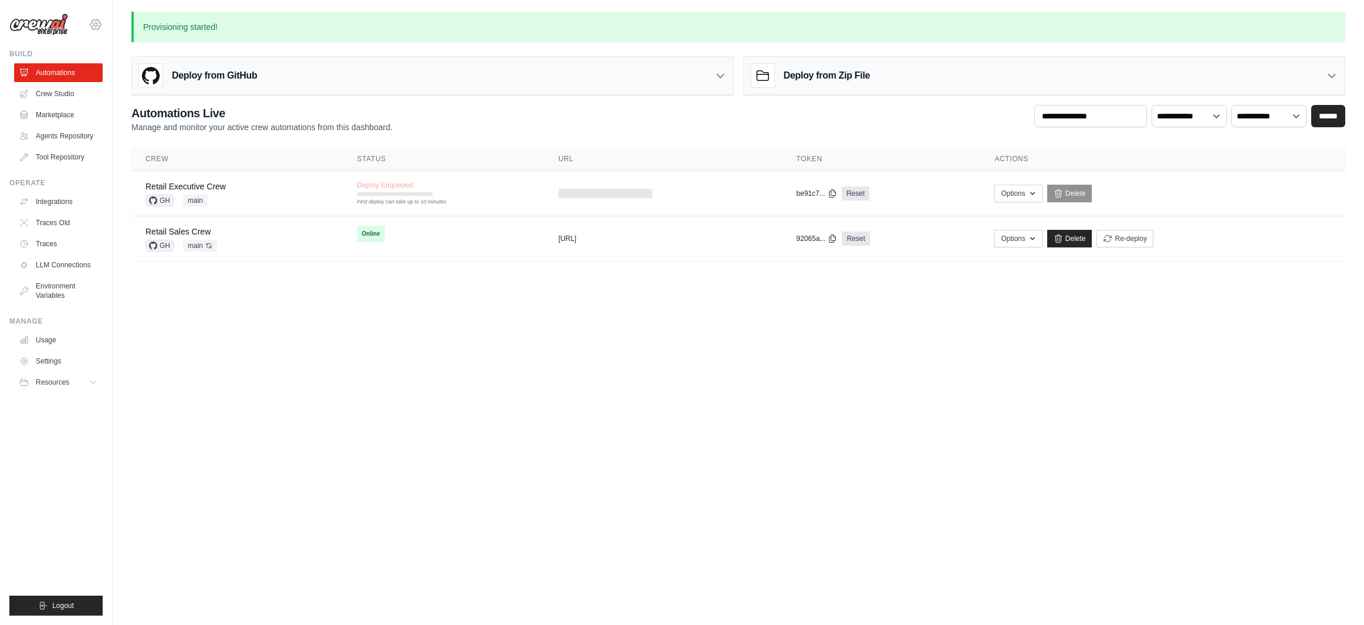
drag, startPoint x: 90, startPoint y: 9, endPoint x: 98, endPoint y: 26, distance: 19.4
click at [90, 9] on div "arajwani@denodo.com Arif's Personal Organization Denodo Technologies Settings" at bounding box center [55, 19] width 93 height 38
click at [98, 27] on icon at bounding box center [96, 25] width 14 height 14
click at [307, 375] on body "[EMAIL_ADDRESS][DOMAIN_NAME] [PERSON_NAME]'s Personal Organization Denodo Techn…" at bounding box center [682, 312] width 1364 height 625
drag, startPoint x: 522, startPoint y: 439, endPoint x: 520, endPoint y: 429, distance: 10.1
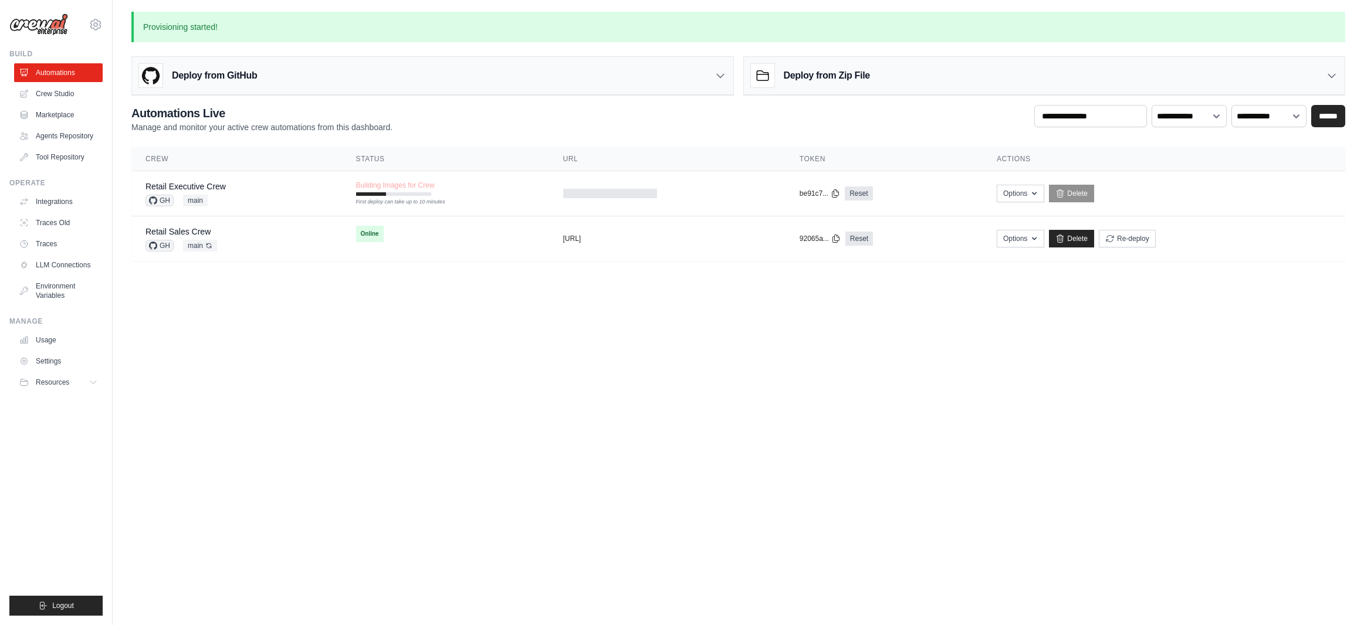
click at [522, 438] on body "[EMAIL_ADDRESS][DOMAIN_NAME] [PERSON_NAME]'s Personal Organization Denodo Techn…" at bounding box center [682, 312] width 1364 height 625
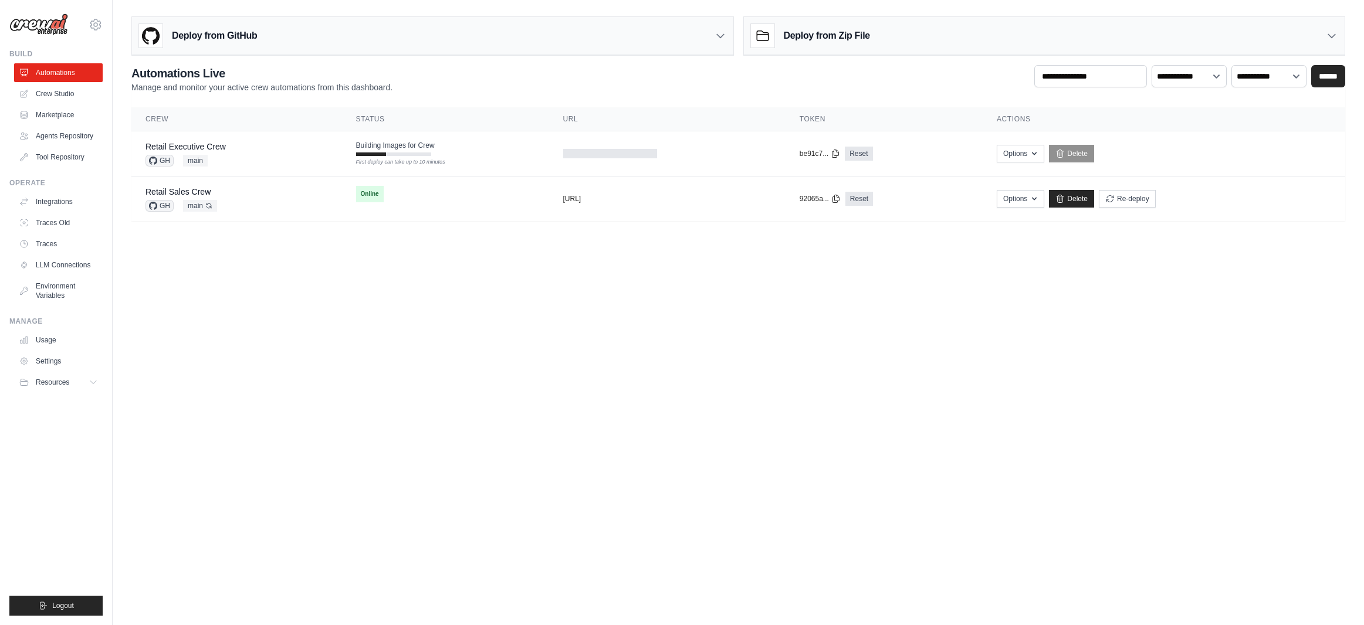
drag, startPoint x: 740, startPoint y: 405, endPoint x: 699, endPoint y: 458, distance: 66.5
click at [699, 458] on body "[EMAIL_ADDRESS][DOMAIN_NAME] [PERSON_NAME]'s Personal Organization Denodo Techn…" at bounding box center [682, 312] width 1364 height 625
click at [1259, 259] on body "[EMAIL_ADDRESS][DOMAIN_NAME] [PERSON_NAME]'s Personal Organization Denodo Techn…" at bounding box center [682, 312] width 1364 height 625
drag, startPoint x: 842, startPoint y: 393, endPoint x: 840, endPoint y: 400, distance: 7.4
click at [840, 400] on body "[EMAIL_ADDRESS][DOMAIN_NAME] [PERSON_NAME]'s Personal Organization Denodo Techn…" at bounding box center [682, 312] width 1364 height 625
